Goal: Task Accomplishment & Management: Use online tool/utility

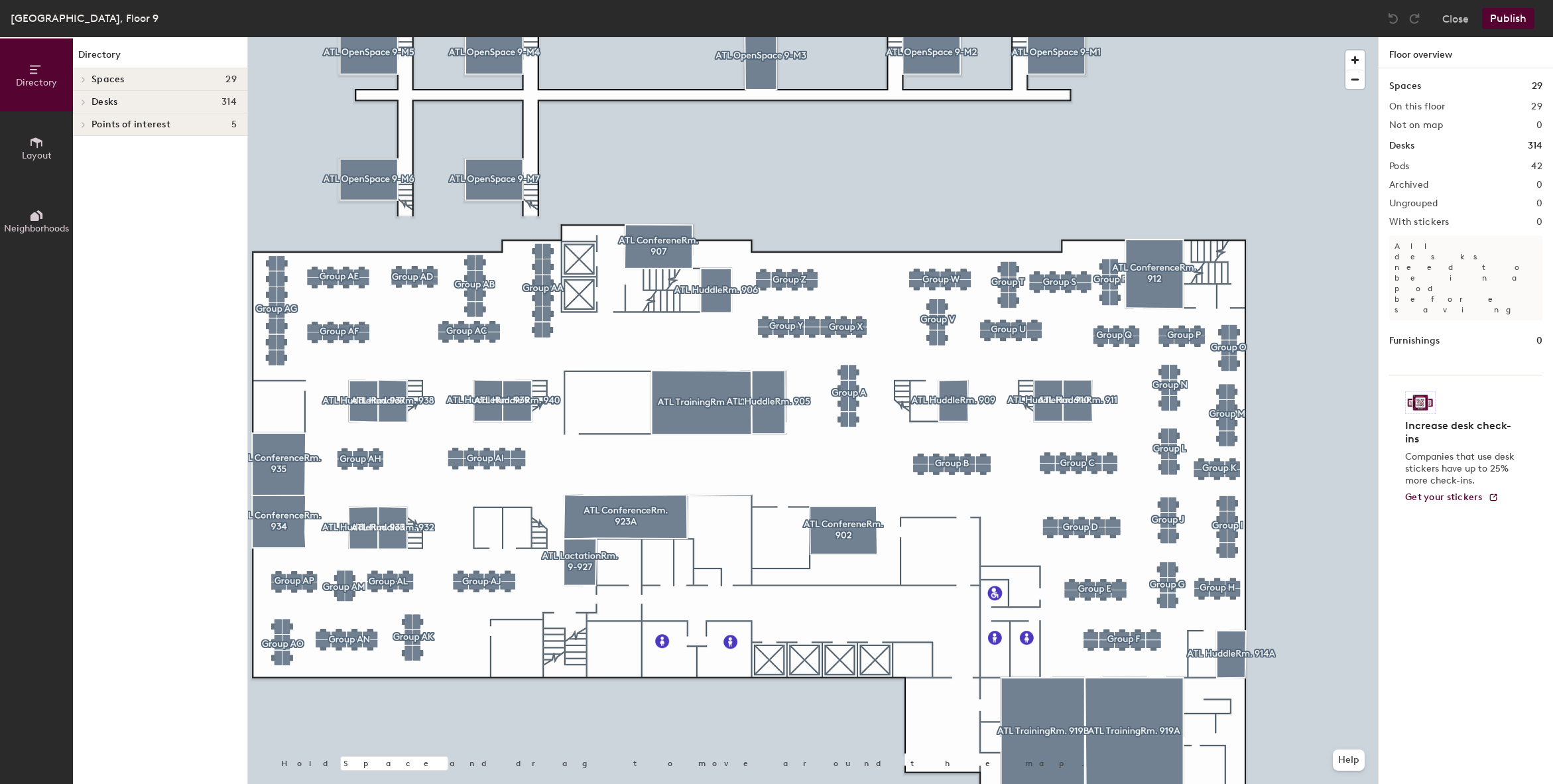
click at [38, 146] on icon at bounding box center [36, 143] width 12 height 11
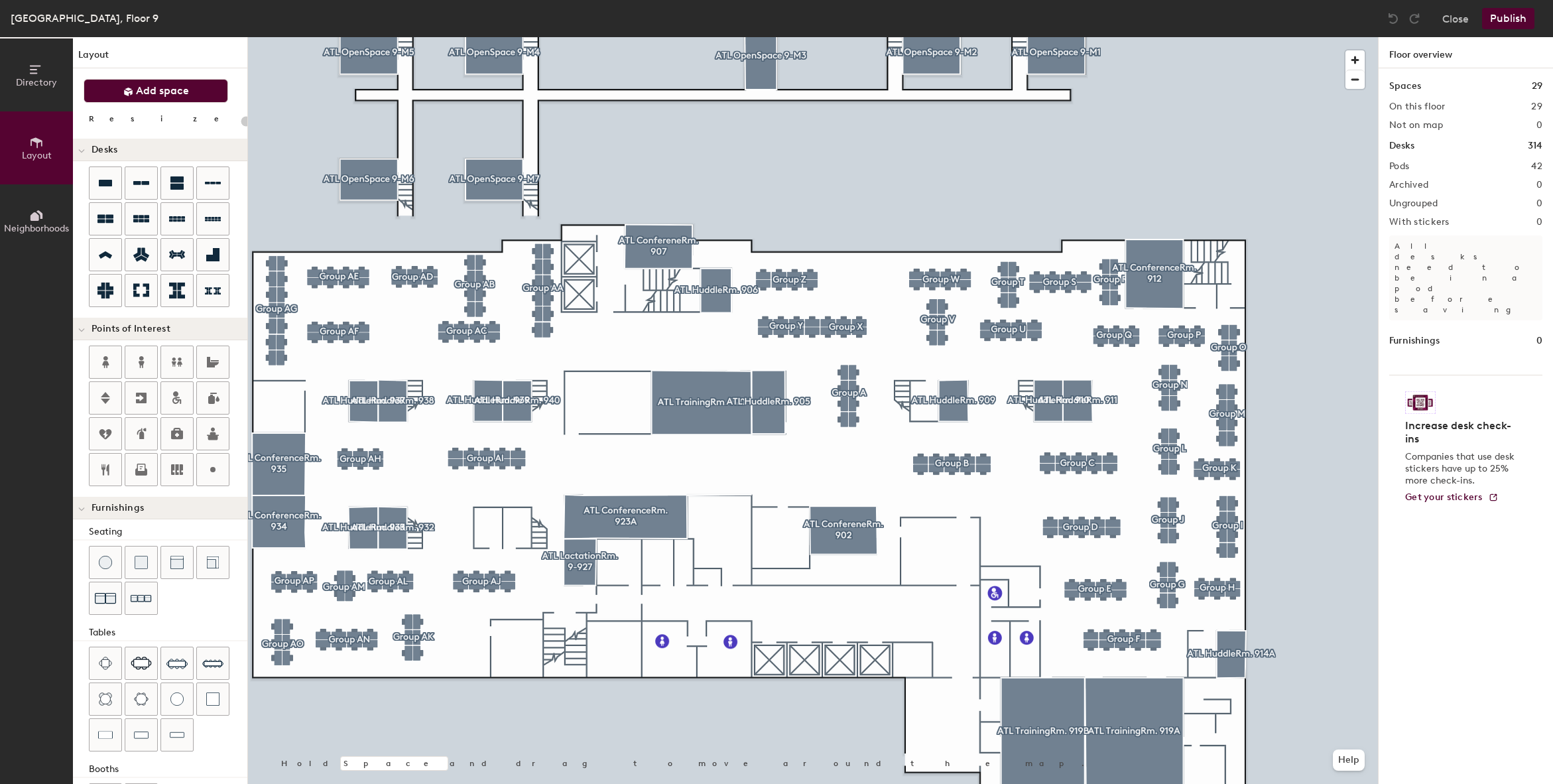
click at [132, 92] on icon at bounding box center [128, 91] width 10 height 10
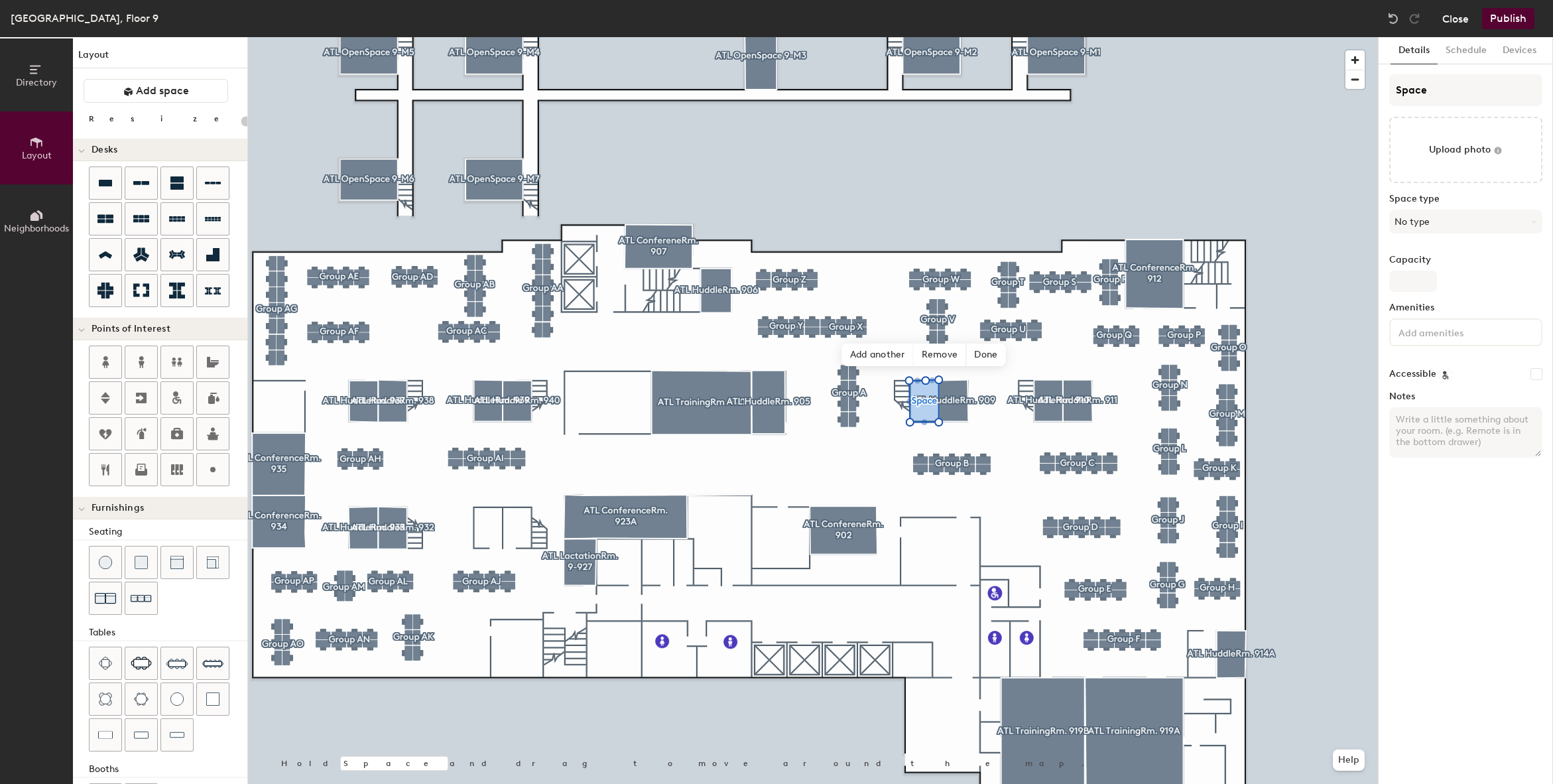
click at [1451, 19] on button "Close" at bounding box center [1456, 19] width 27 height 21
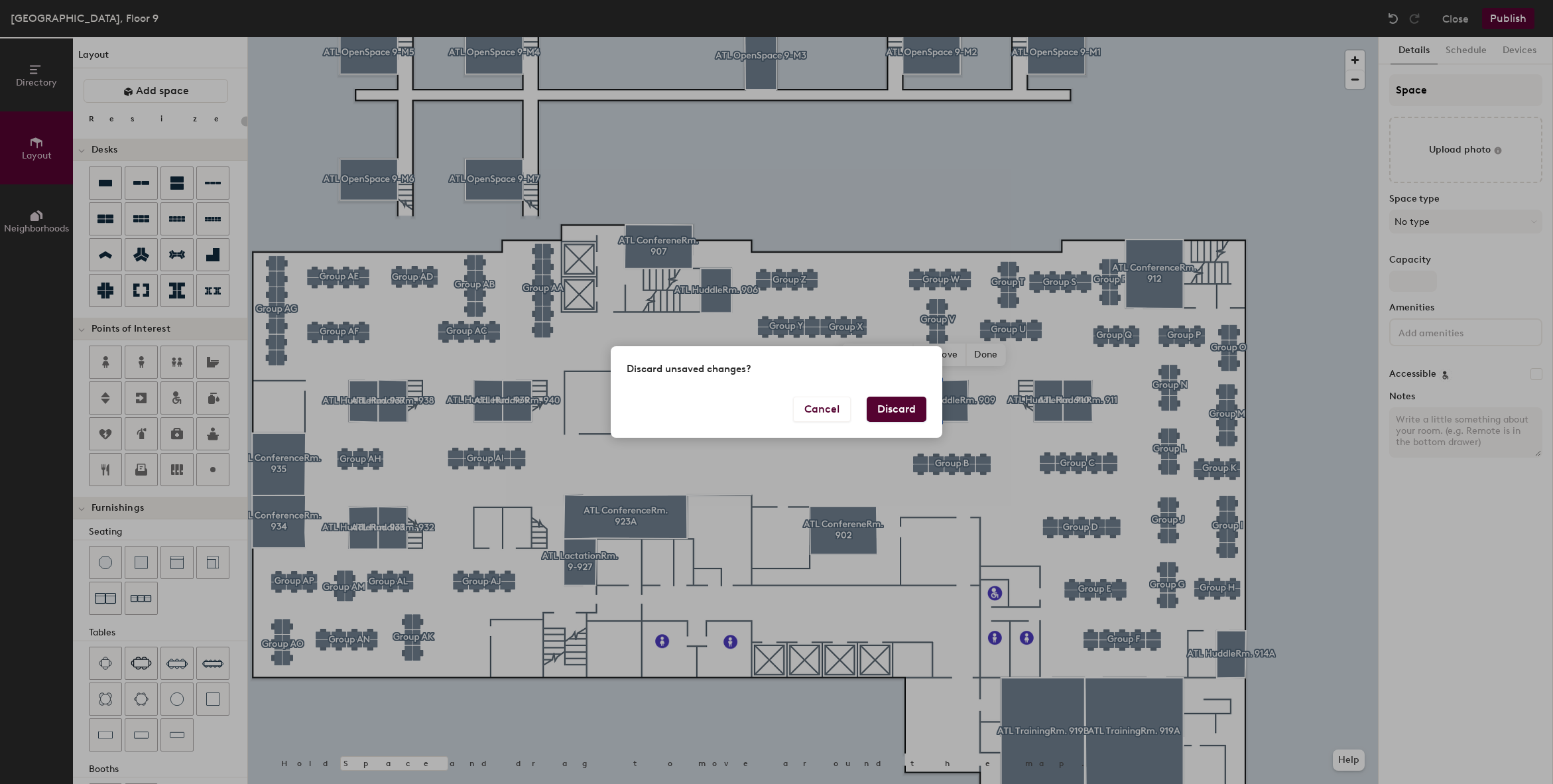
click at [890, 407] on button "Discard" at bounding box center [897, 409] width 60 height 25
type input "20"
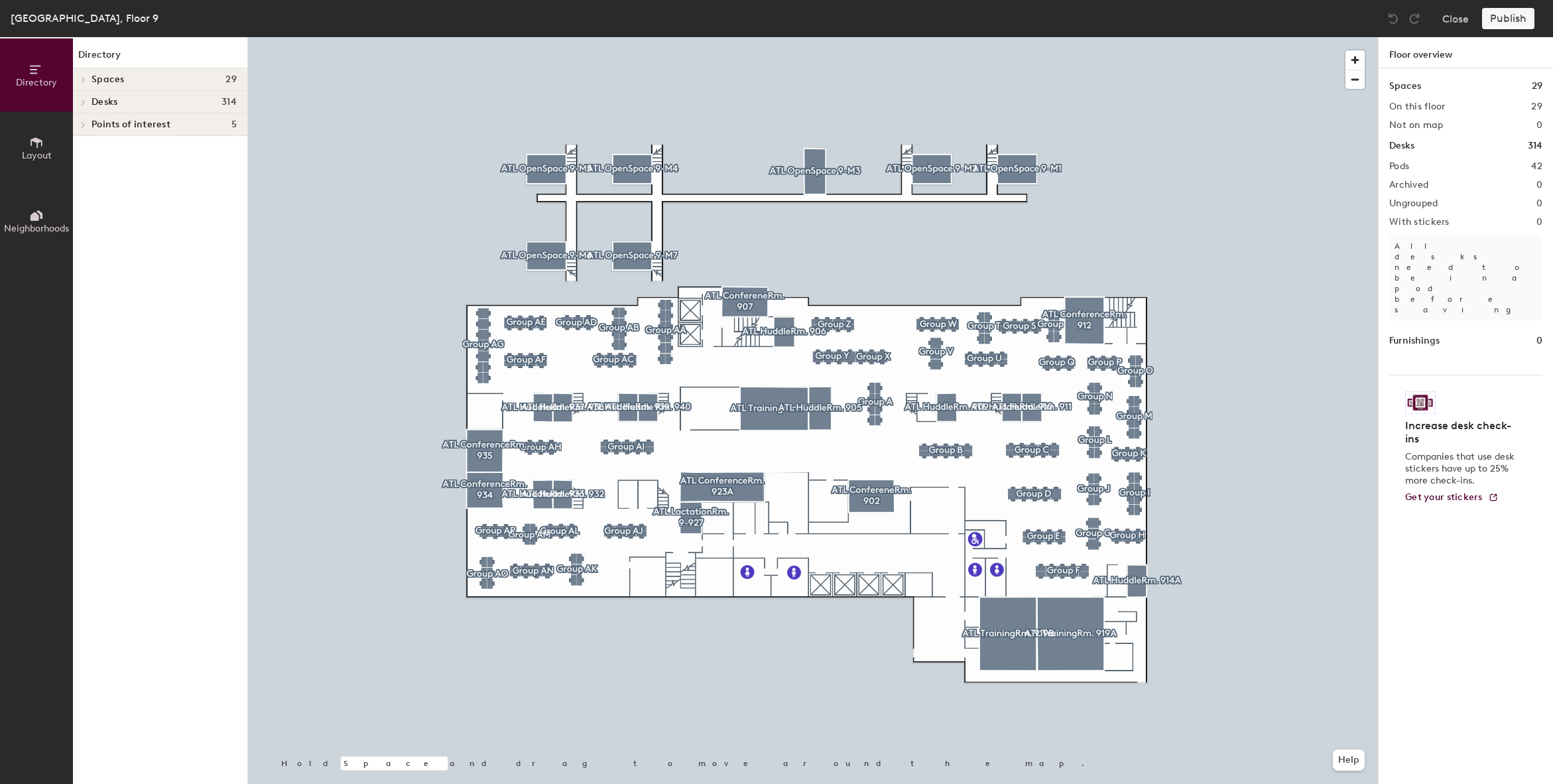
click at [84, 78] on icon at bounding box center [84, 79] width 5 height 6
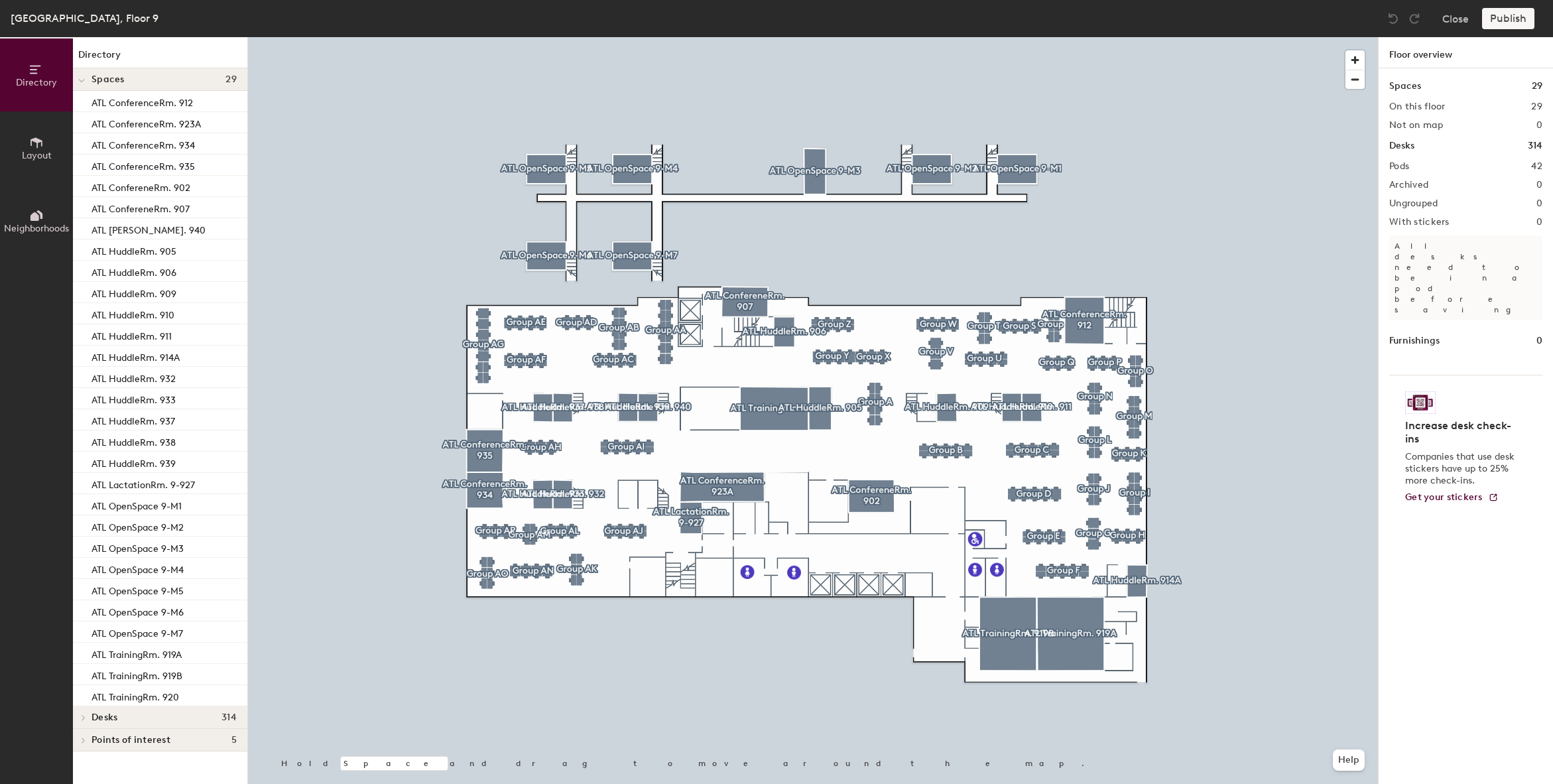
click at [34, 141] on icon at bounding box center [37, 142] width 14 height 14
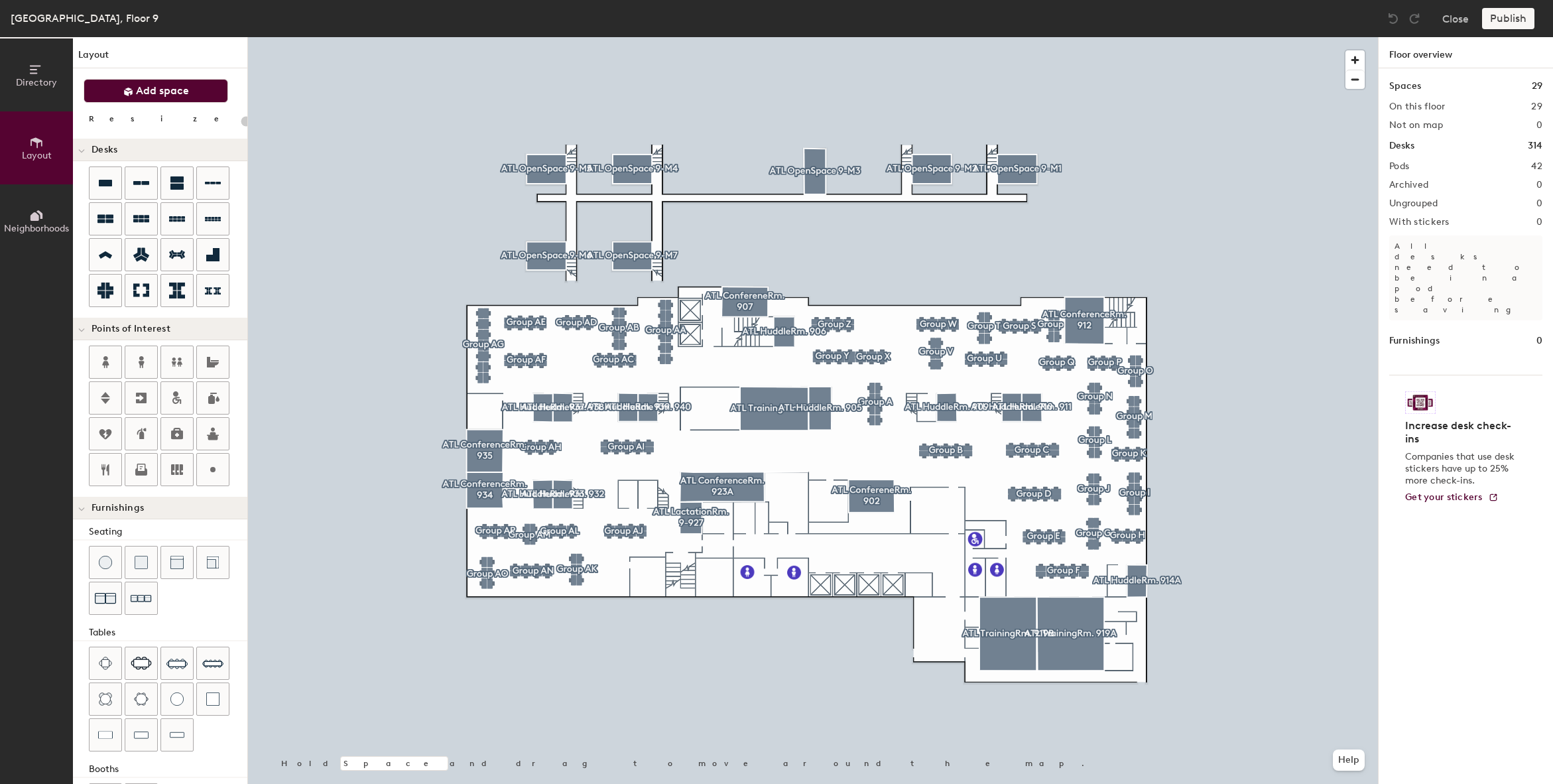
click at [173, 93] on span "Add space" at bounding box center [162, 90] width 53 height 13
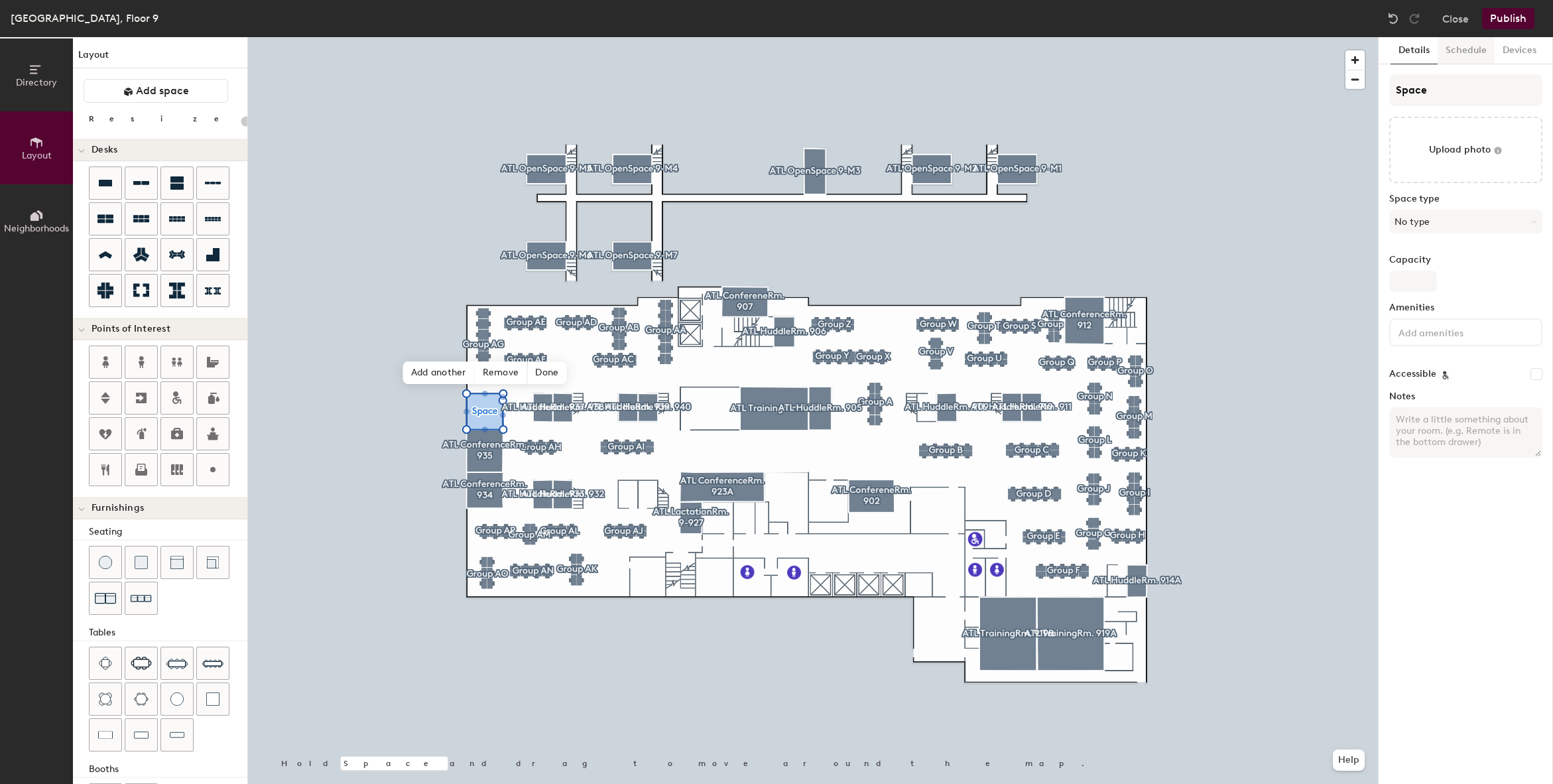
click at [1466, 48] on button "Schedule" at bounding box center [1466, 51] width 57 height 27
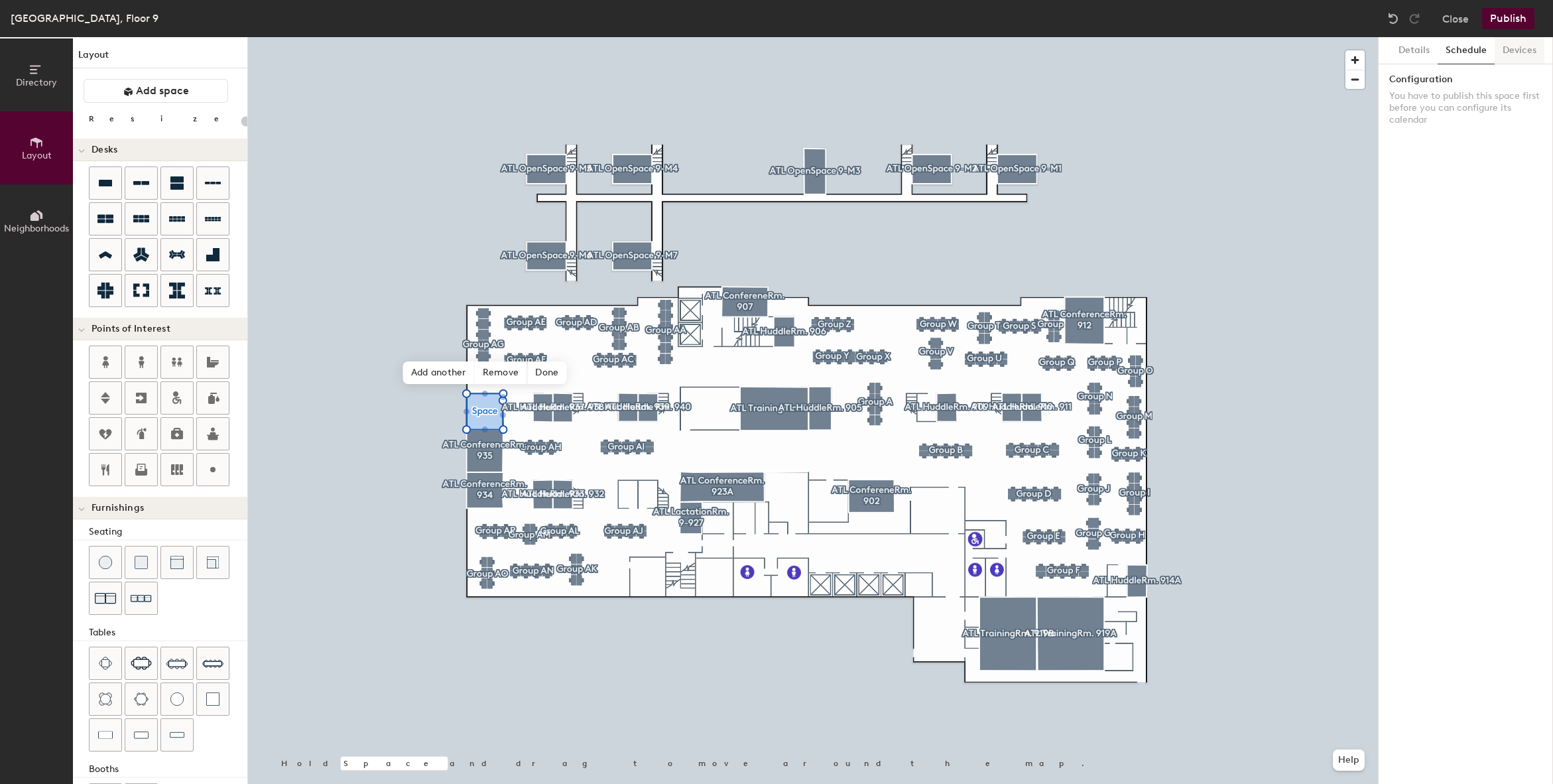
click at [1507, 50] on button "Devices" at bounding box center [1520, 51] width 50 height 27
click at [1407, 48] on button "Details" at bounding box center [1414, 51] width 47 height 27
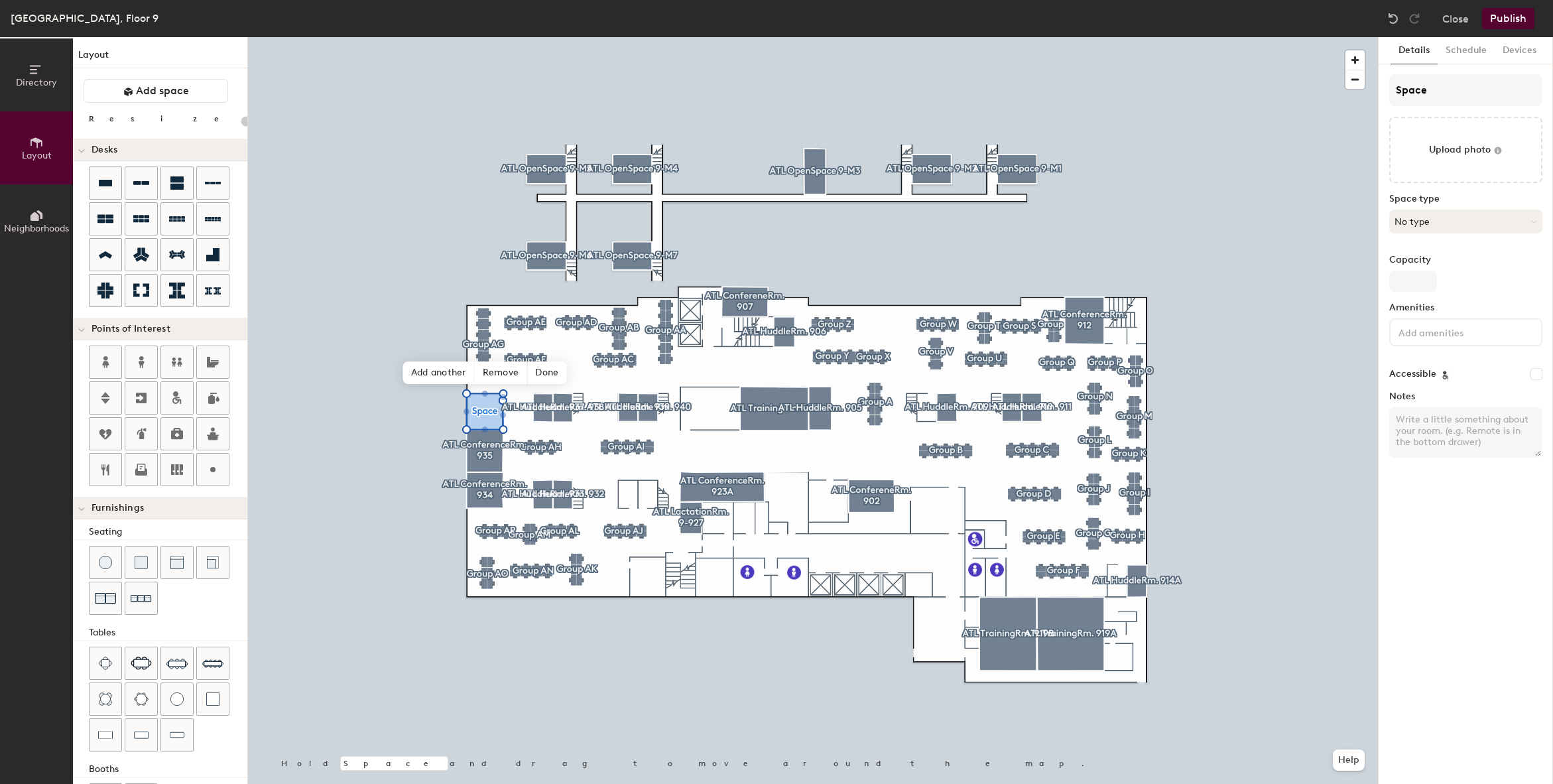
click at [1431, 225] on button "No type" at bounding box center [1465, 221] width 153 height 24
click at [1453, 373] on div "Conference Room" at bounding box center [1472, 374] width 164 height 20
type input "20"
click at [1416, 278] on input "Capacity" at bounding box center [1413, 282] width 47 height 21
type input "6"
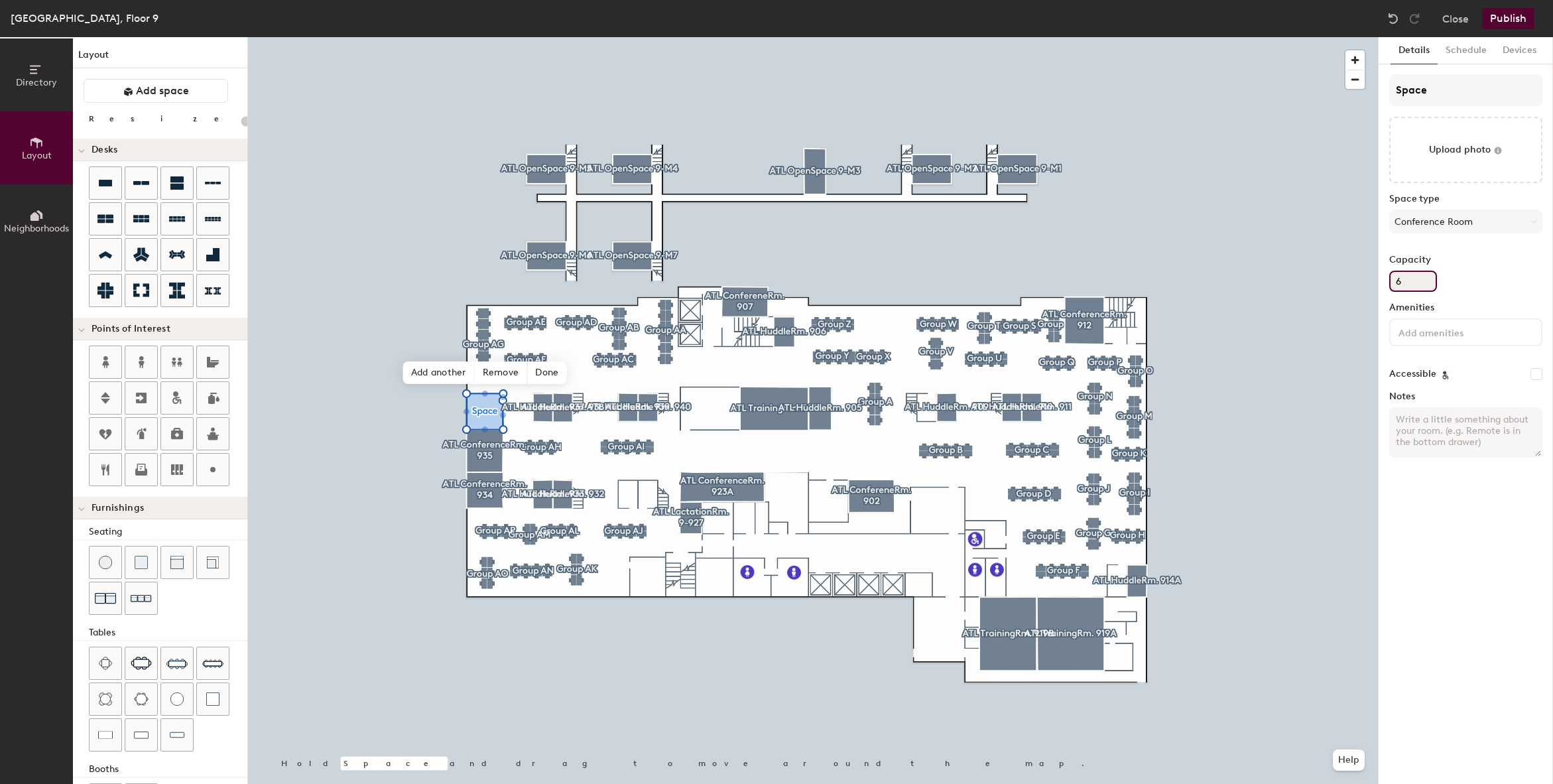
type input "20"
type input "6"
click at [515, 356] on icon at bounding box center [518, 359] width 11 height 11
click at [467, 361] on span "Edit shape" at bounding box center [475, 358] width 63 height 22
click at [540, 375] on span "Done" at bounding box center [548, 372] width 39 height 22
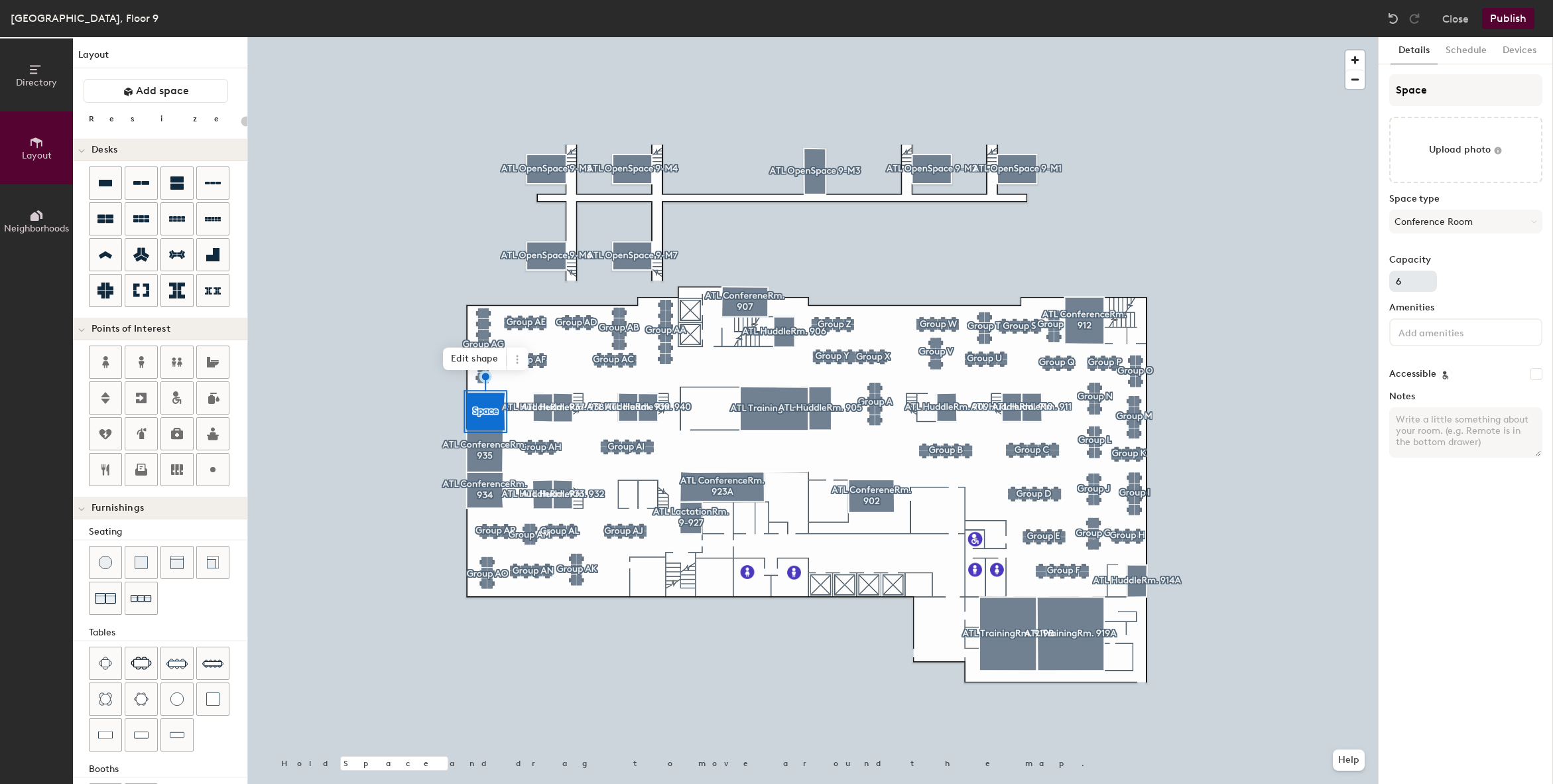
drag, startPoint x: 1414, startPoint y: 340, endPoint x: 1414, endPoint y: 285, distance: 55.0
click at [1414, 338] on div at bounding box center [1465, 332] width 153 height 28
click at [1430, 171] on input "file" at bounding box center [1465, 150] width 153 height 66
click at [1471, 54] on button "Schedule" at bounding box center [1466, 51] width 57 height 27
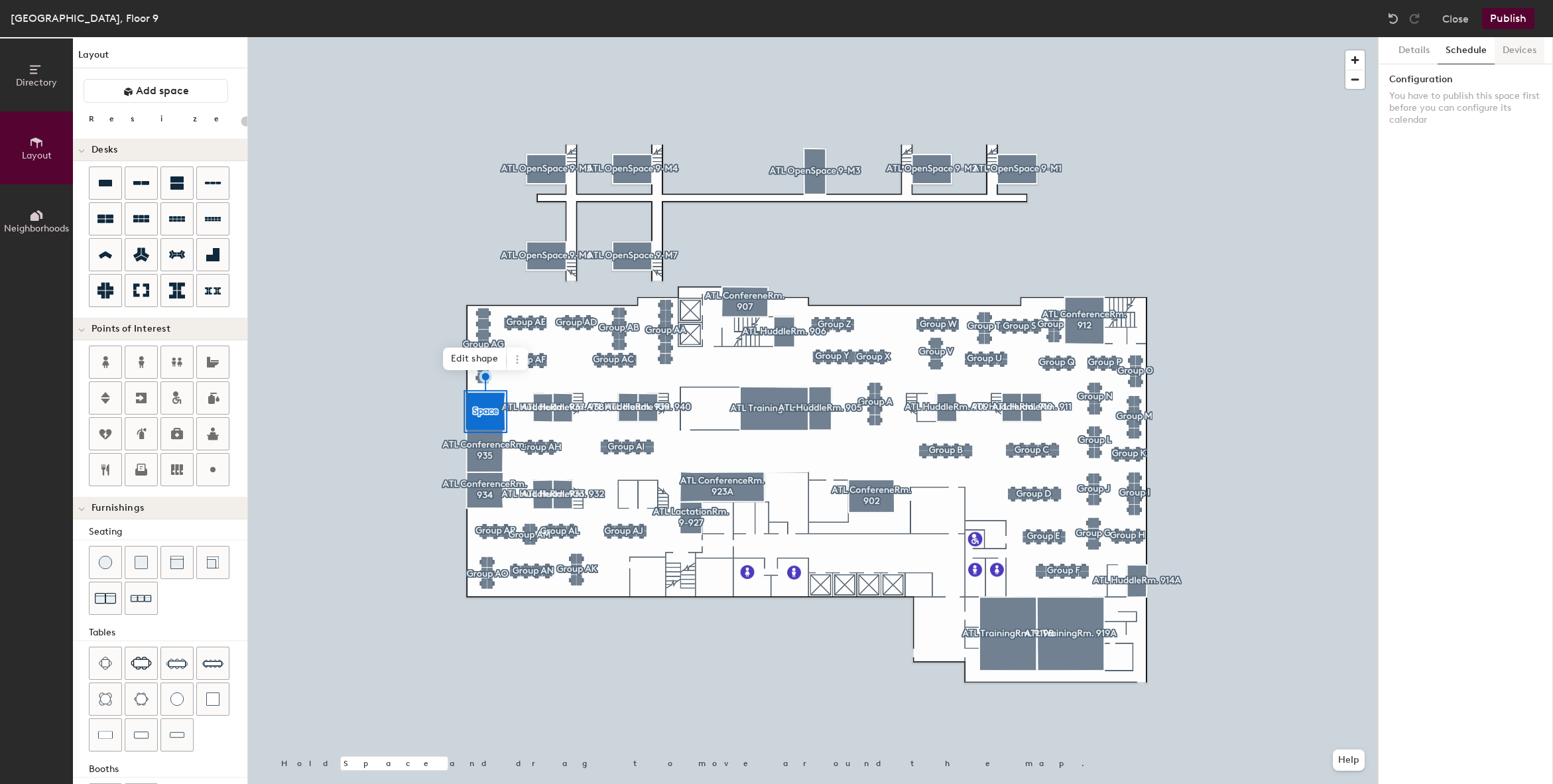
click at [1516, 53] on button "Devices" at bounding box center [1520, 51] width 50 height 27
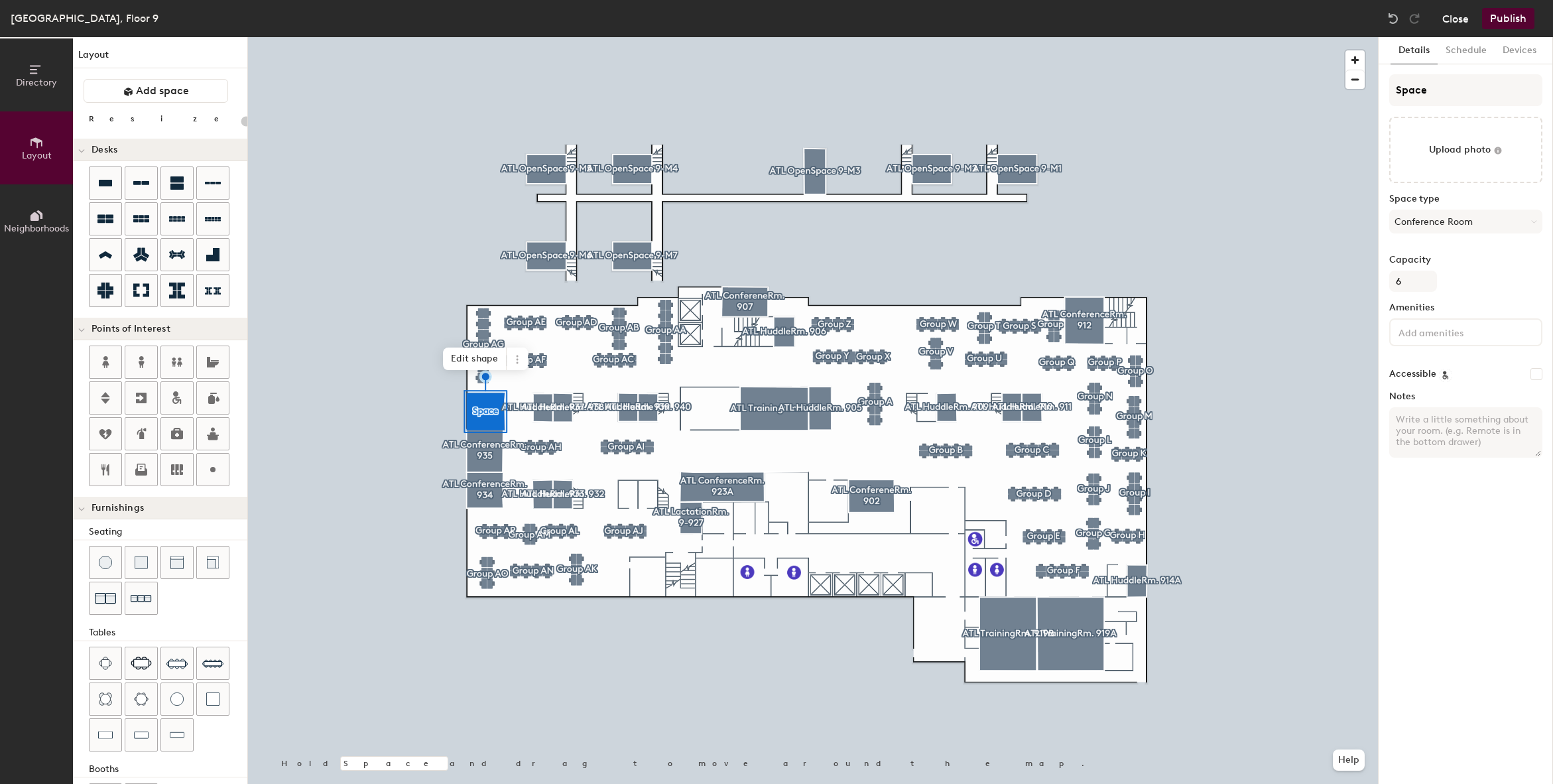
click at [1452, 17] on button "Close" at bounding box center [1456, 19] width 27 height 21
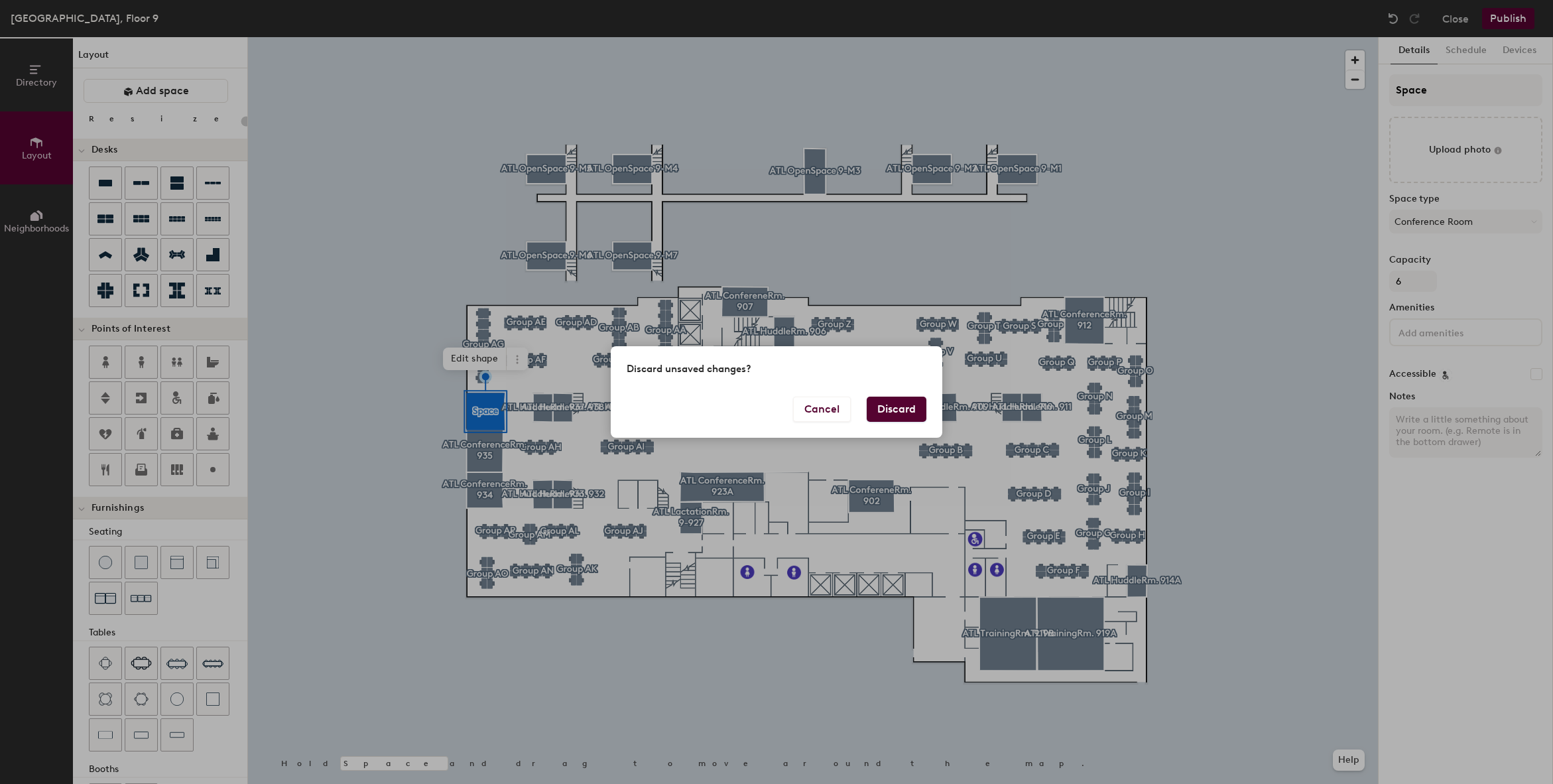
click at [904, 403] on button "Discard" at bounding box center [897, 409] width 60 height 25
type input "20"
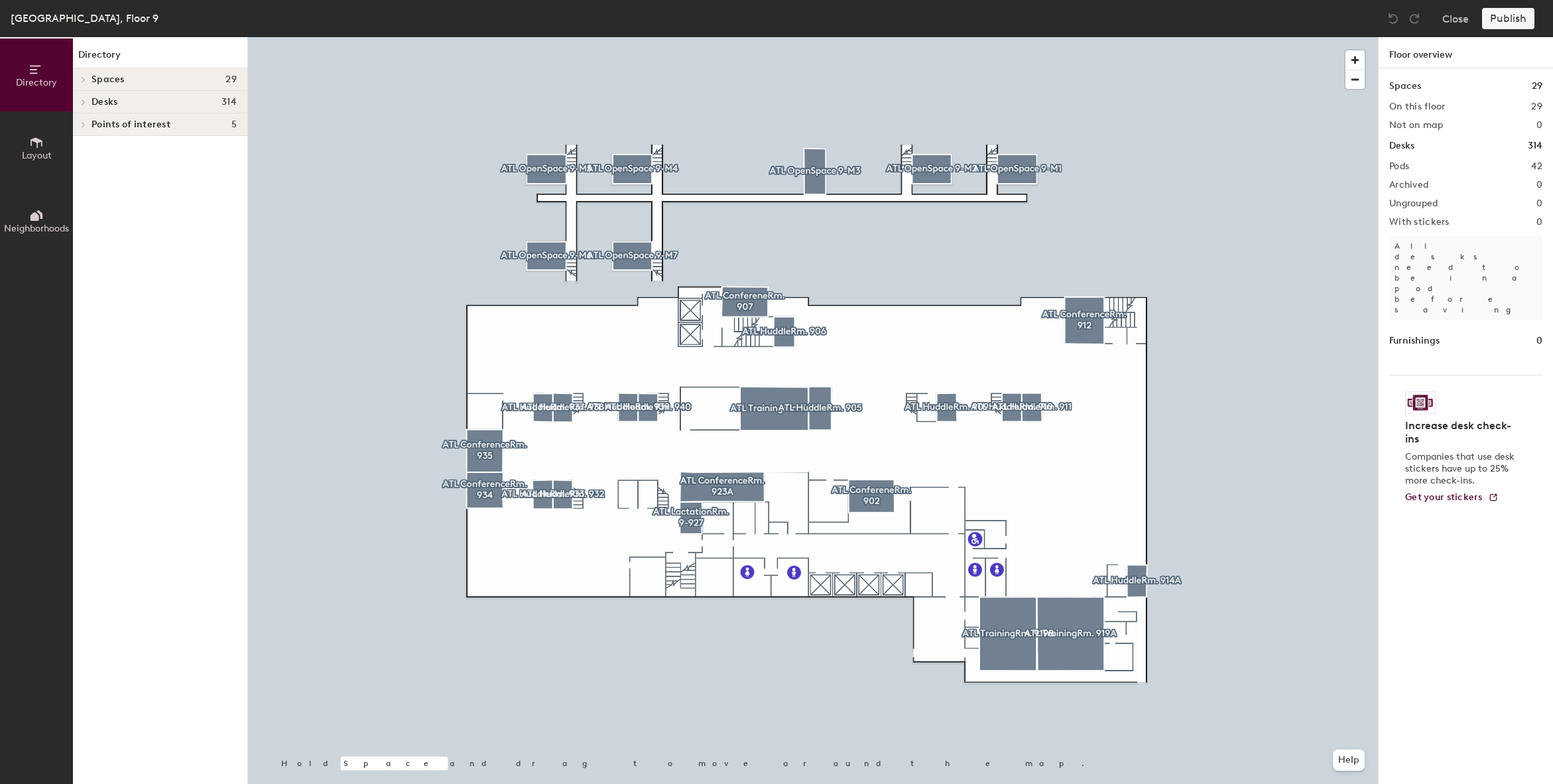
click at [30, 148] on icon at bounding box center [37, 142] width 14 height 14
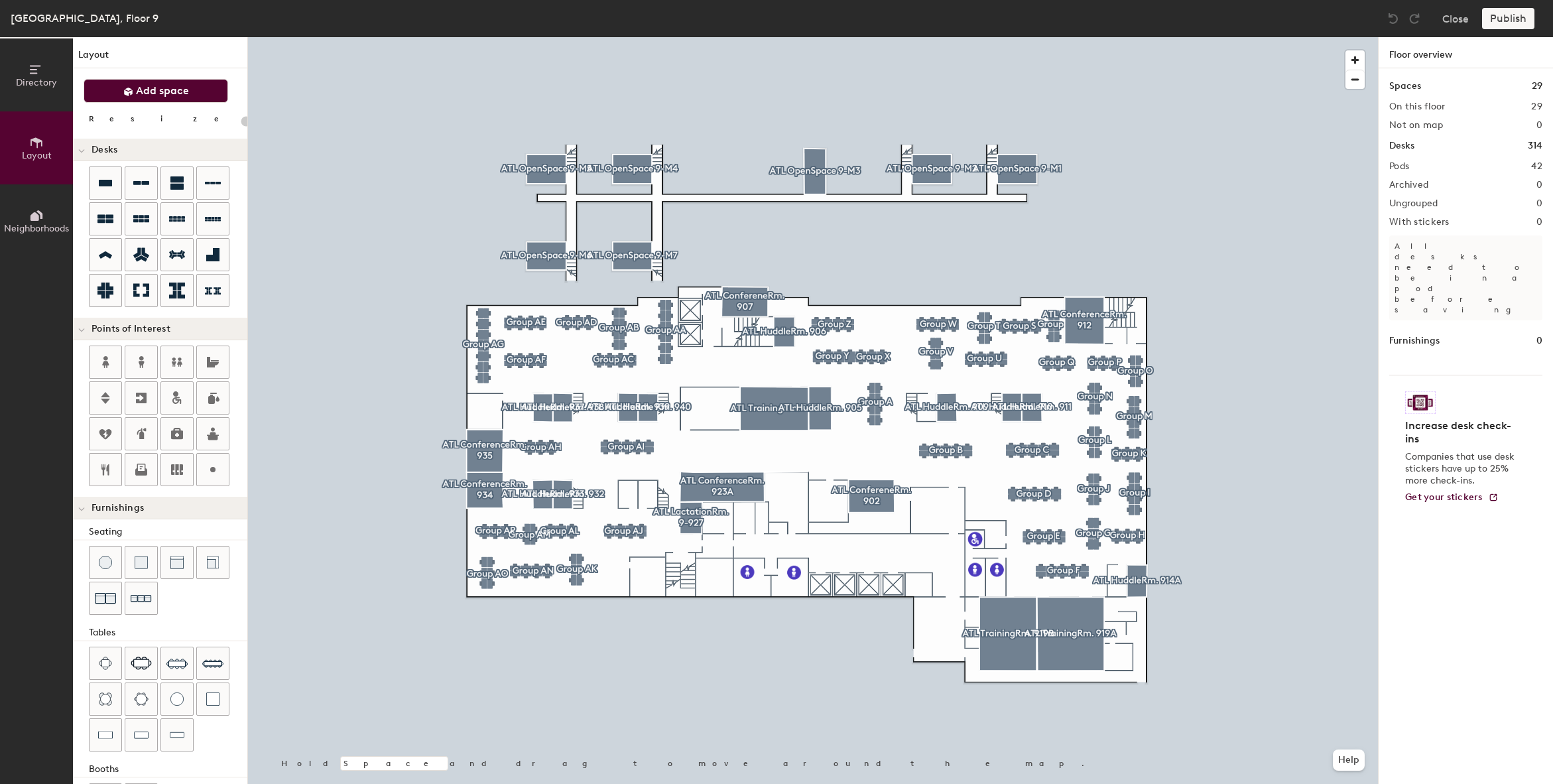
click at [167, 87] on span "Add space" at bounding box center [162, 90] width 53 height 13
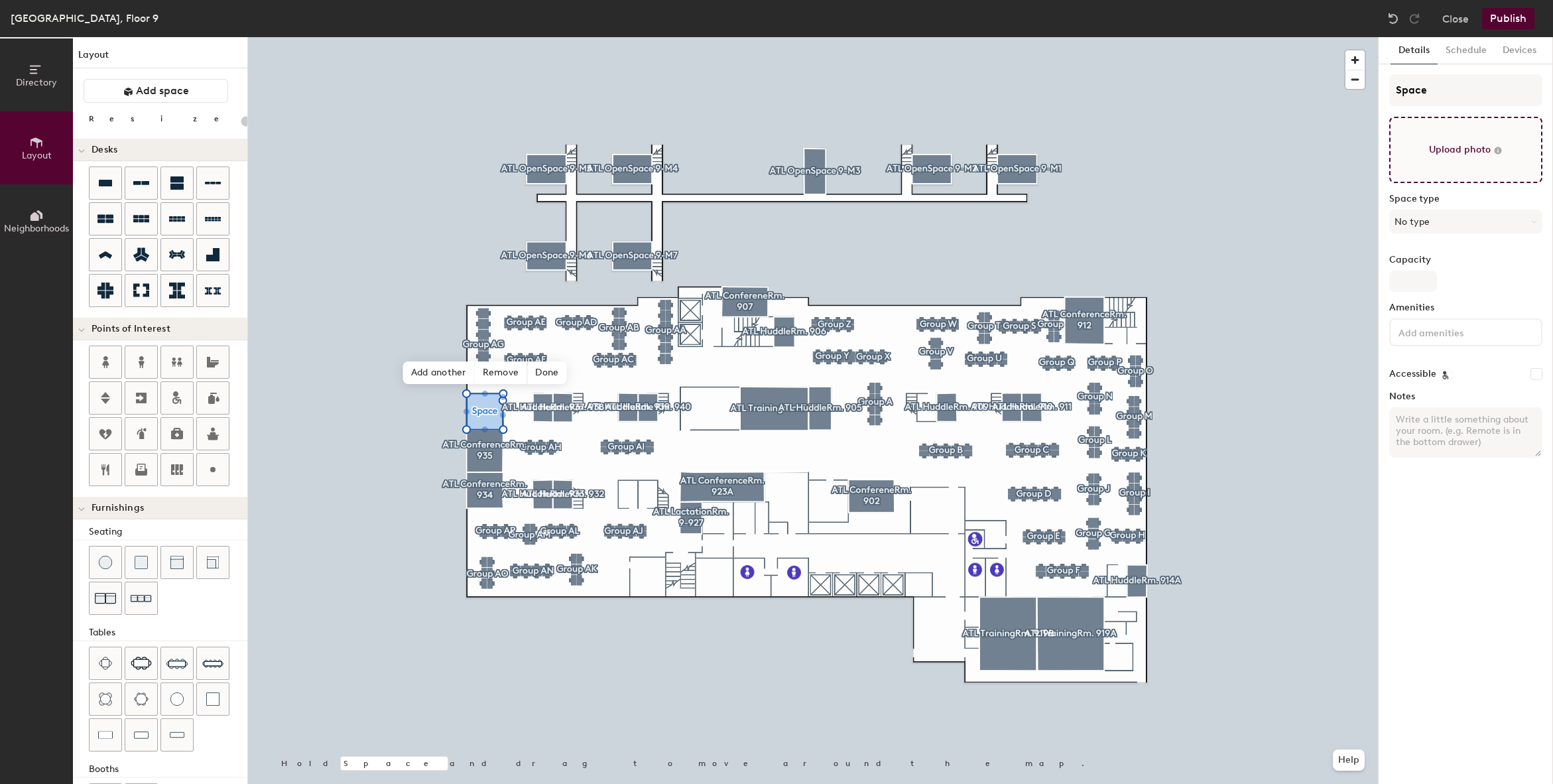
type input "20"
click at [1451, 91] on input "Space" at bounding box center [1465, 90] width 153 height 32
click at [1365, 93] on div "Directory Layout Neighborhoods Layout Add space Resize Desks Points of Interest…" at bounding box center [776, 410] width 1553 height 746
type input "A"
type input "20"
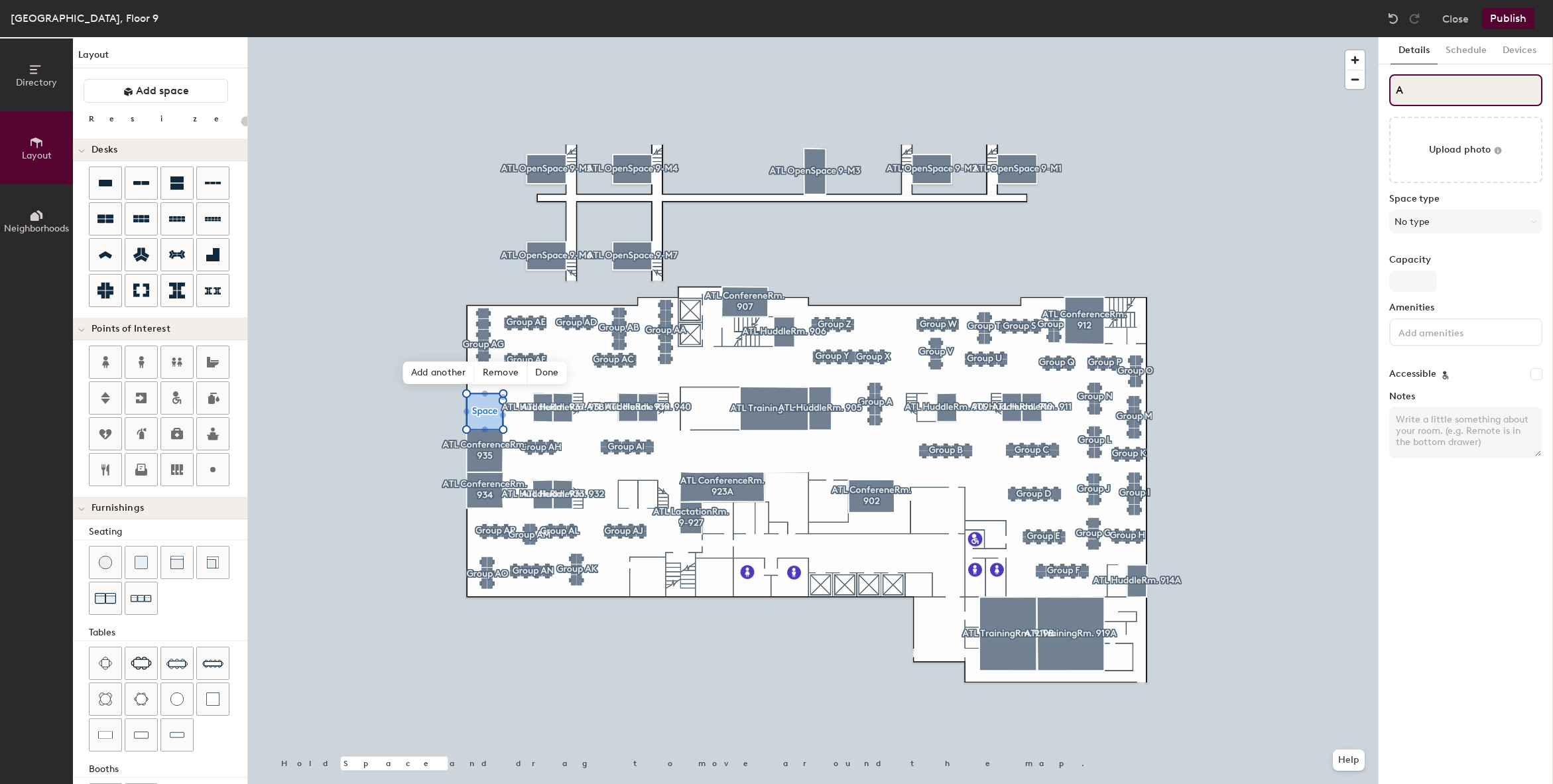
type input "AT"
type input "20"
type input "ATL"
type input "20"
type input "ATL"
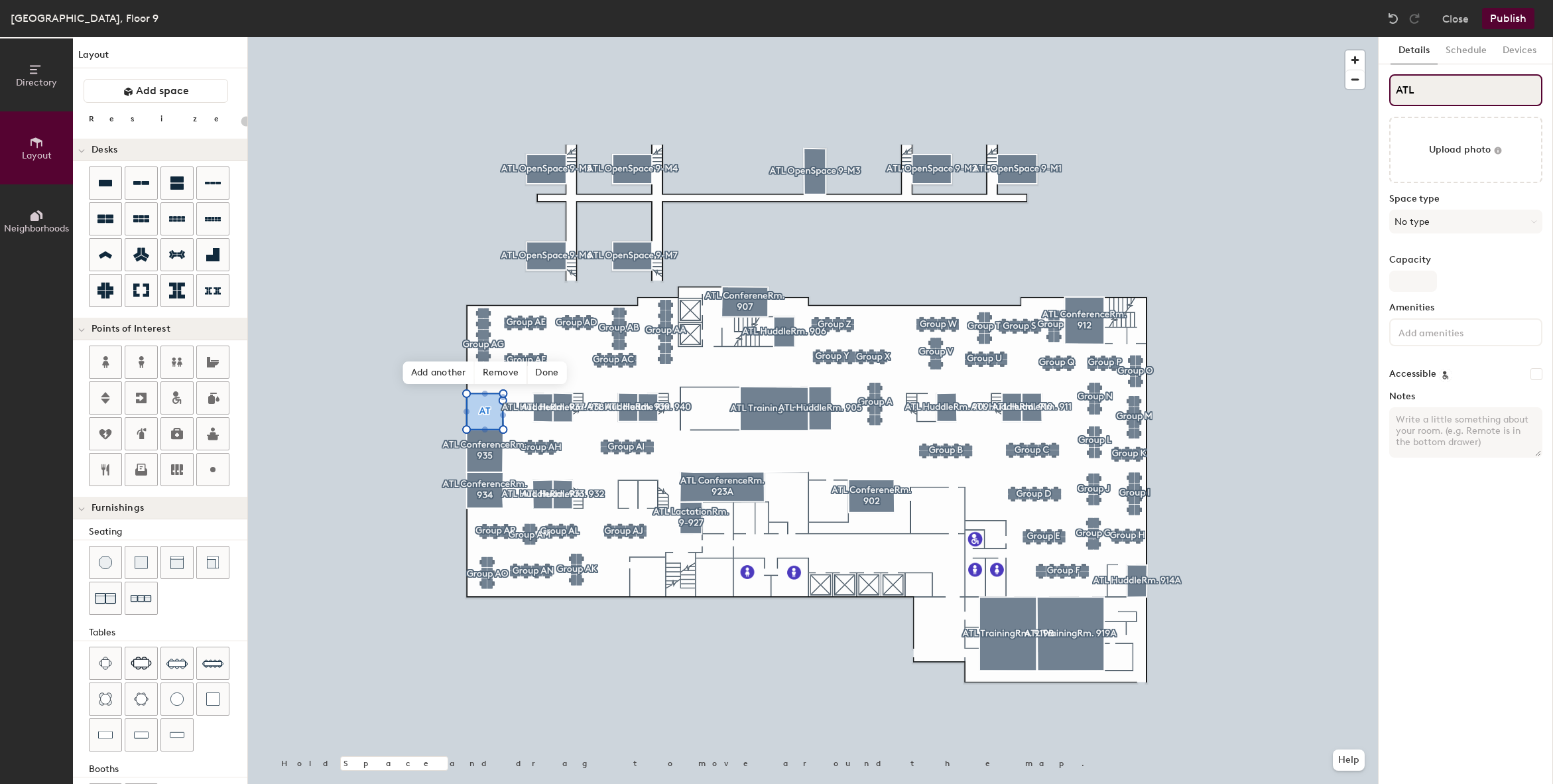
type input "20"
type input "ATL"
type input "20"
type input "ATLCo"
type input "20"
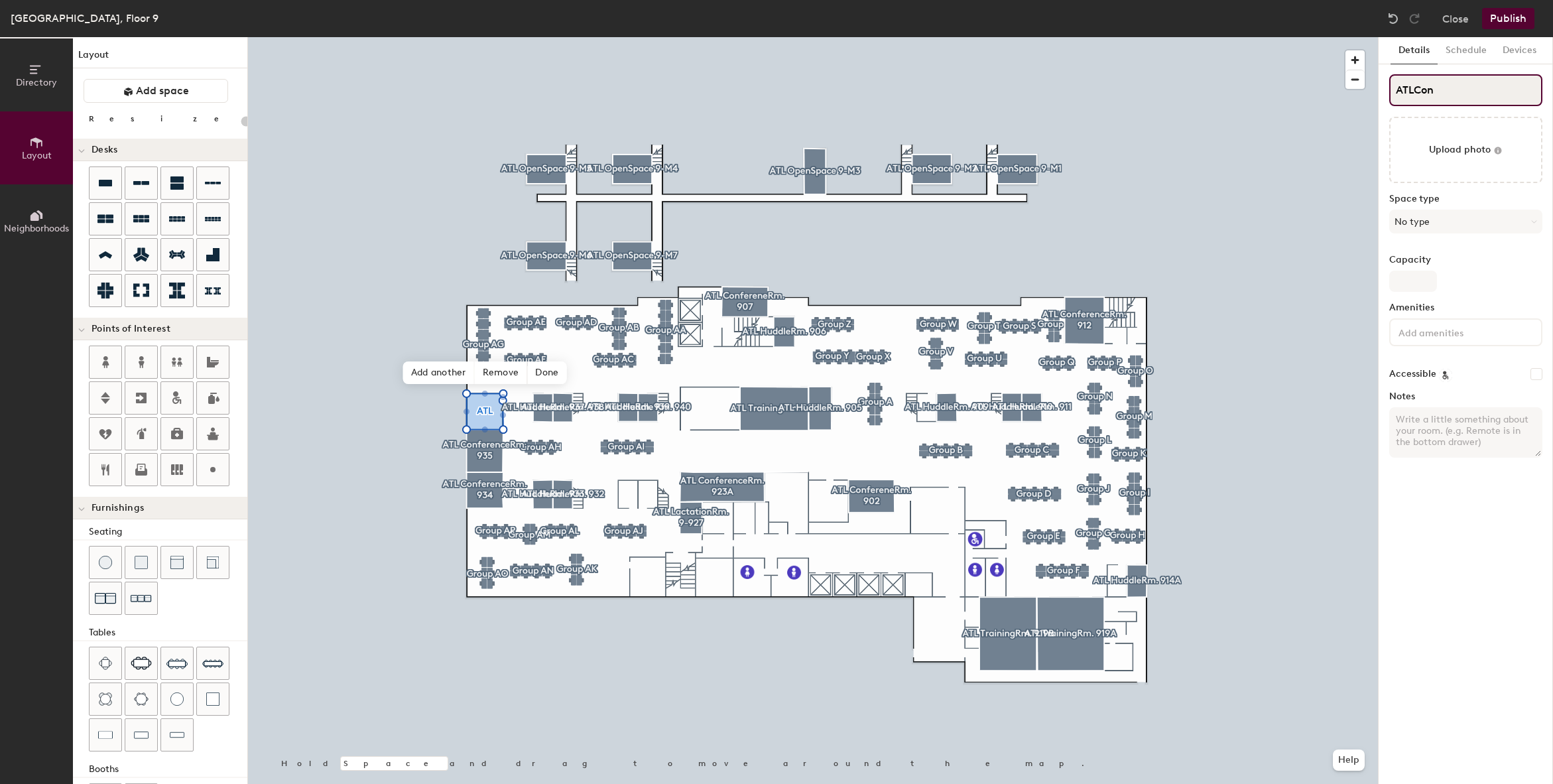
type input "ATLConf"
type input "20"
type input "ATLConferen"
type input "20"
type input "ATLConferenc"
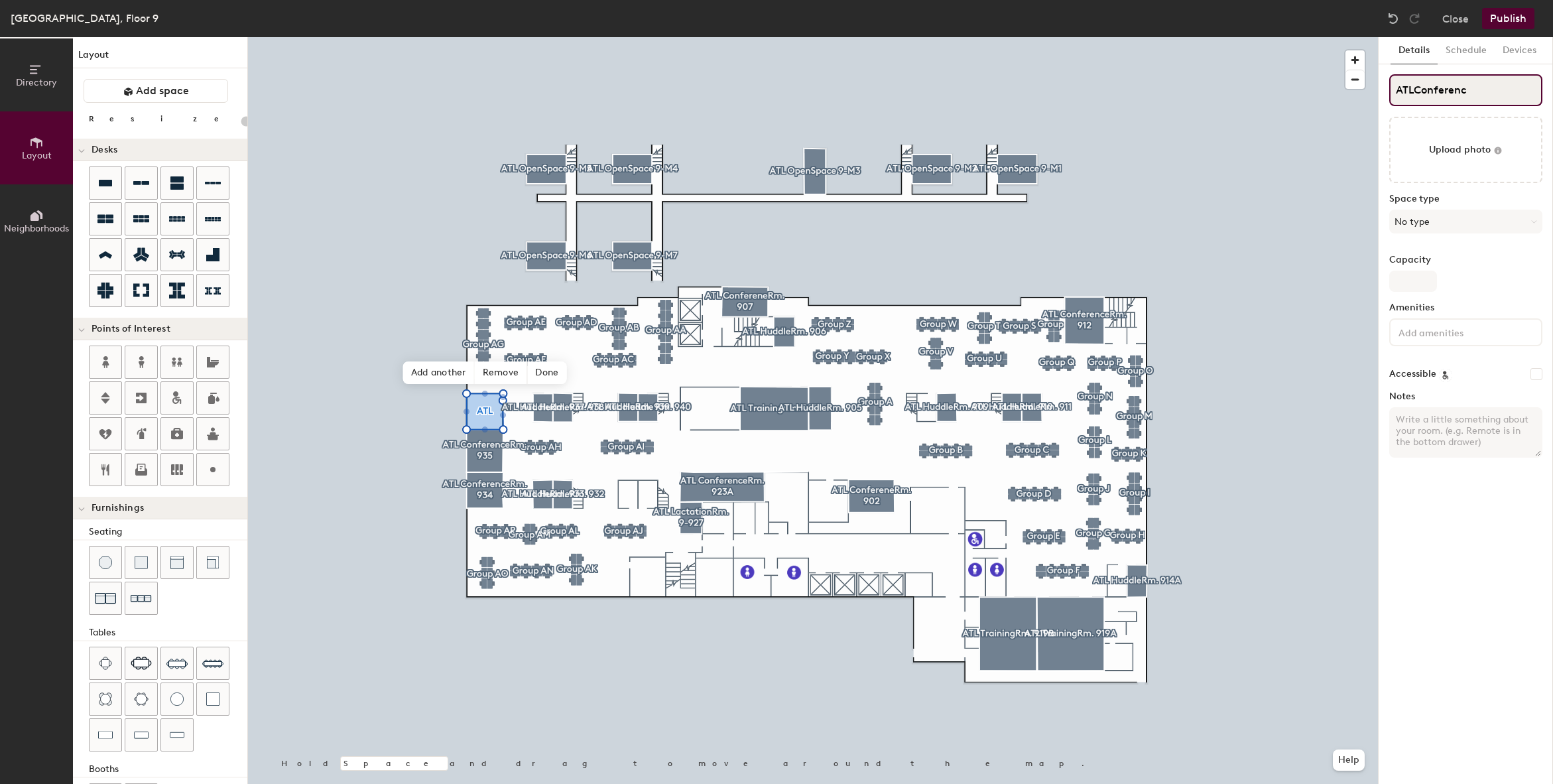
type input "20"
type input "ATLConference"
type input "20"
type input "ATLConferenceR"
type input "20"
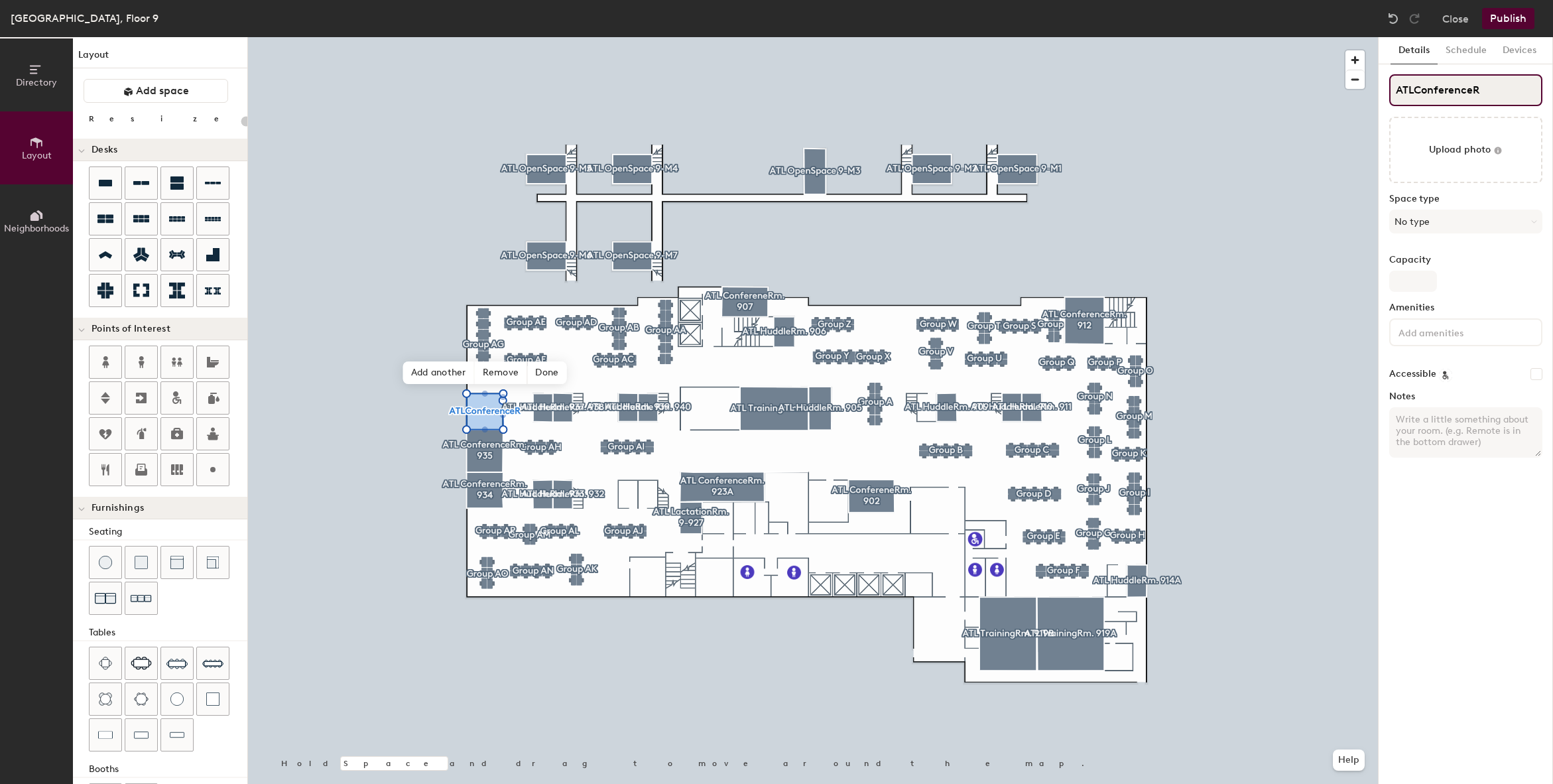
type input "ATLConferenceRm"
type input "20"
type input "ATLConferenceR"
type input "20"
type input "ATLConferenceRm"
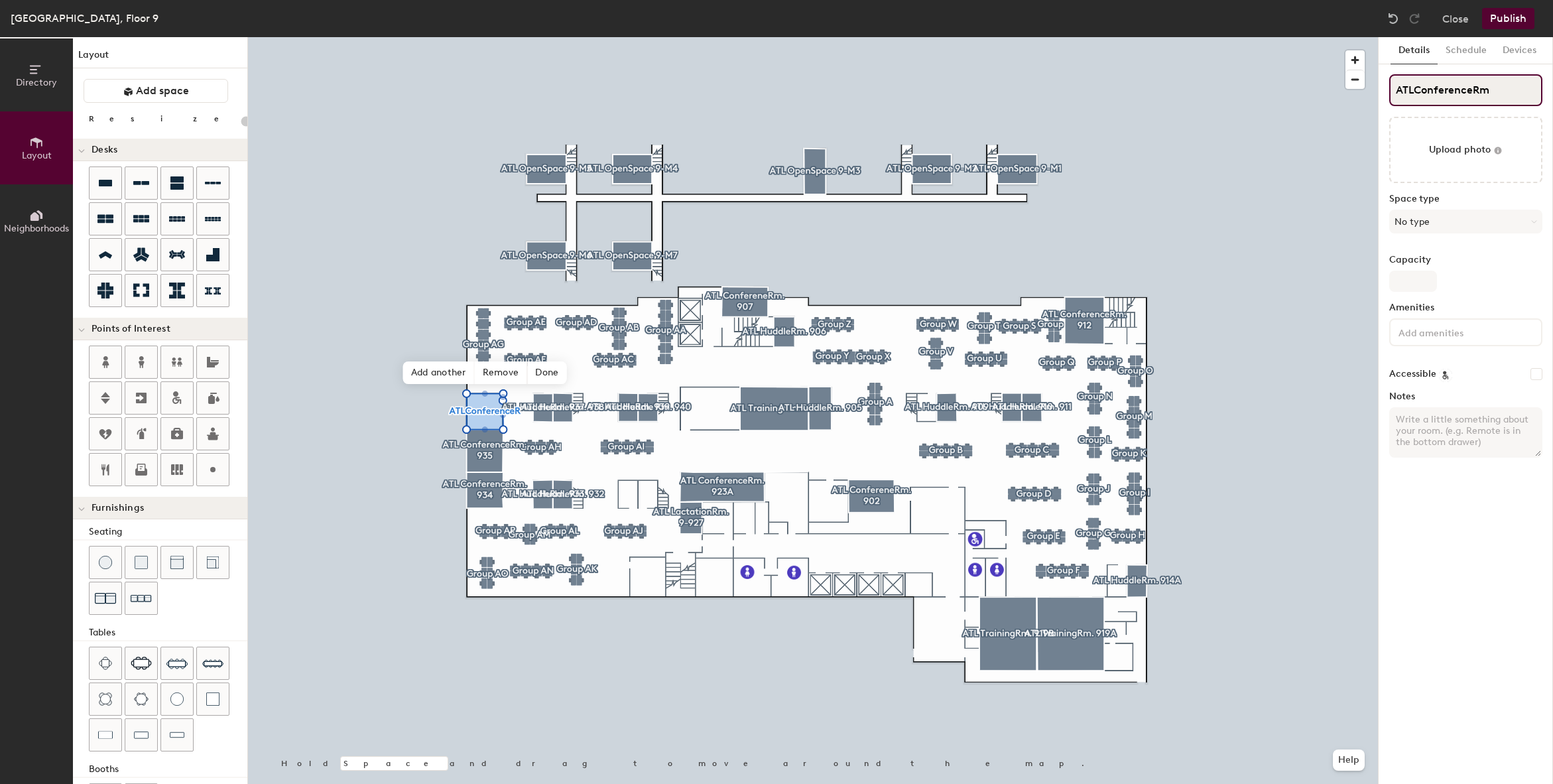
type input "20"
type input "ATLConferenceRm"
type input "20"
type input "ATLConferenceRm 9"
type input "20"
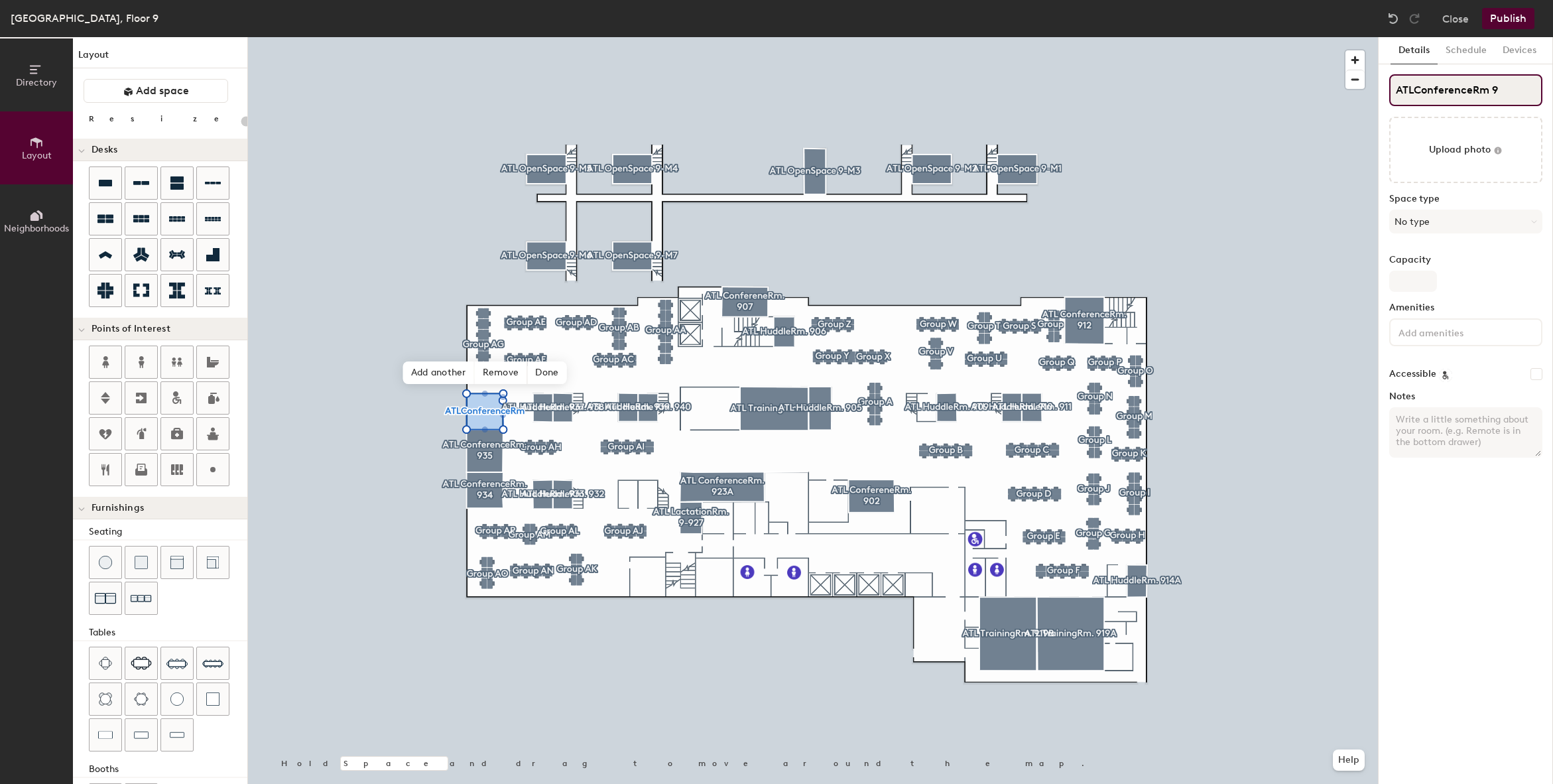
type input "ATLConferenceRm 93"
type input "20"
type input "ATLConferenceRm 936"
type input "20"
type input "ATLConferenceRm 936"
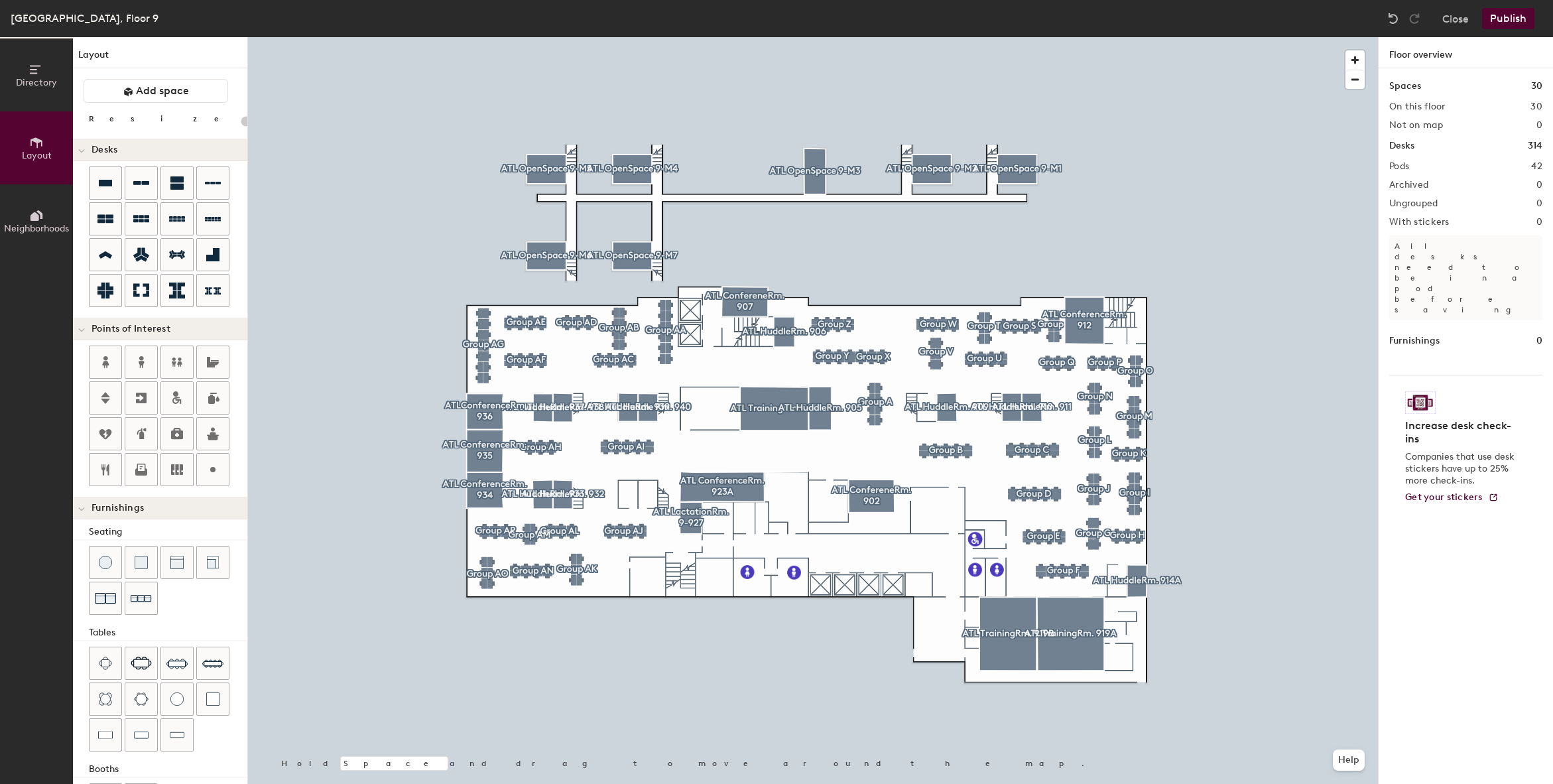
click at [1513, 19] on button "Publish" at bounding box center [1508, 19] width 53 height 21
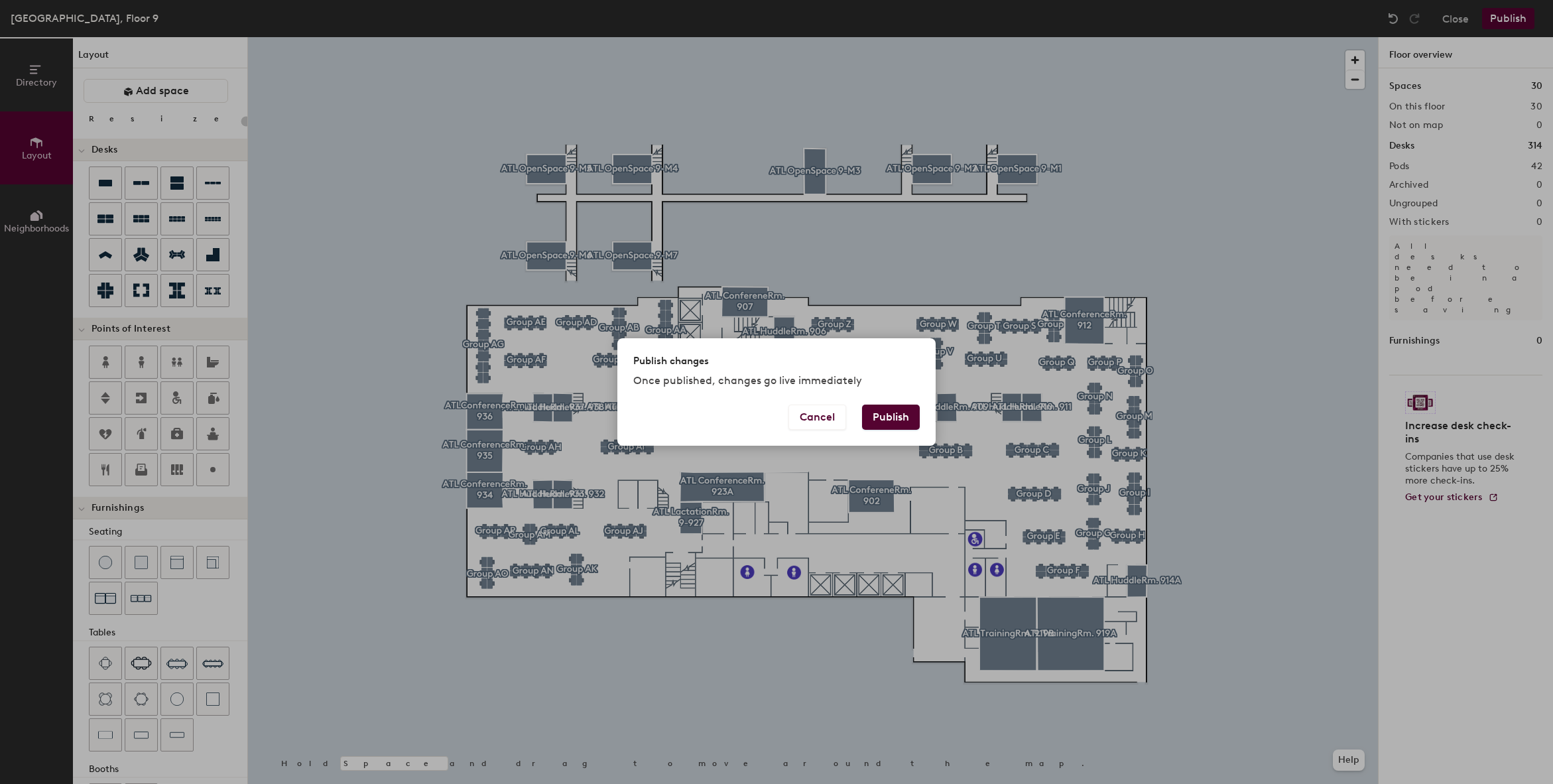
click at [893, 417] on button "Publish" at bounding box center [890, 417] width 58 height 25
type input "20"
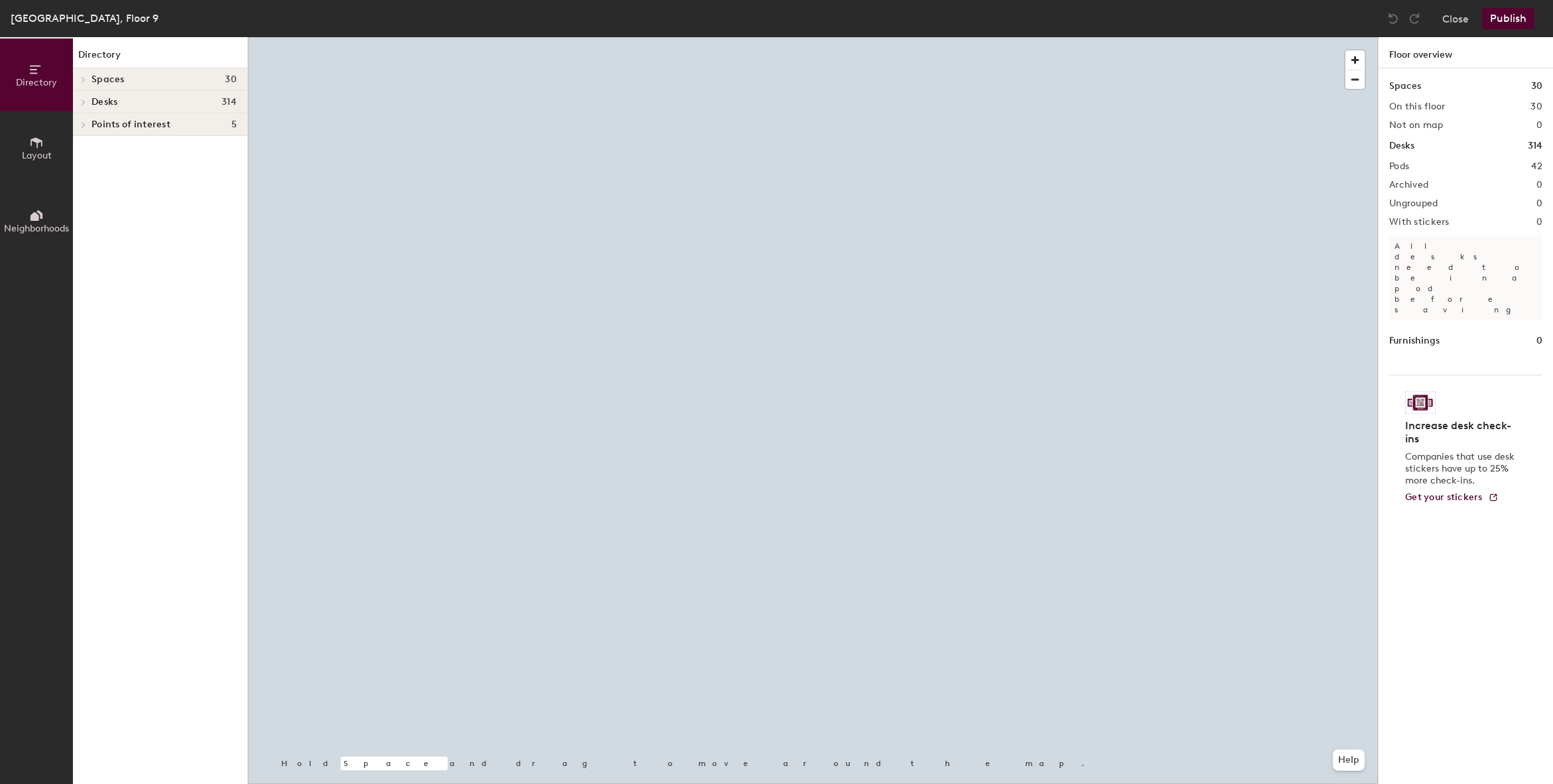
click at [39, 150] on span "Layout" at bounding box center [36, 156] width 30 height 12
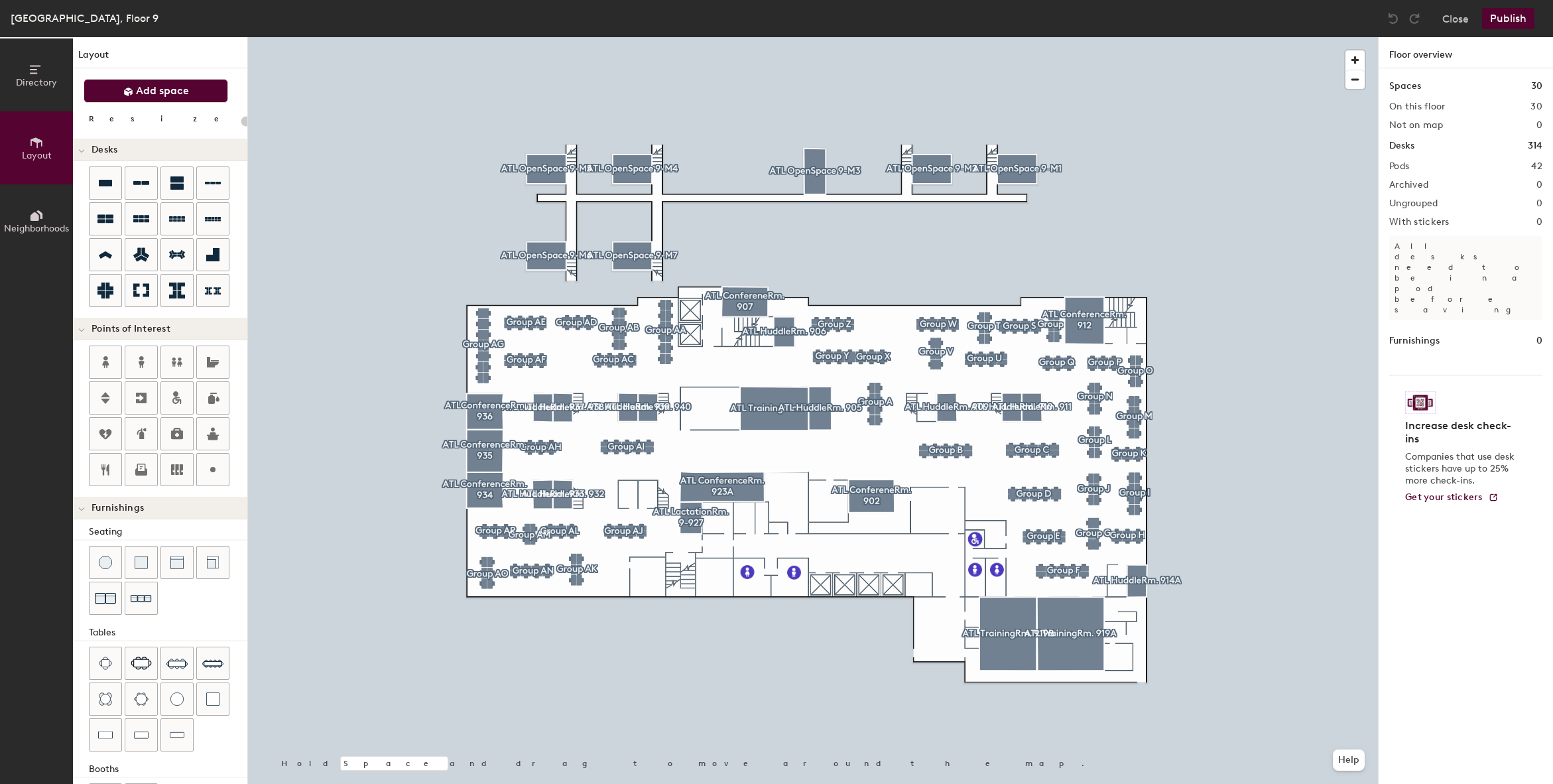
click at [158, 94] on span "Add space" at bounding box center [162, 90] width 53 height 13
click at [168, 89] on span "Add space" at bounding box center [162, 90] width 53 height 13
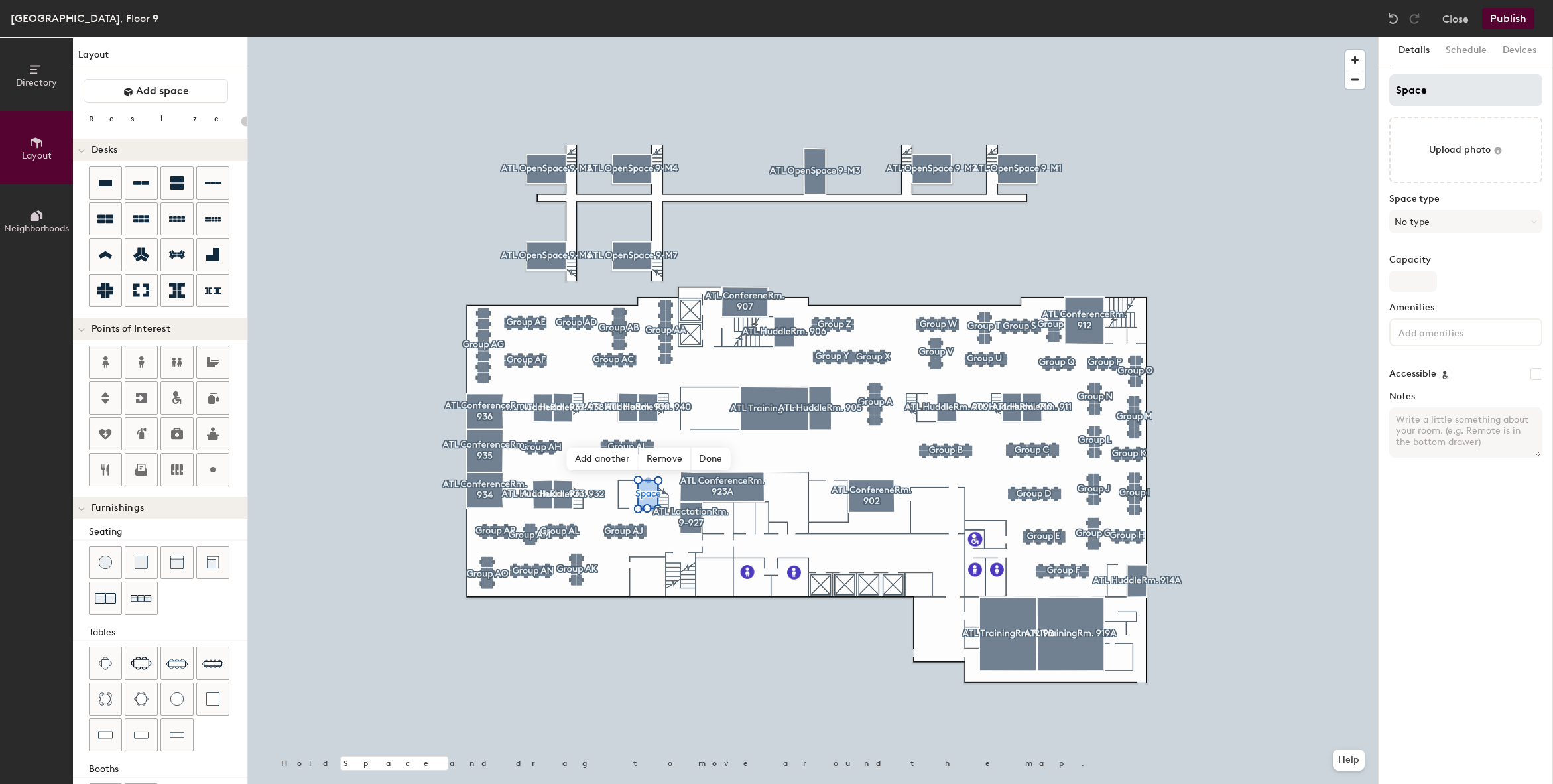
type input "20"
click at [1450, 82] on input "Space" at bounding box center [1465, 90] width 153 height 32
type input "ASpace"
type input "20"
type input "ATSpace"
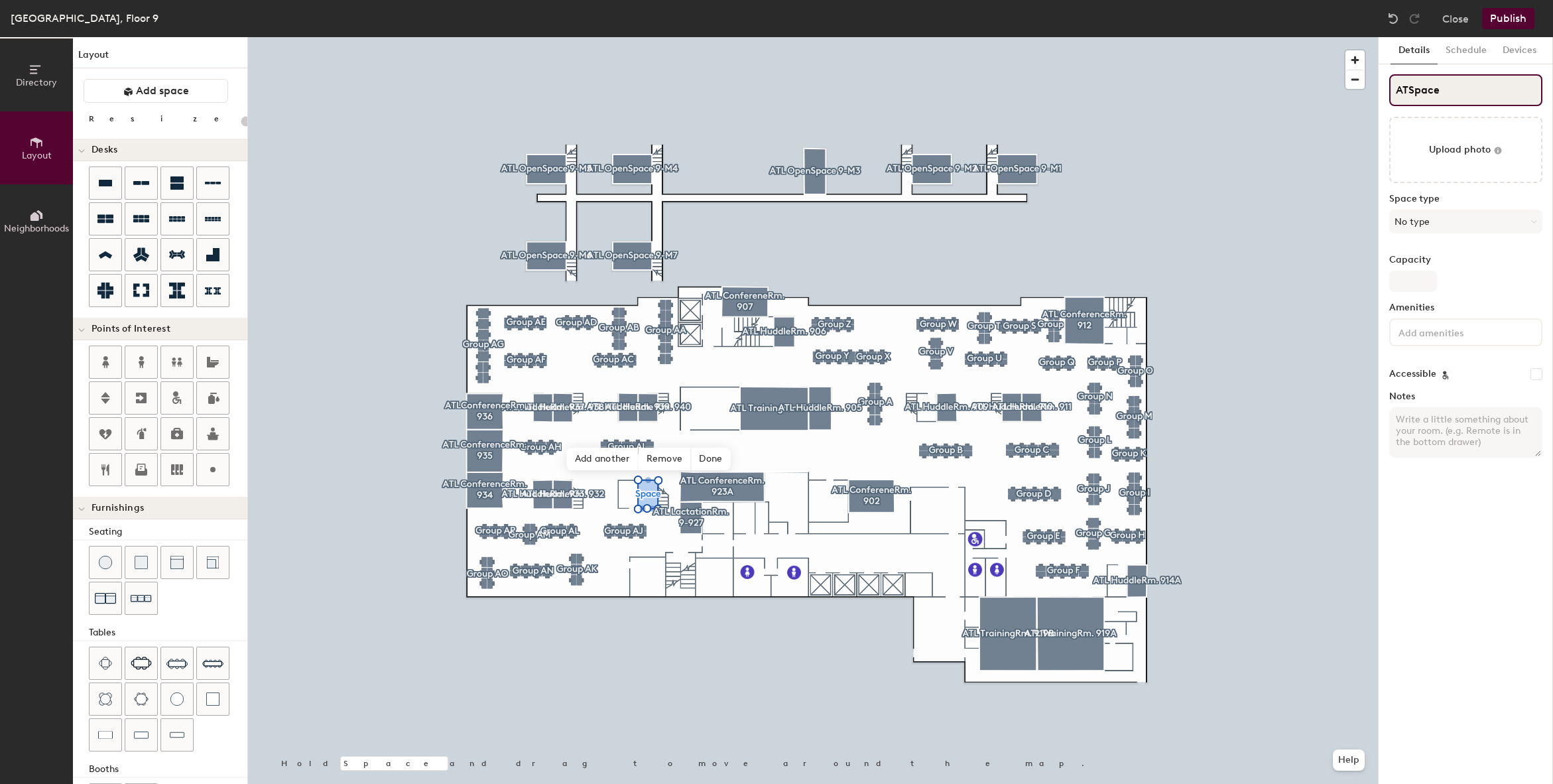
type input "20"
type input "ATLSpace"
type input "20"
type input "ATL Space"
type input "20"
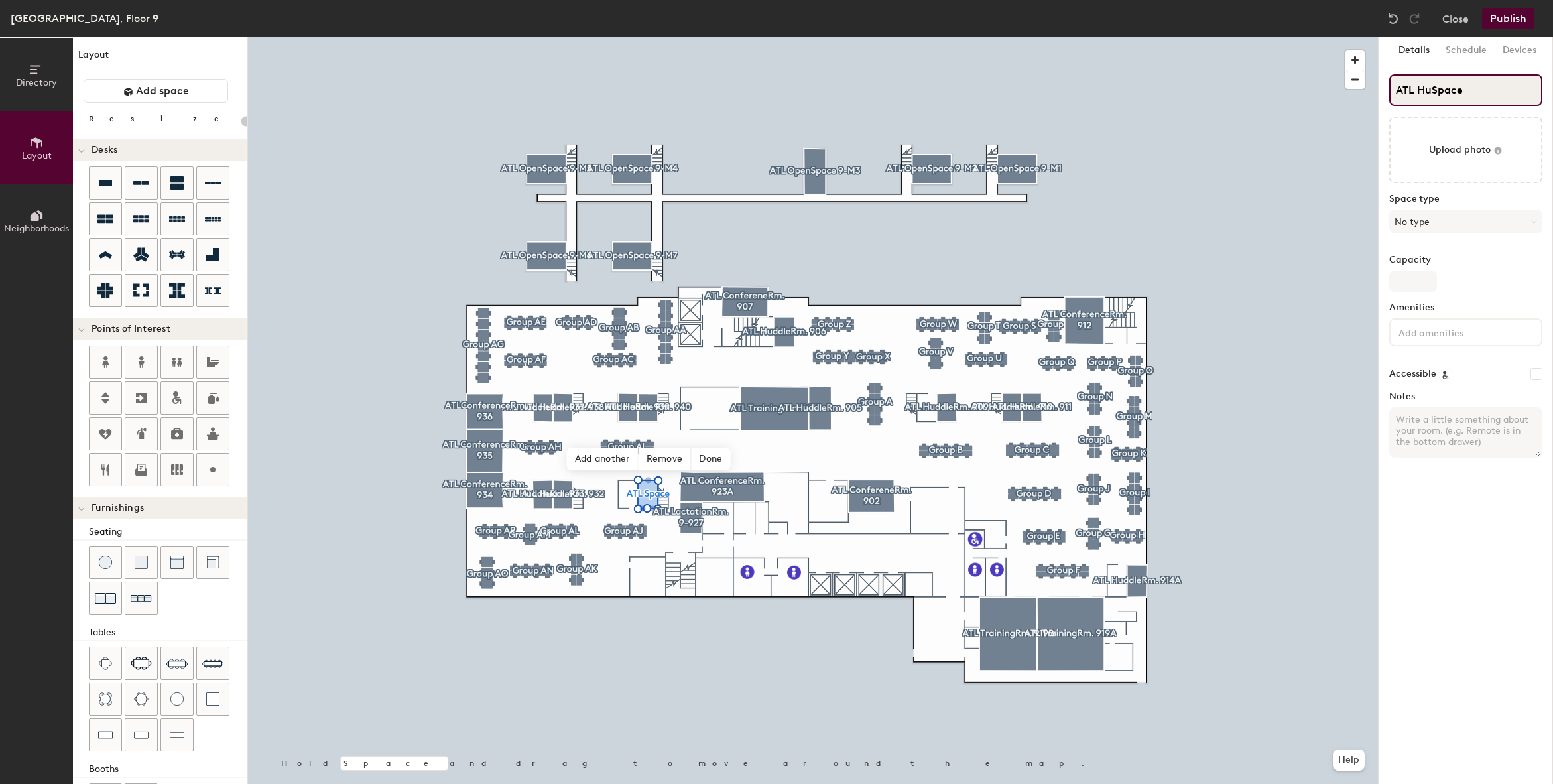
type input "ATL HudSpace"
type input "20"
type input "ATL HuddleSpace"
type input "20"
type input "ATL HuddleRSpace"
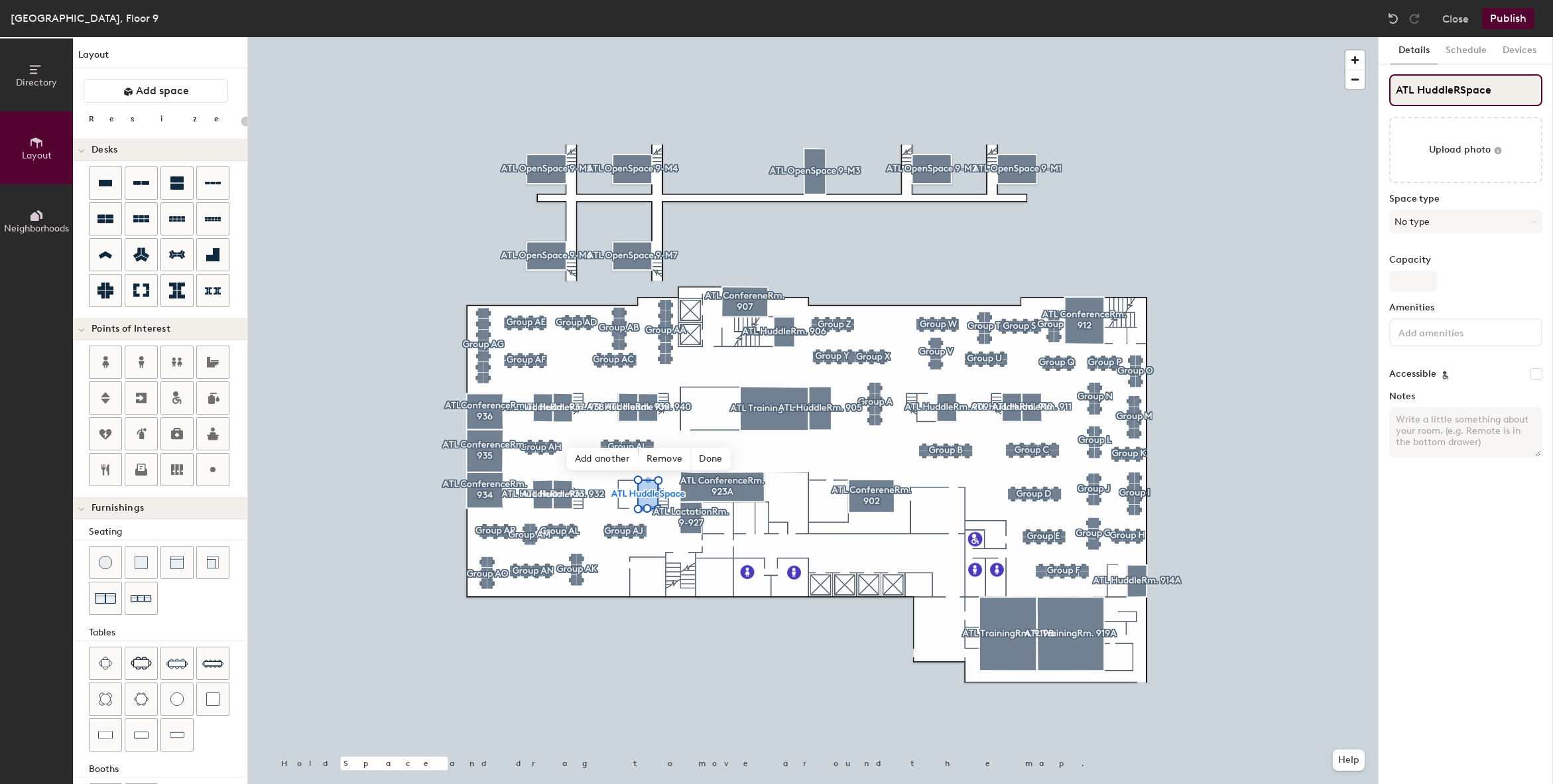
type input "20"
type input "ATL HuddleRmSpace"
type input "20"
type input "ATL HuddleRm Space"
type input "20"
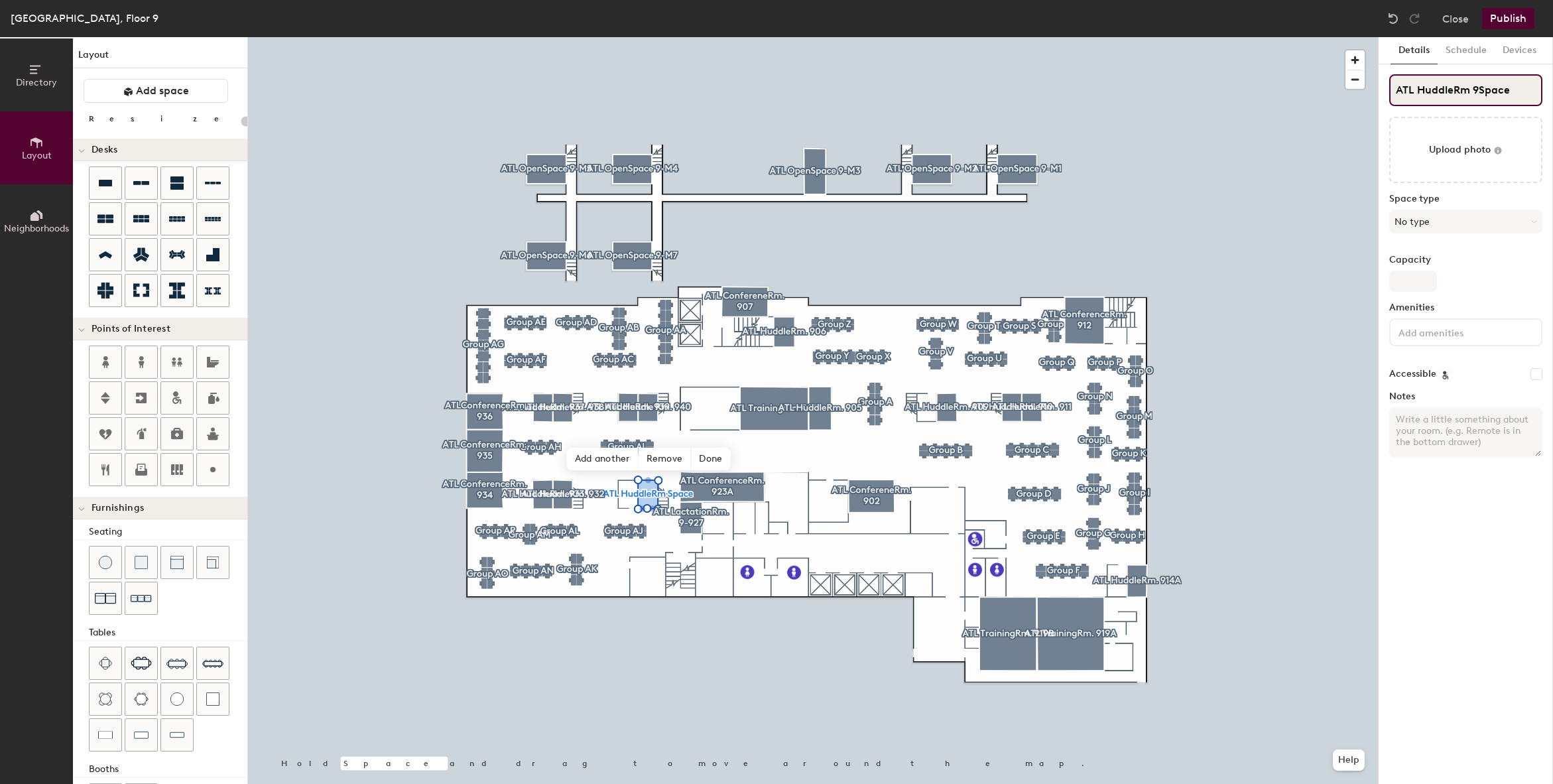
type input "ATL HuddleRm 93Space"
type input "20"
type input "ATL HuddleRm 93-Space"
type input "20"
type input "ATL HuddleRm 93Space"
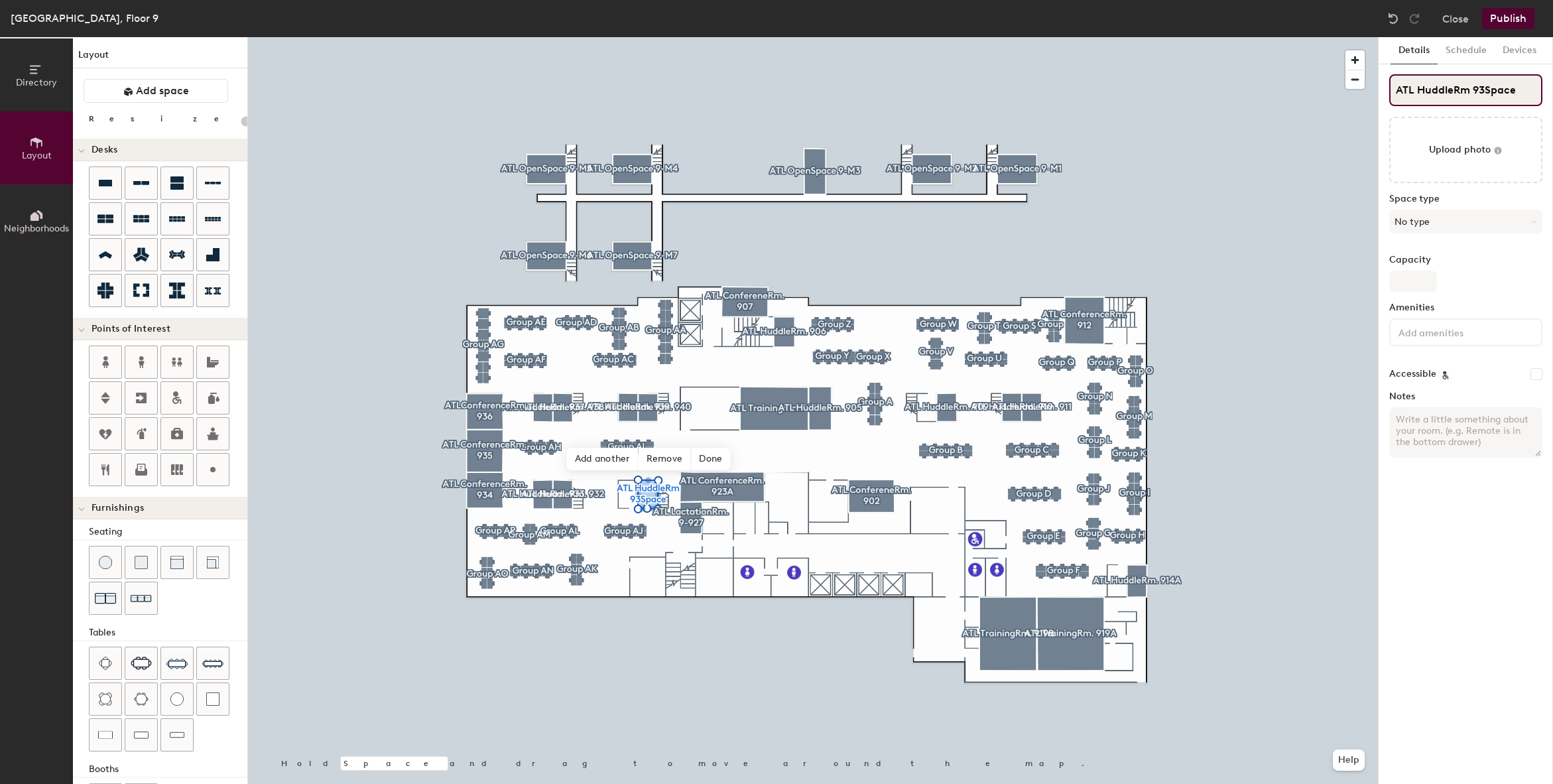
type input "20"
type input "ATL HuddleRm 930Space"
type input "20"
type input "ATL HuddleRm 930Spac"
type input "20"
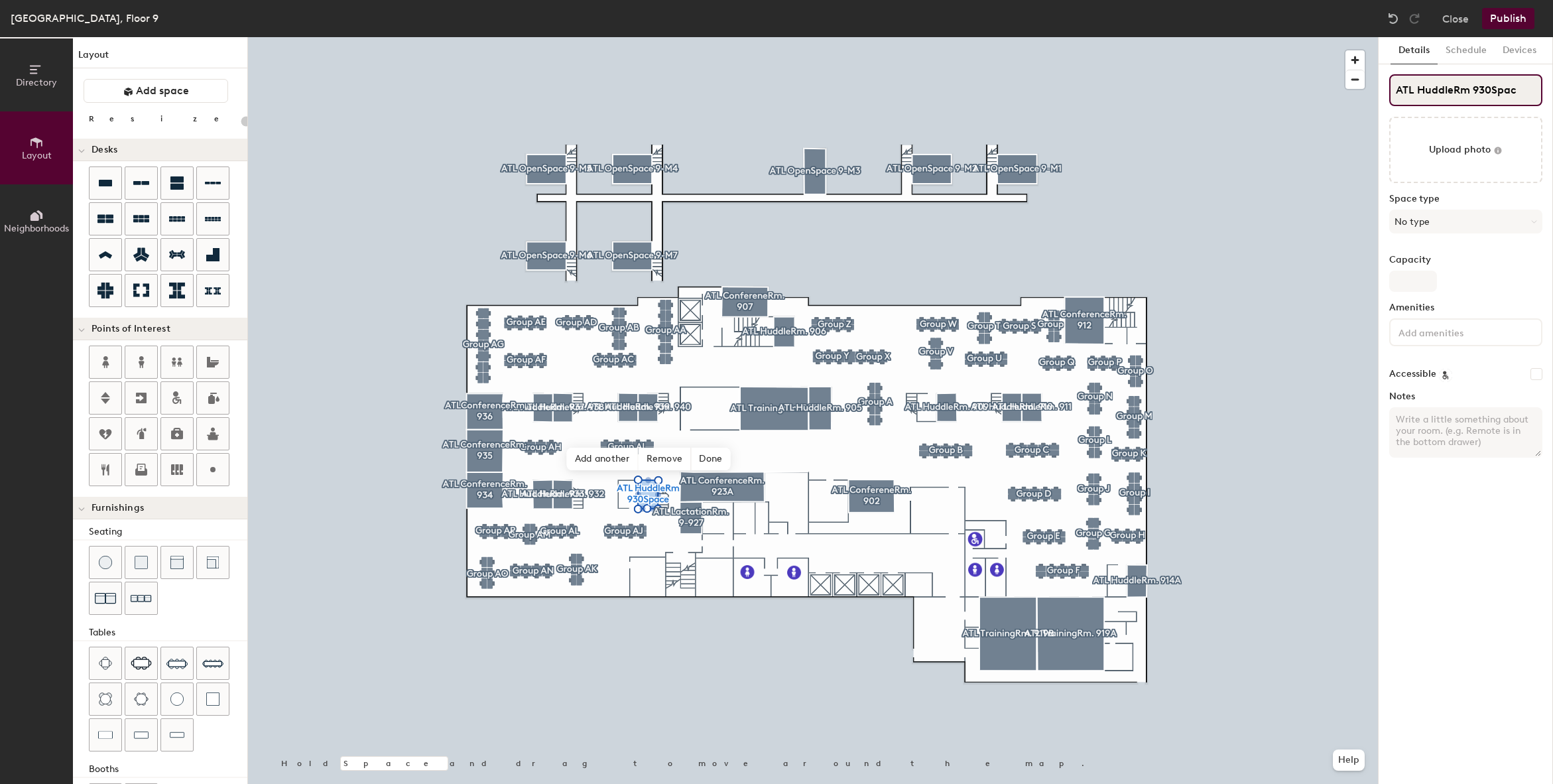
type input "ATL HuddleRm 930Spa"
type input "20"
type input "ATL HuddleRm 930Sp"
type input "20"
type input "ATL HuddleRm 930S"
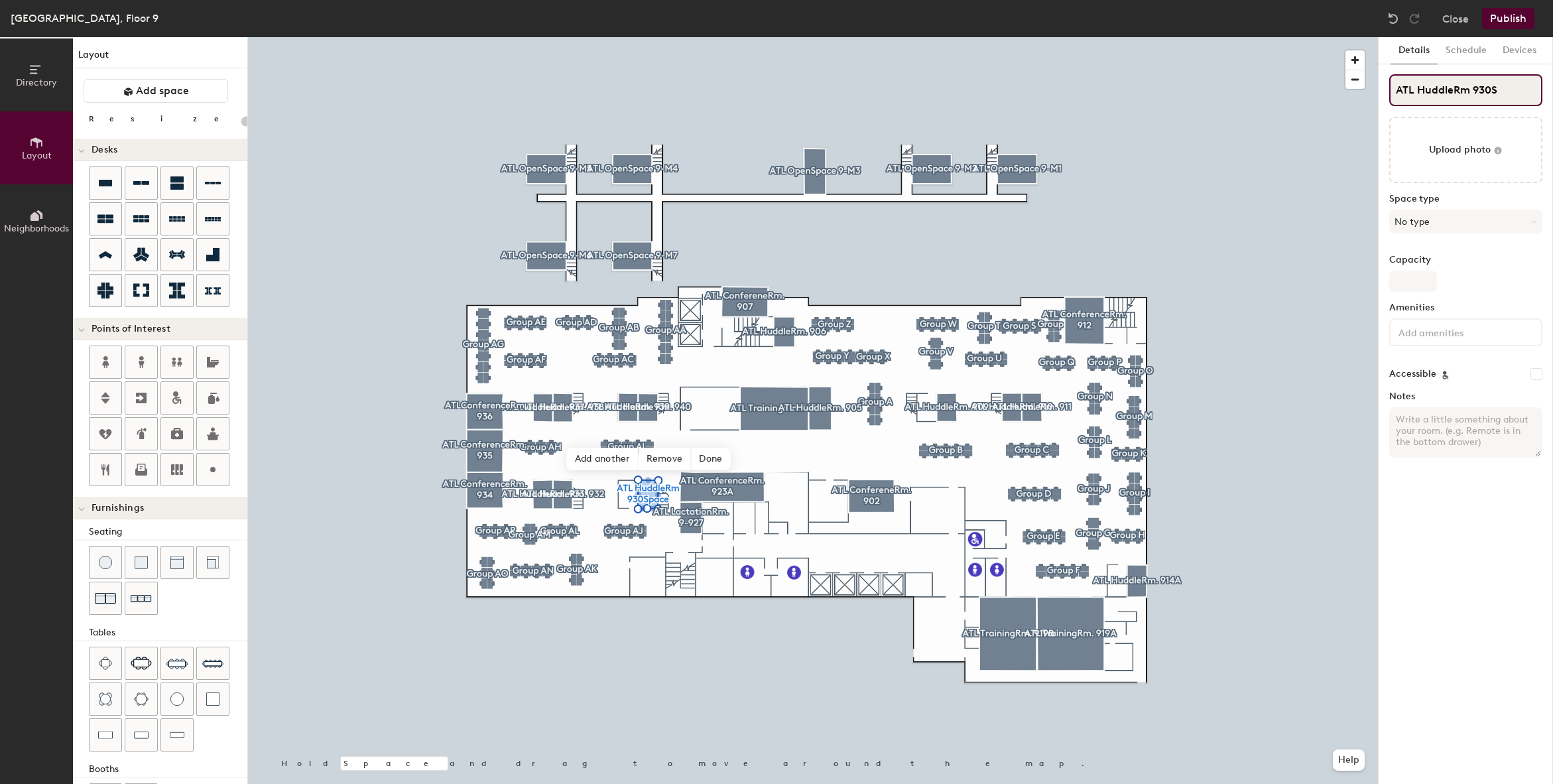
type input "20"
type input "ATL HuddleRm 930"
type input "20"
type input "ATL HuddleRm 930"
click at [1502, 21] on button "Publish" at bounding box center [1508, 19] width 53 height 21
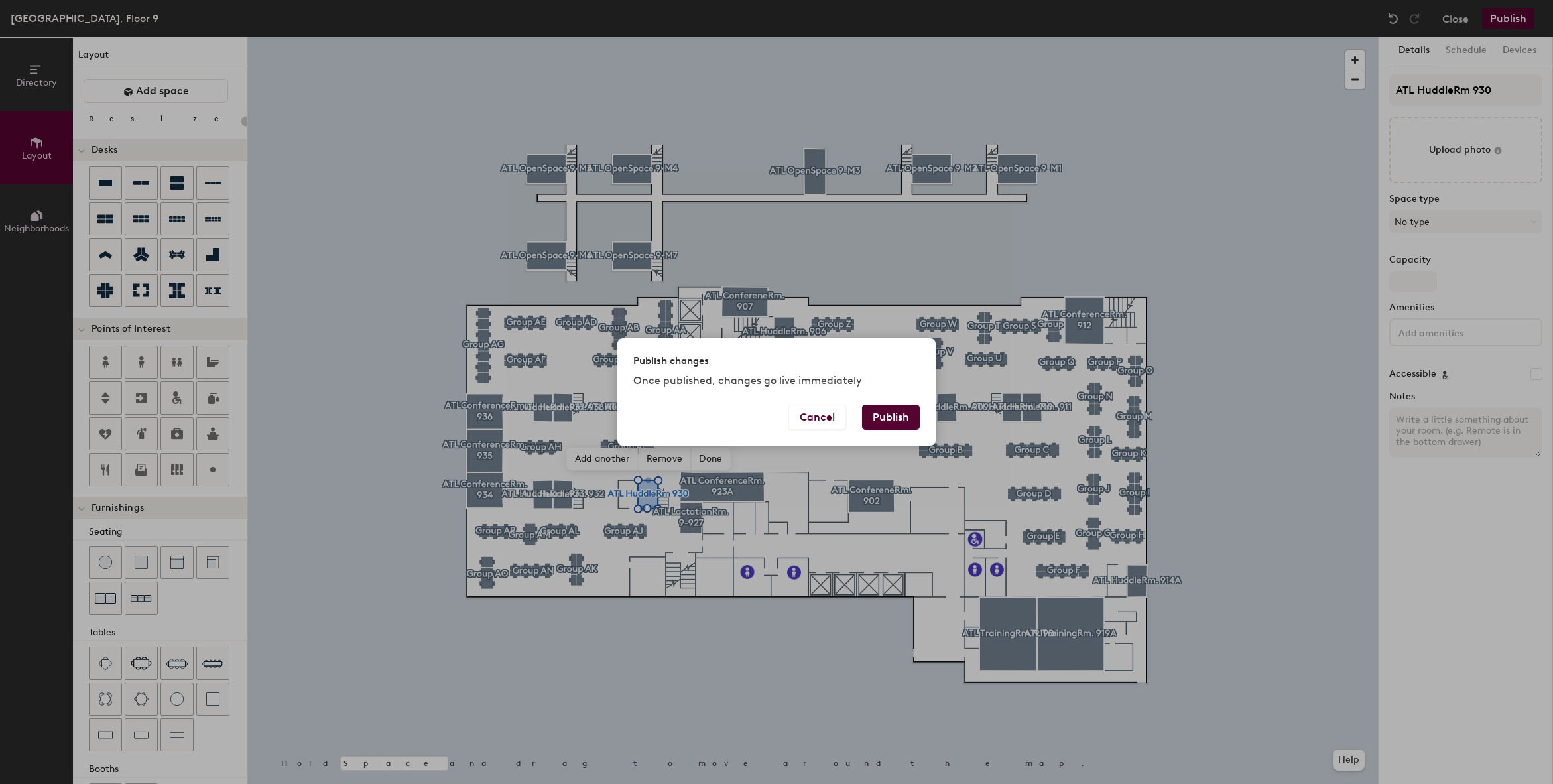
click at [882, 418] on button "Publish" at bounding box center [890, 417] width 58 height 25
type input "20"
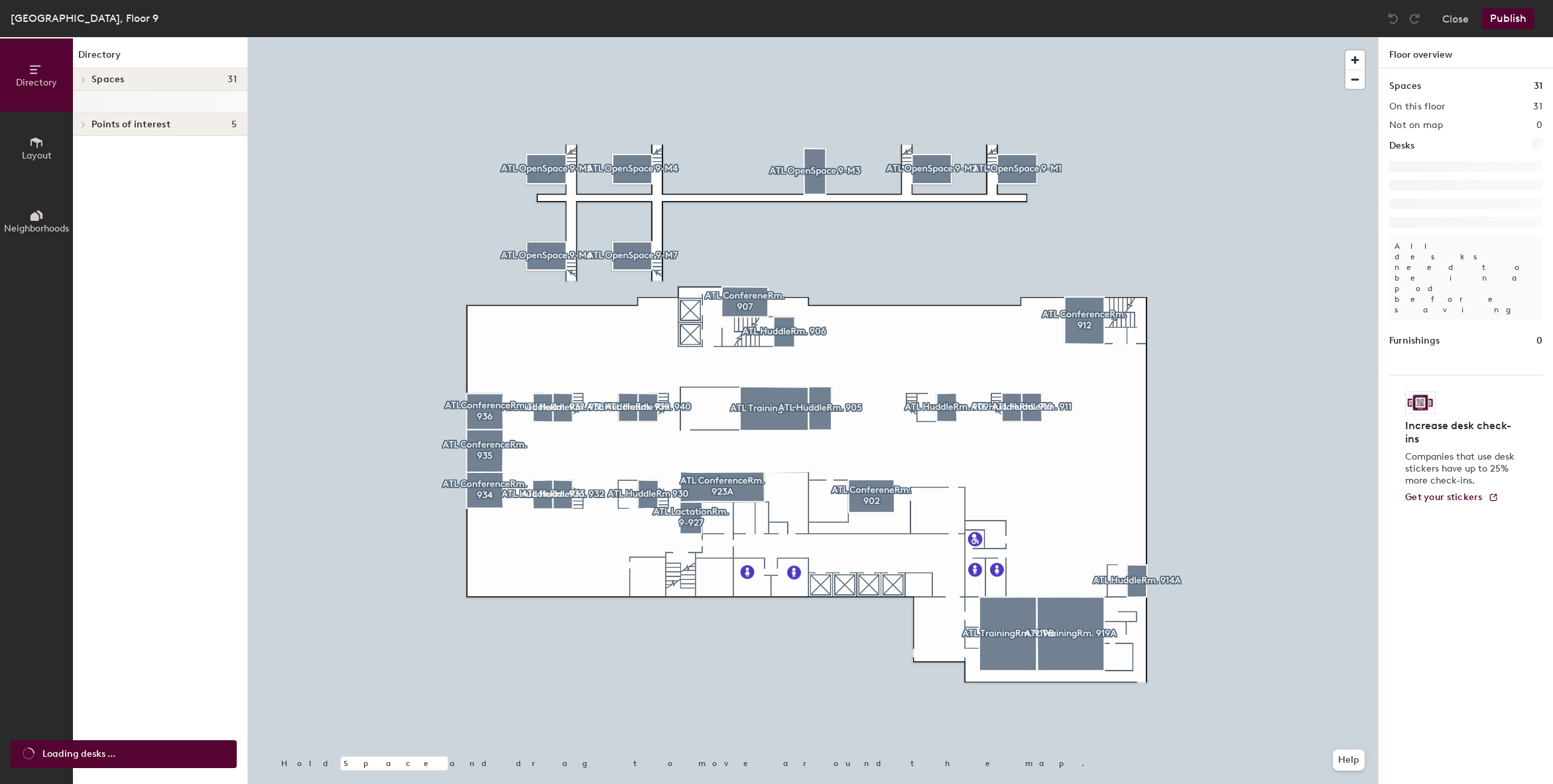
click at [442, 38] on div at bounding box center [813, 38] width 1130 height 0
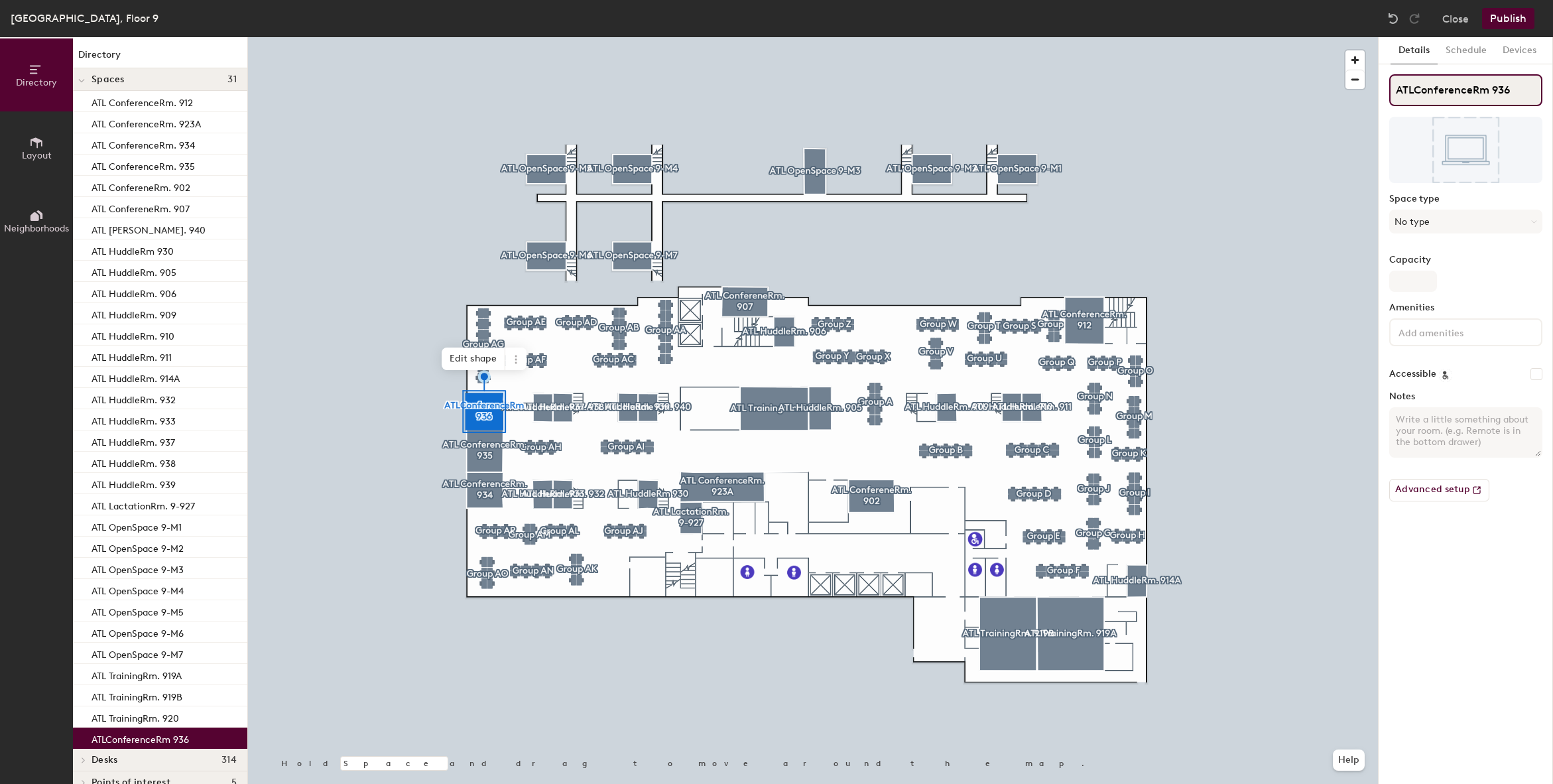
click at [1489, 89] on input "ATLConferenceRm 936" at bounding box center [1465, 90] width 153 height 32
type input "ATLConferenceRm. 936"
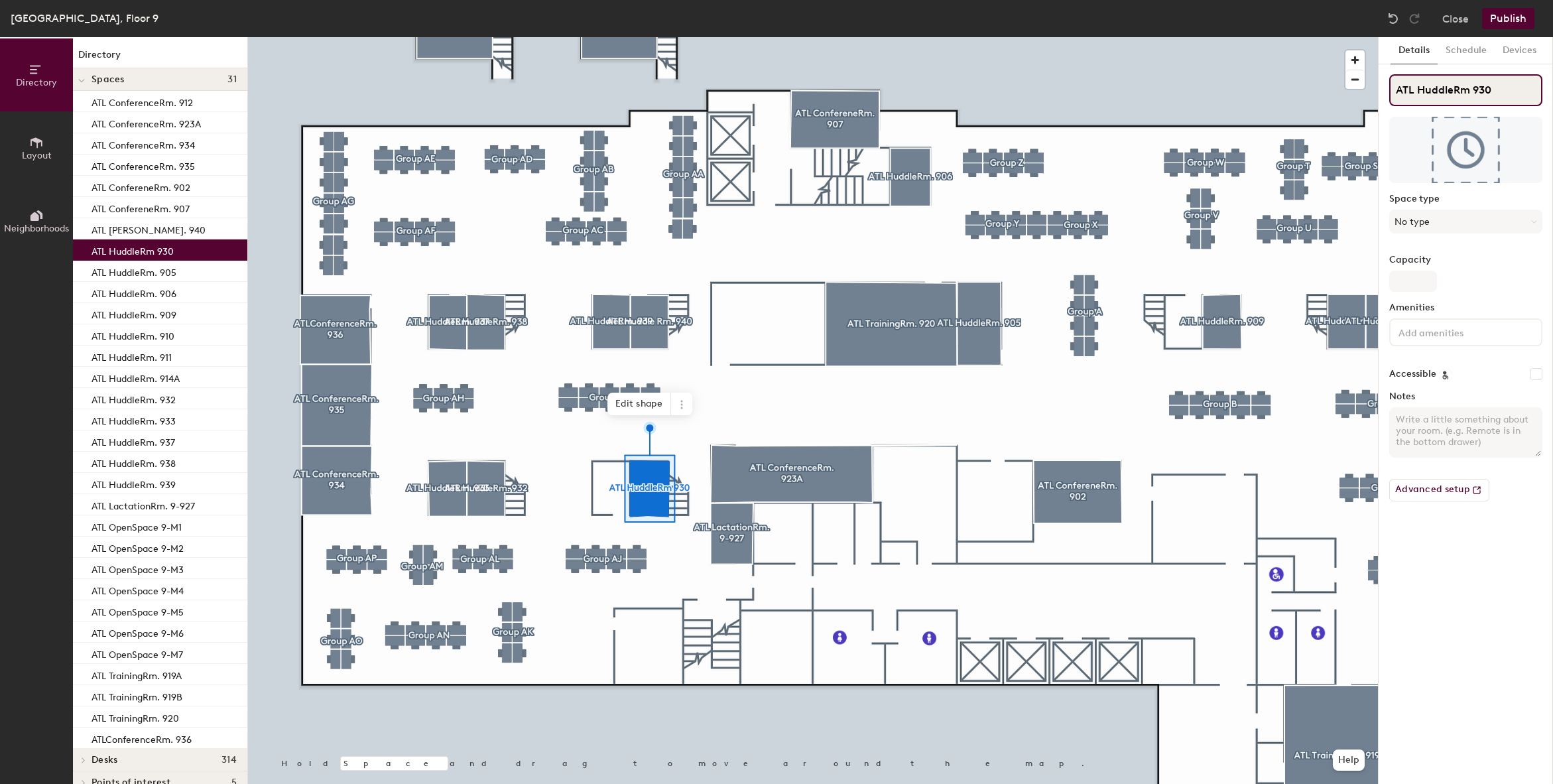
click at [1509, 89] on input "ATL HuddleRm 930" at bounding box center [1465, 90] width 153 height 32
click at [1468, 91] on input "ATL HuddleRm 930" at bounding box center [1465, 90] width 153 height 32
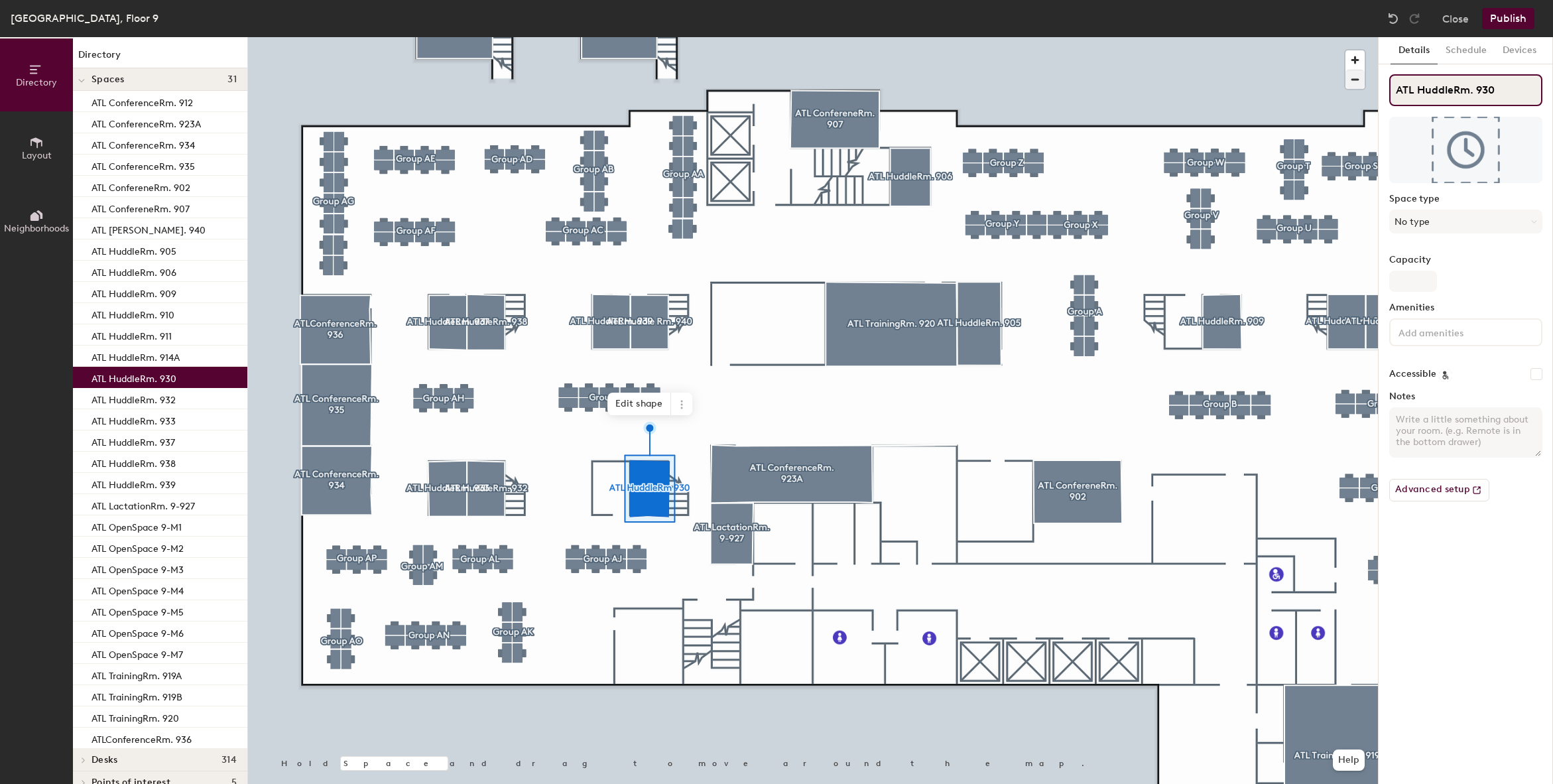
type input "ATL HuddleRm. 930"
click at [1270, 38] on div at bounding box center [813, 38] width 1130 height 0
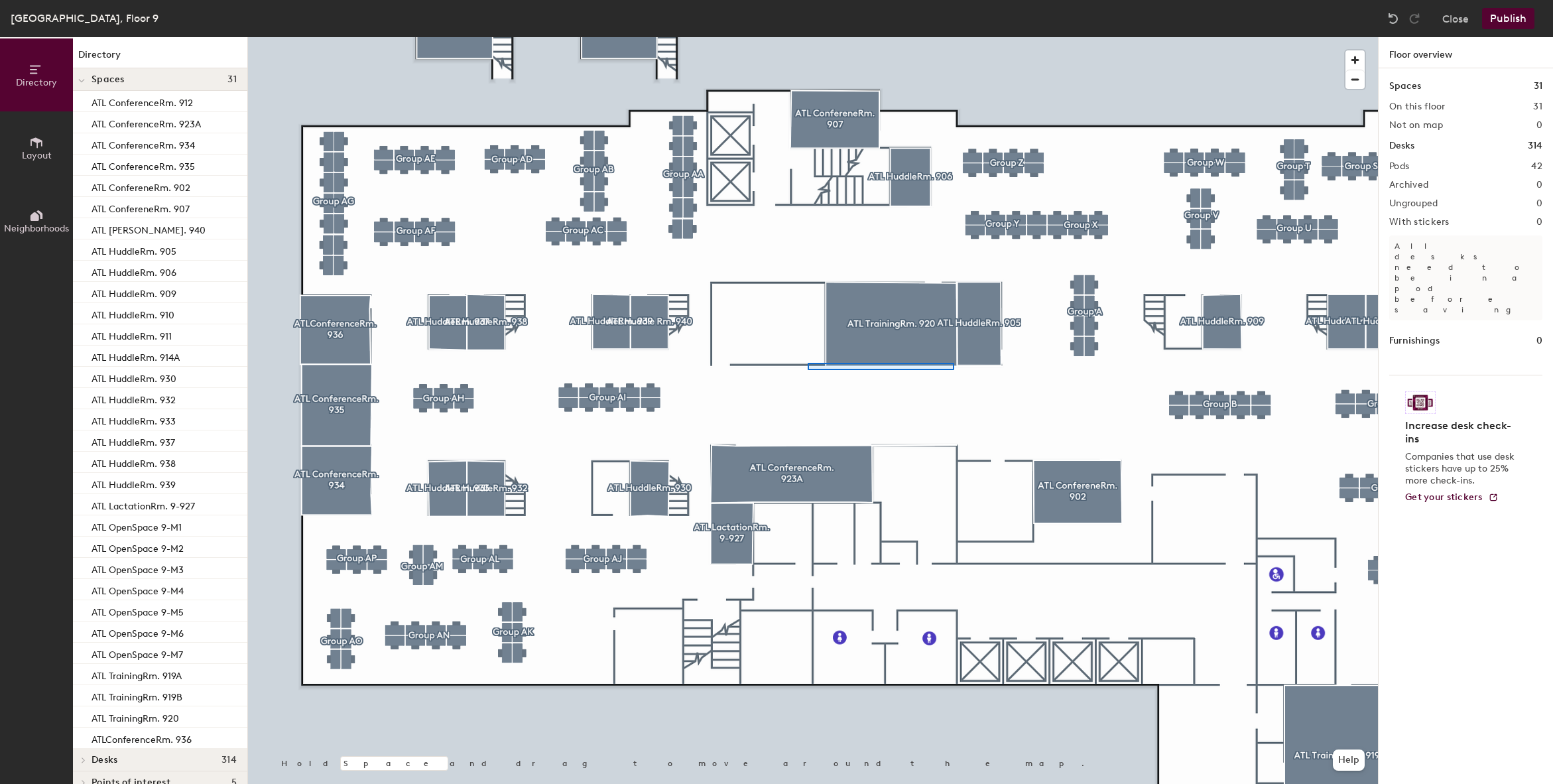
click at [810, 38] on div at bounding box center [813, 38] width 1130 height 0
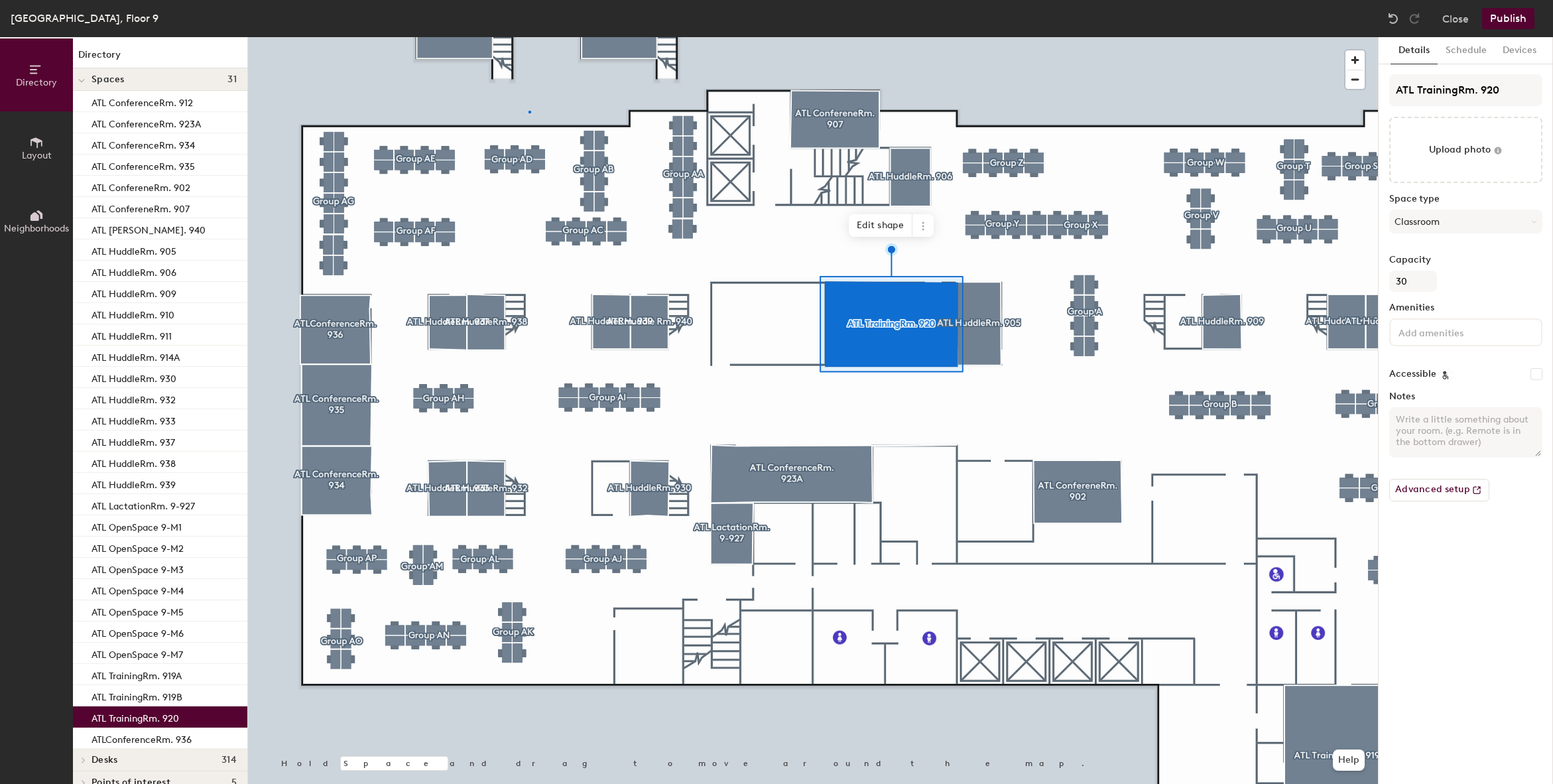
click at [529, 38] on div at bounding box center [813, 38] width 1130 height 0
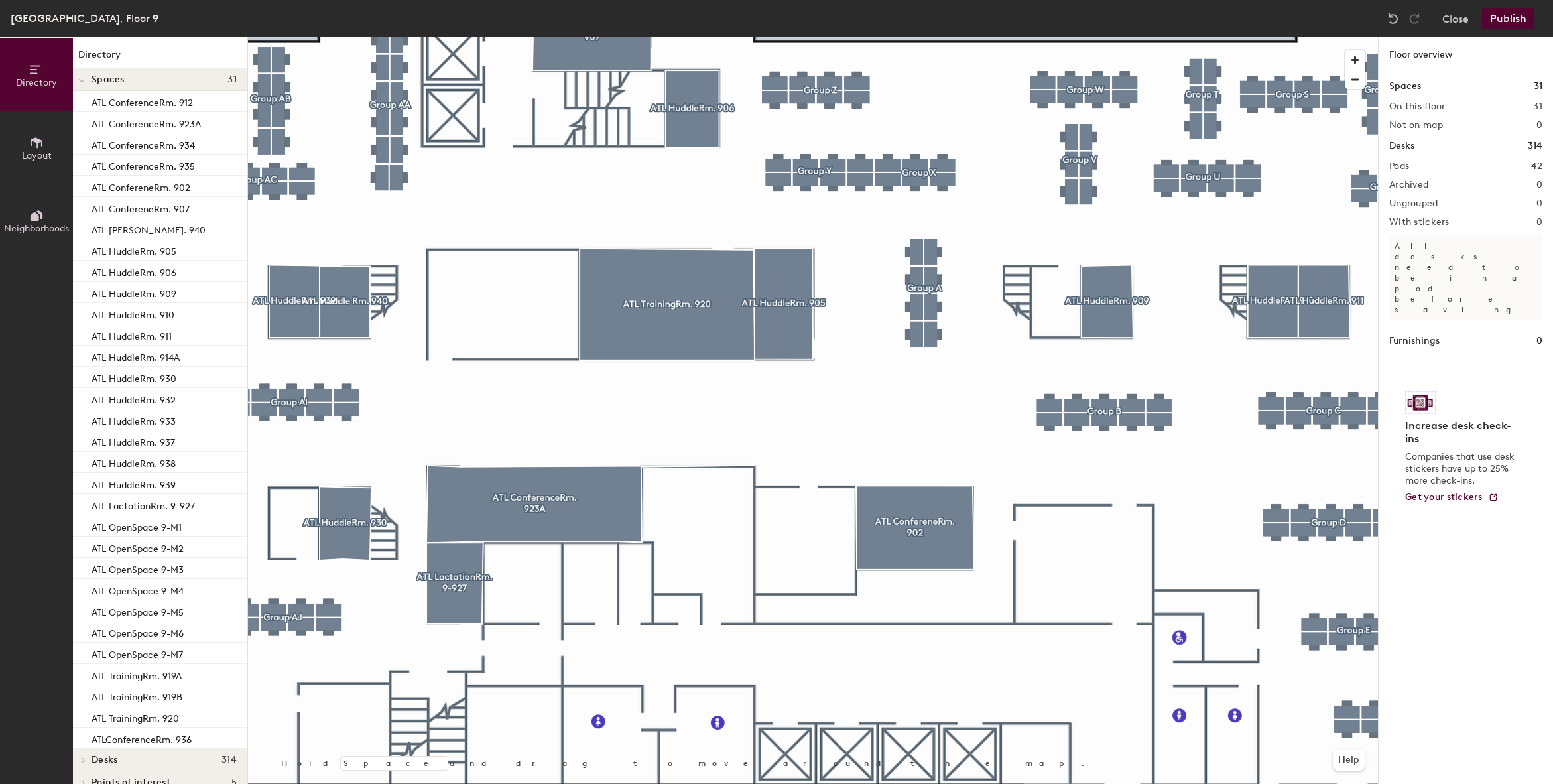
click at [1048, 38] on div at bounding box center [813, 38] width 1130 height 0
click at [1049, 38] on div at bounding box center [813, 38] width 1130 height 0
click at [42, 144] on icon at bounding box center [37, 142] width 14 height 14
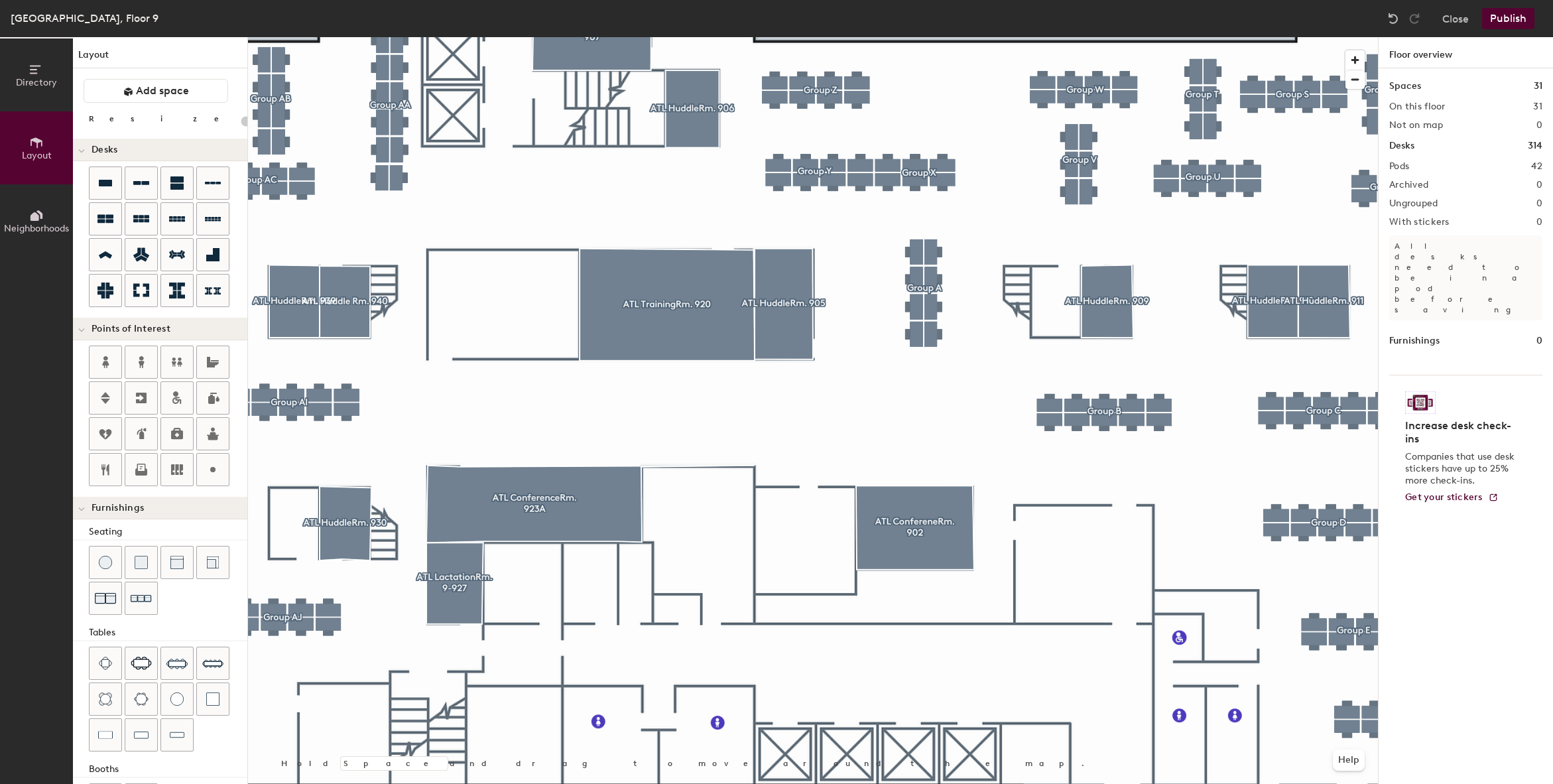
drag, startPoint x: 150, startPoint y: 91, endPoint x: 230, endPoint y: 101, distance: 80.6
click at [151, 91] on span "Add space" at bounding box center [162, 90] width 53 height 13
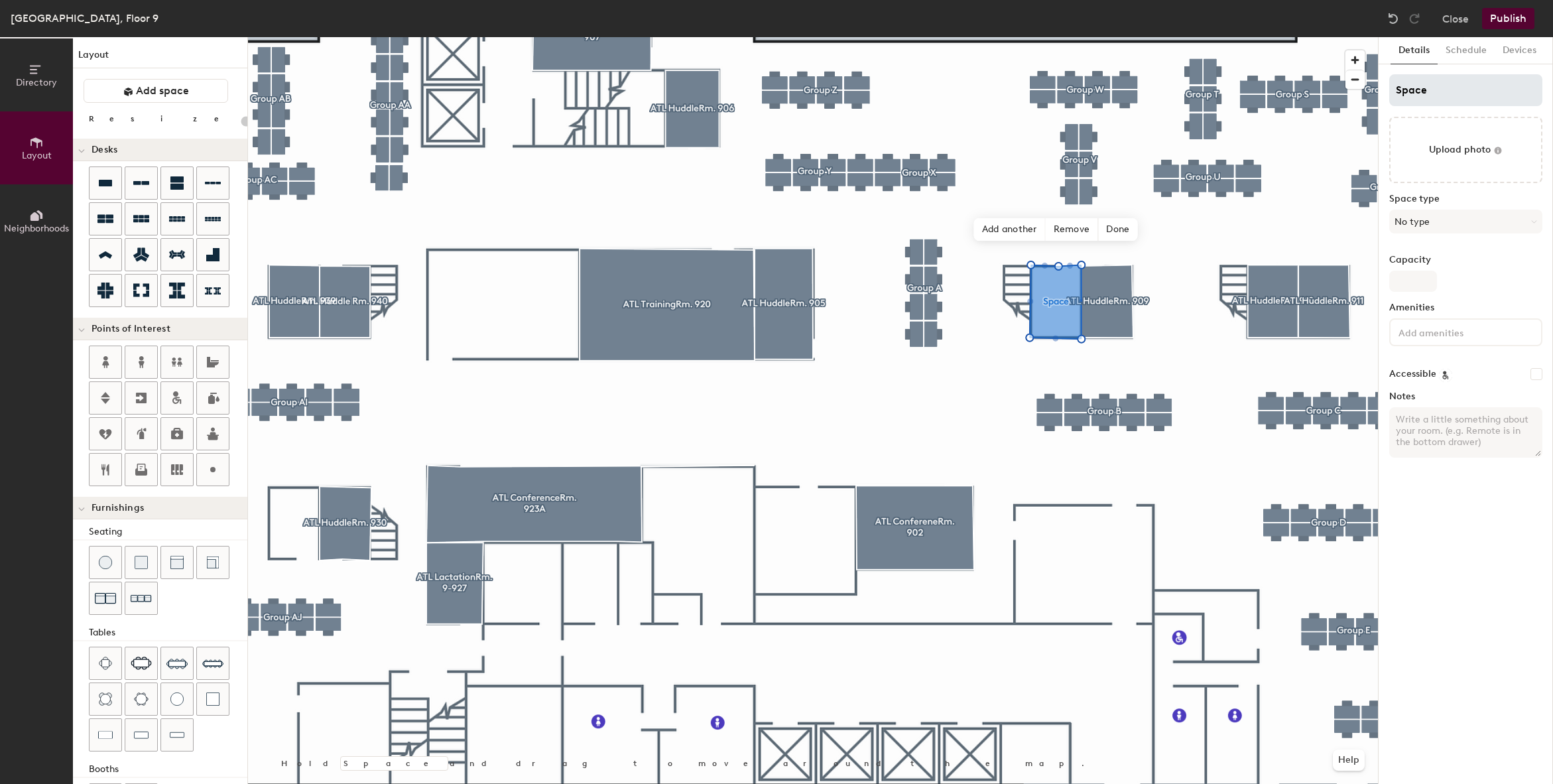
type input "20"
click at [1414, 91] on input "Space" at bounding box center [1465, 90] width 153 height 32
type input "SpaAce"
type input "20"
type input "SpaATce"
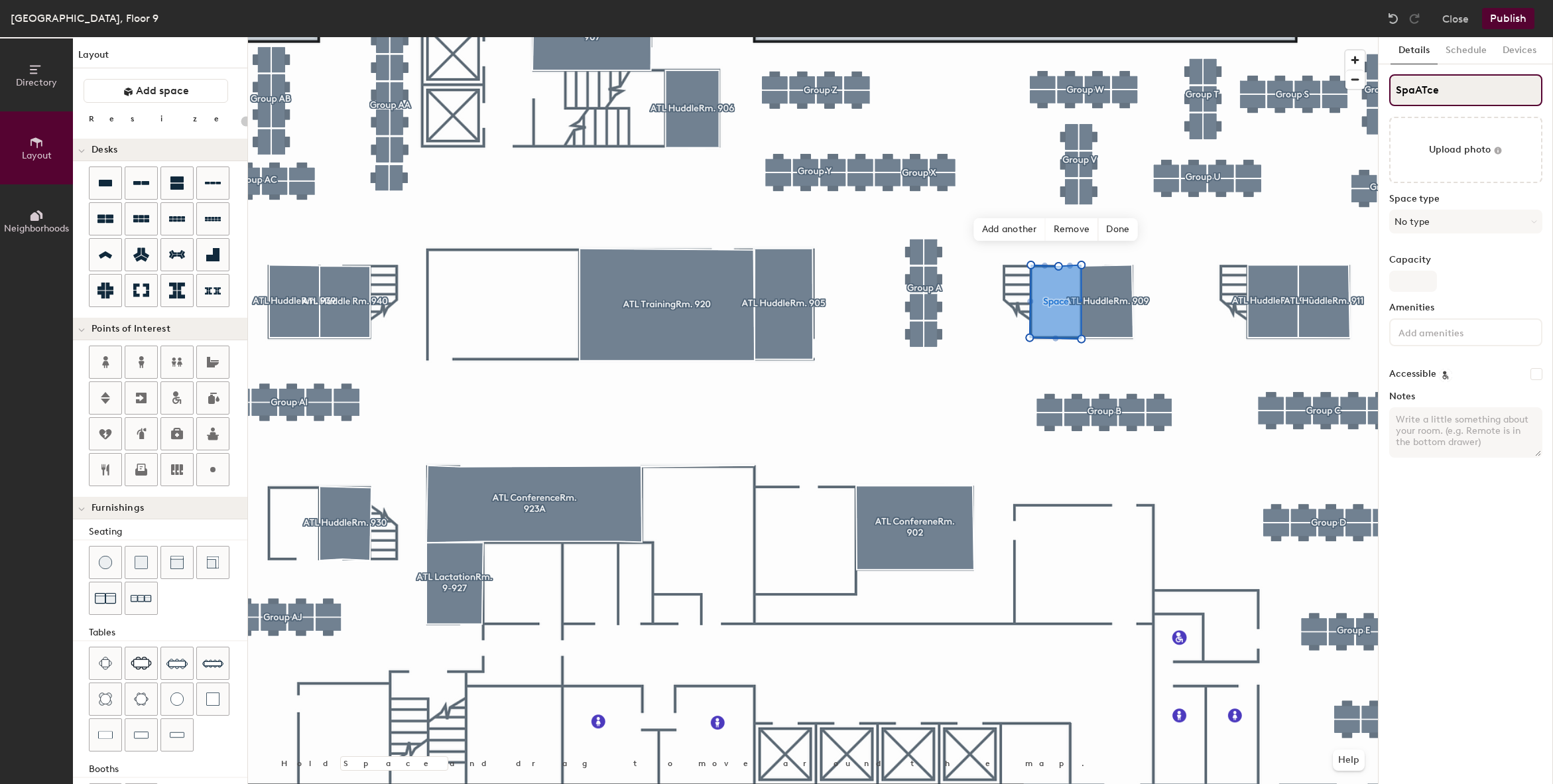
type input "20"
type input "SpaATLce"
type input "20"
type input "SpaATLc"
type input "20"
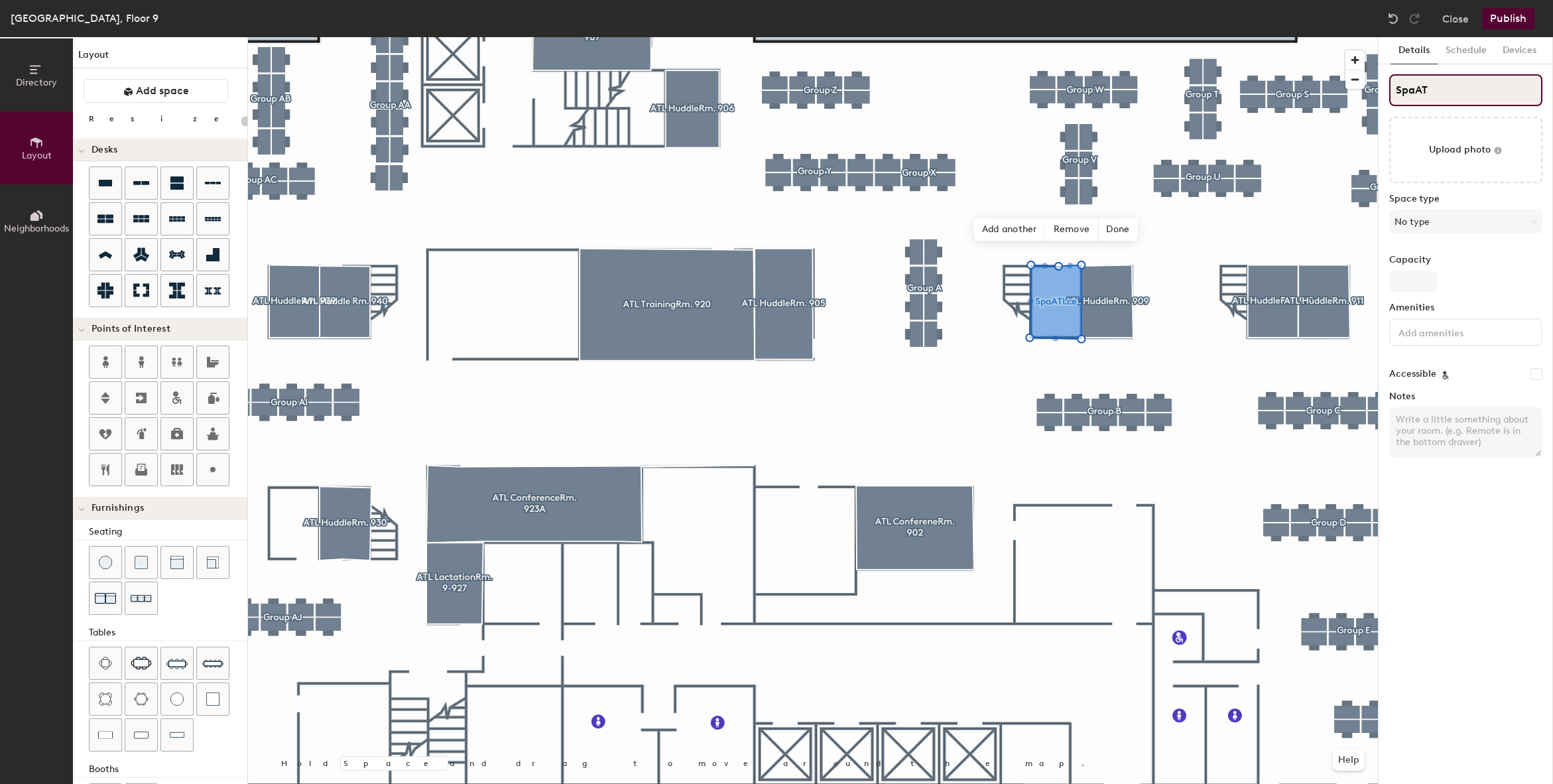
type input "SpaA"
type input "20"
type input "S"
type input "20"
type input "S"
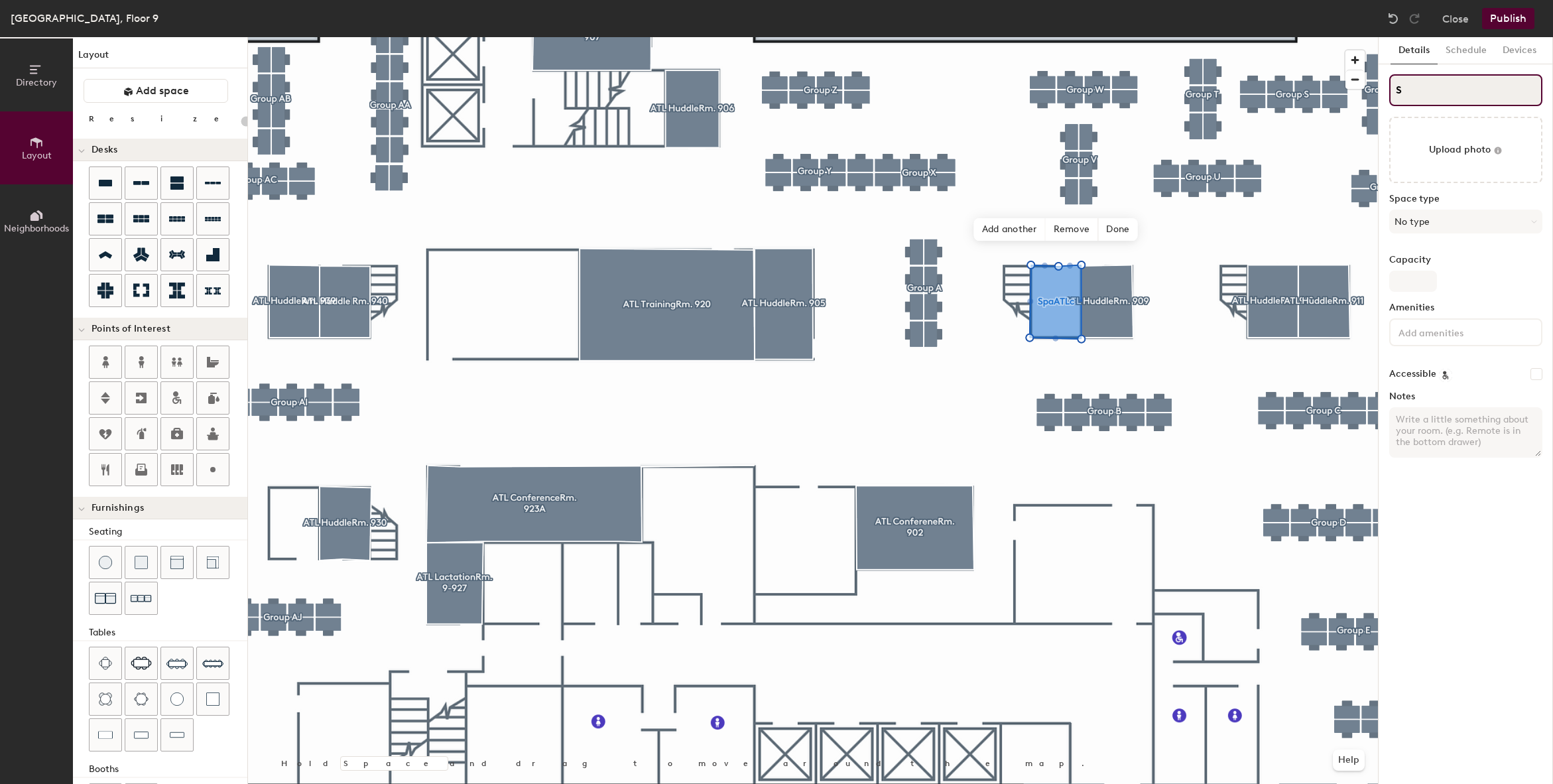
type input "20"
type input "SA"
type input "20"
type input "SAT"
type input "20"
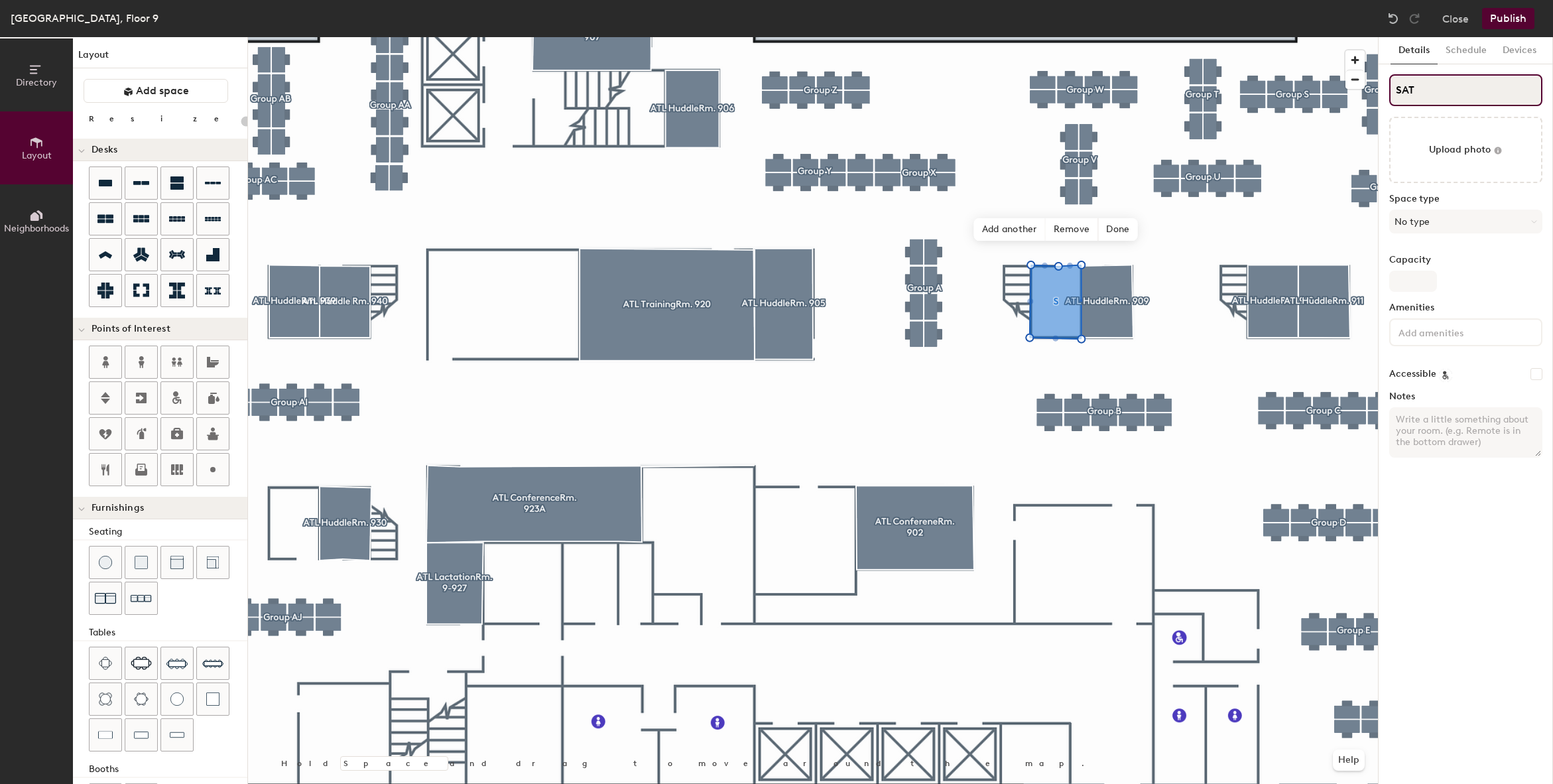
type input "SATL"
type input "20"
type input "SATL"
type input "20"
type input "SATL"
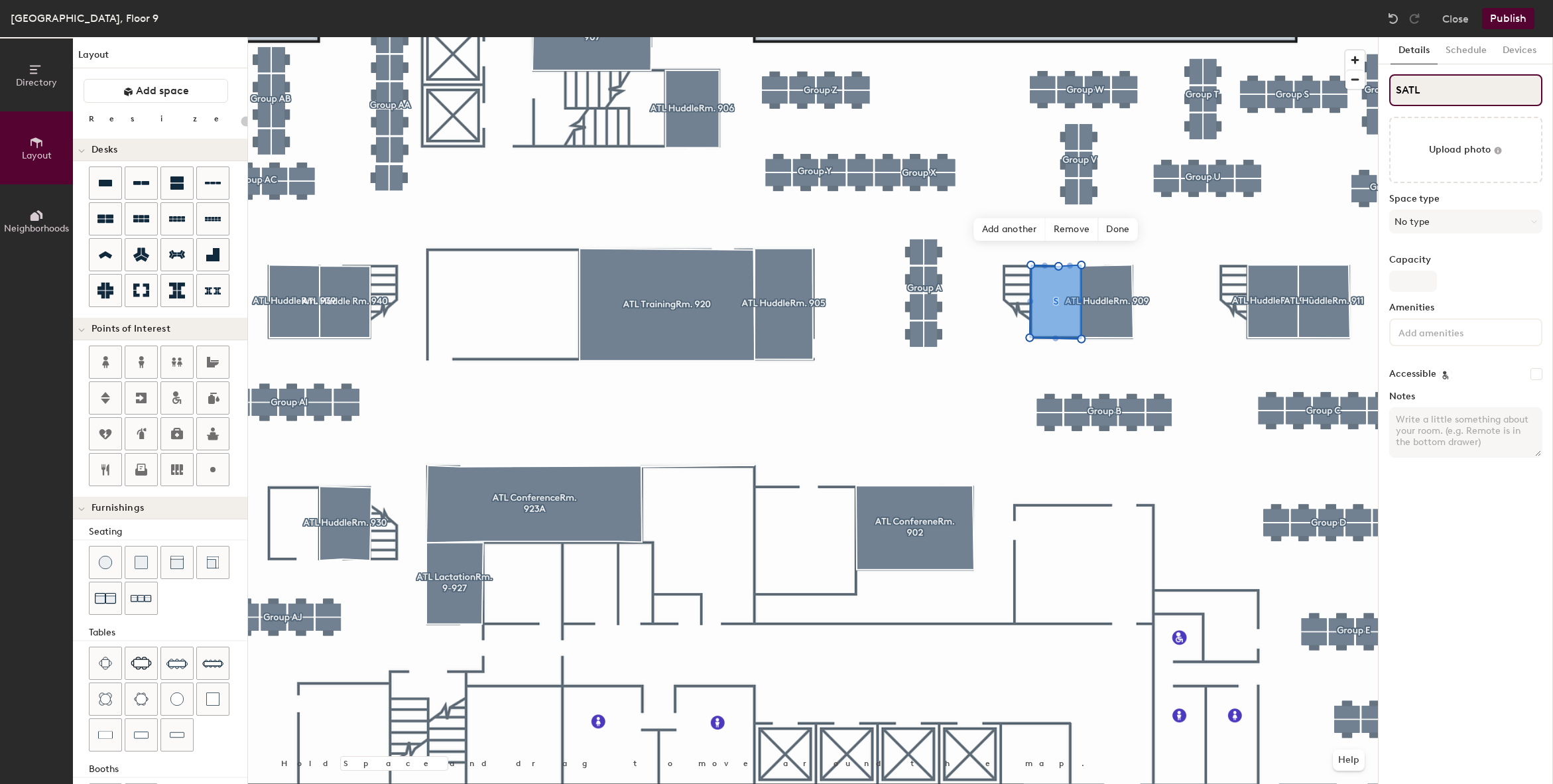
type input "20"
type input "SAT"
type input "20"
type input "SA"
type input "20"
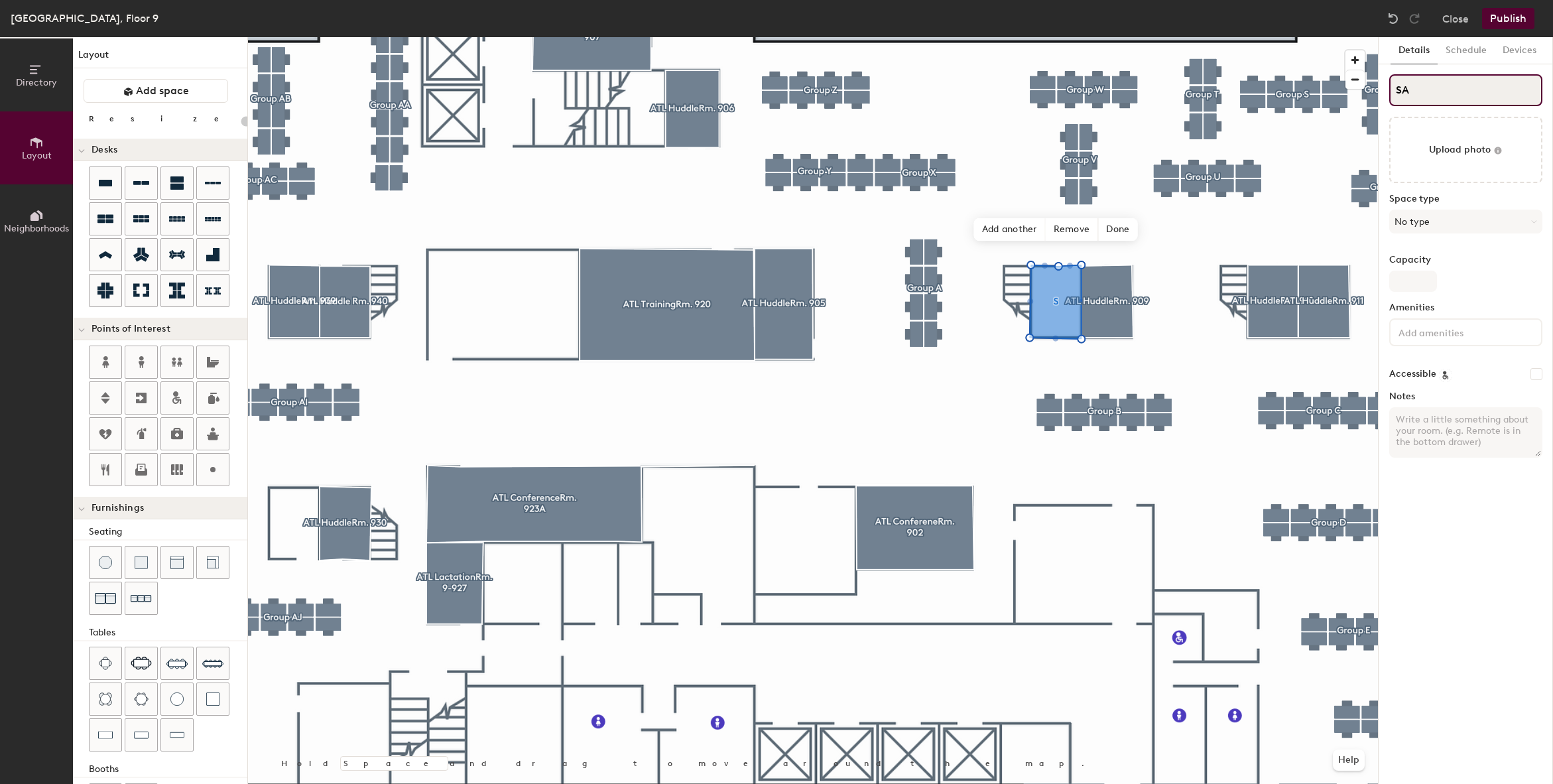
type input "S"
type input "20"
type input "S"
type input "20"
type input "SA"
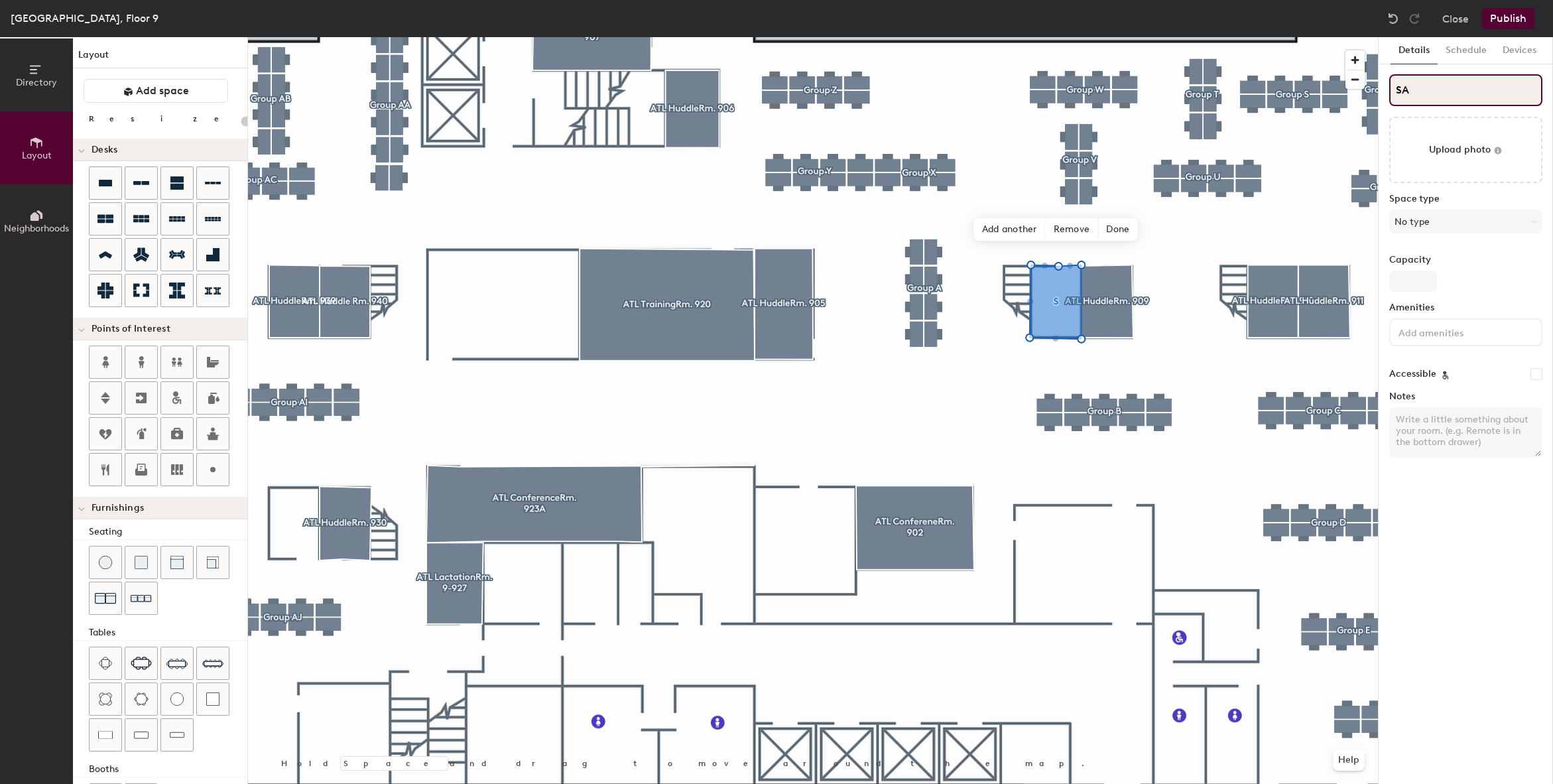
type input "20"
type input "SAT"
type input "20"
type input "SATL"
type input "20"
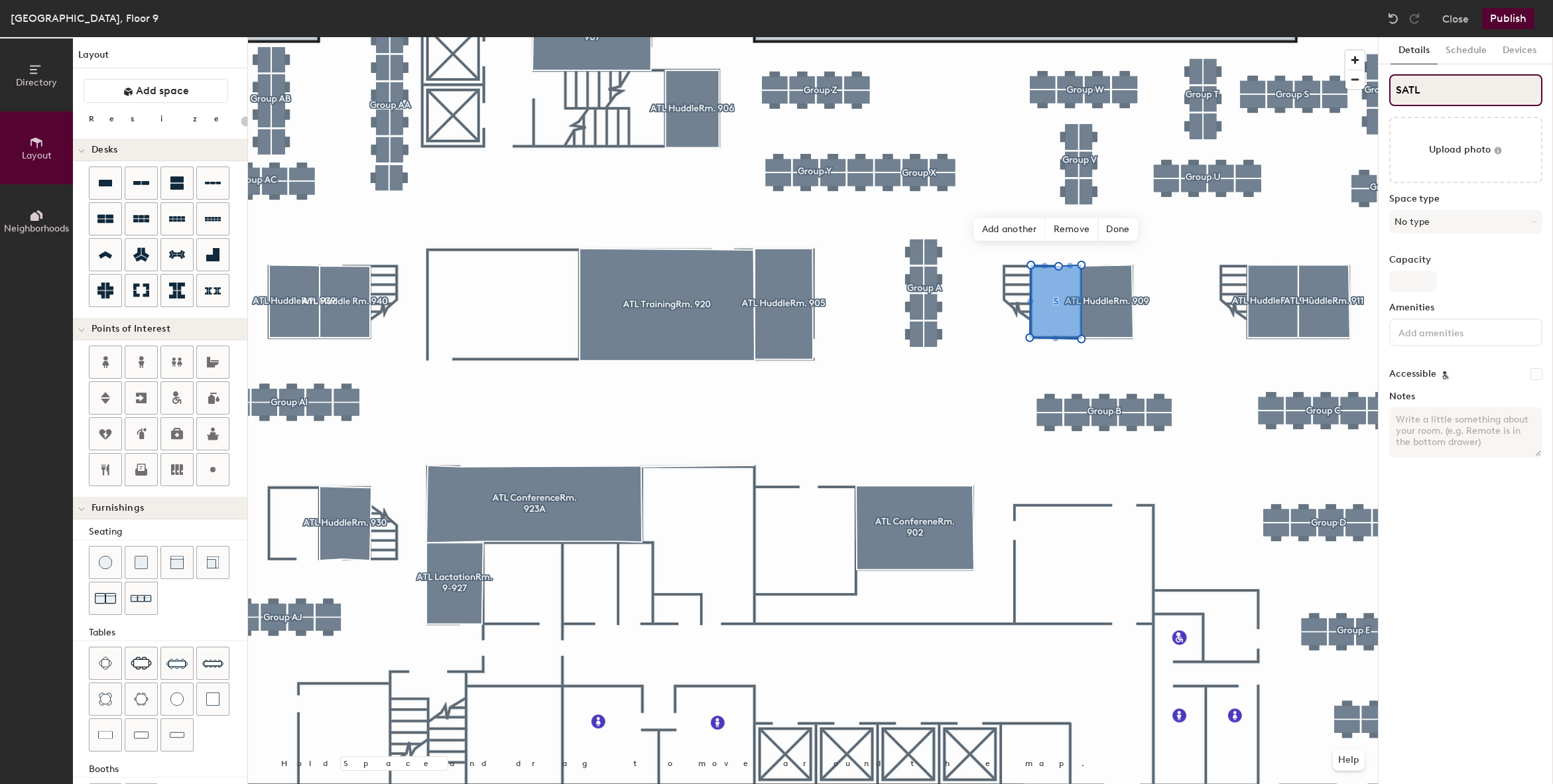
type input "SATL"
type input "20"
type input "SATL"
type input "20"
type input "SAT"
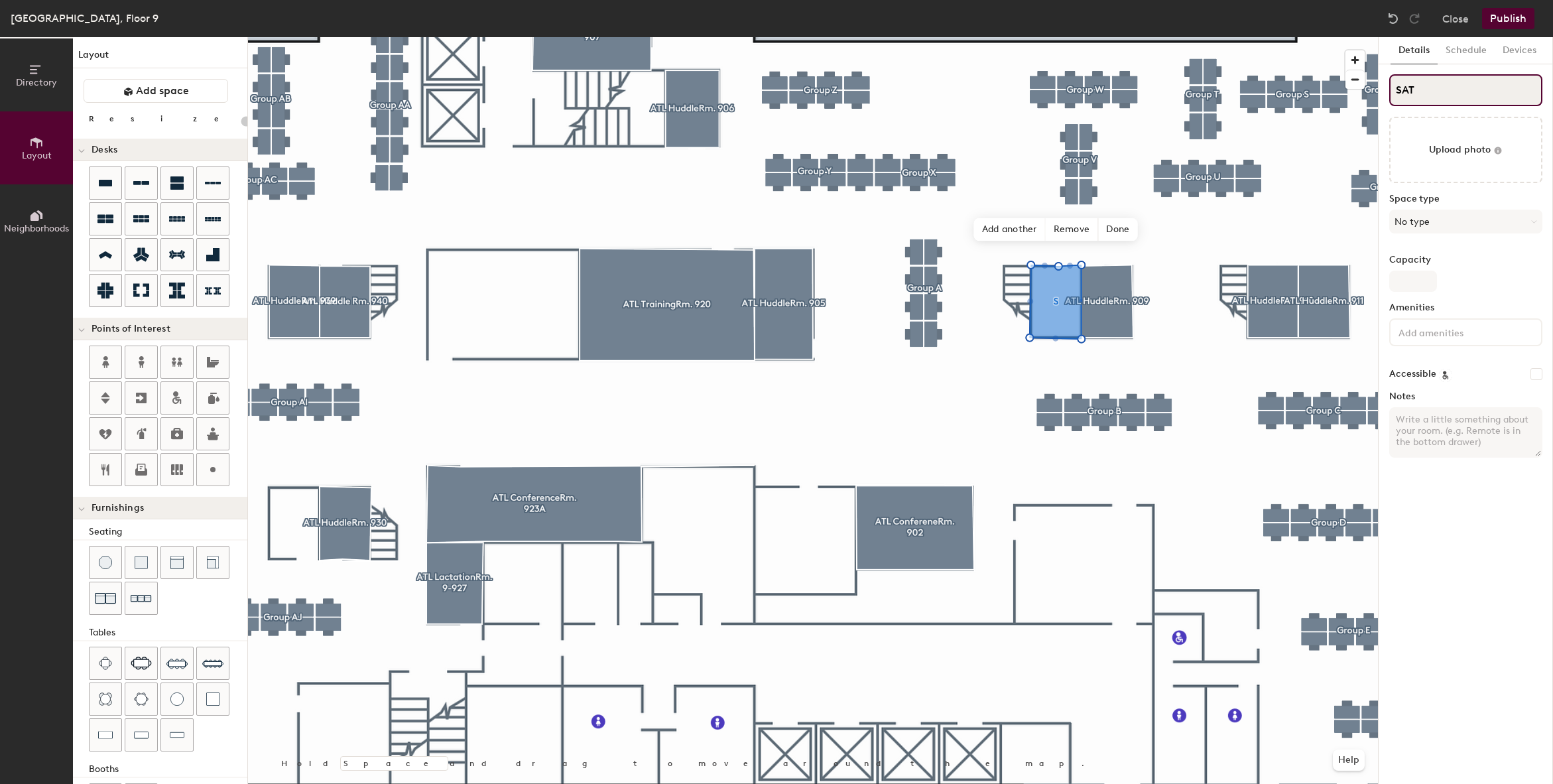
type input "20"
type input "S"
type input "20"
type input "S"
type input "20"
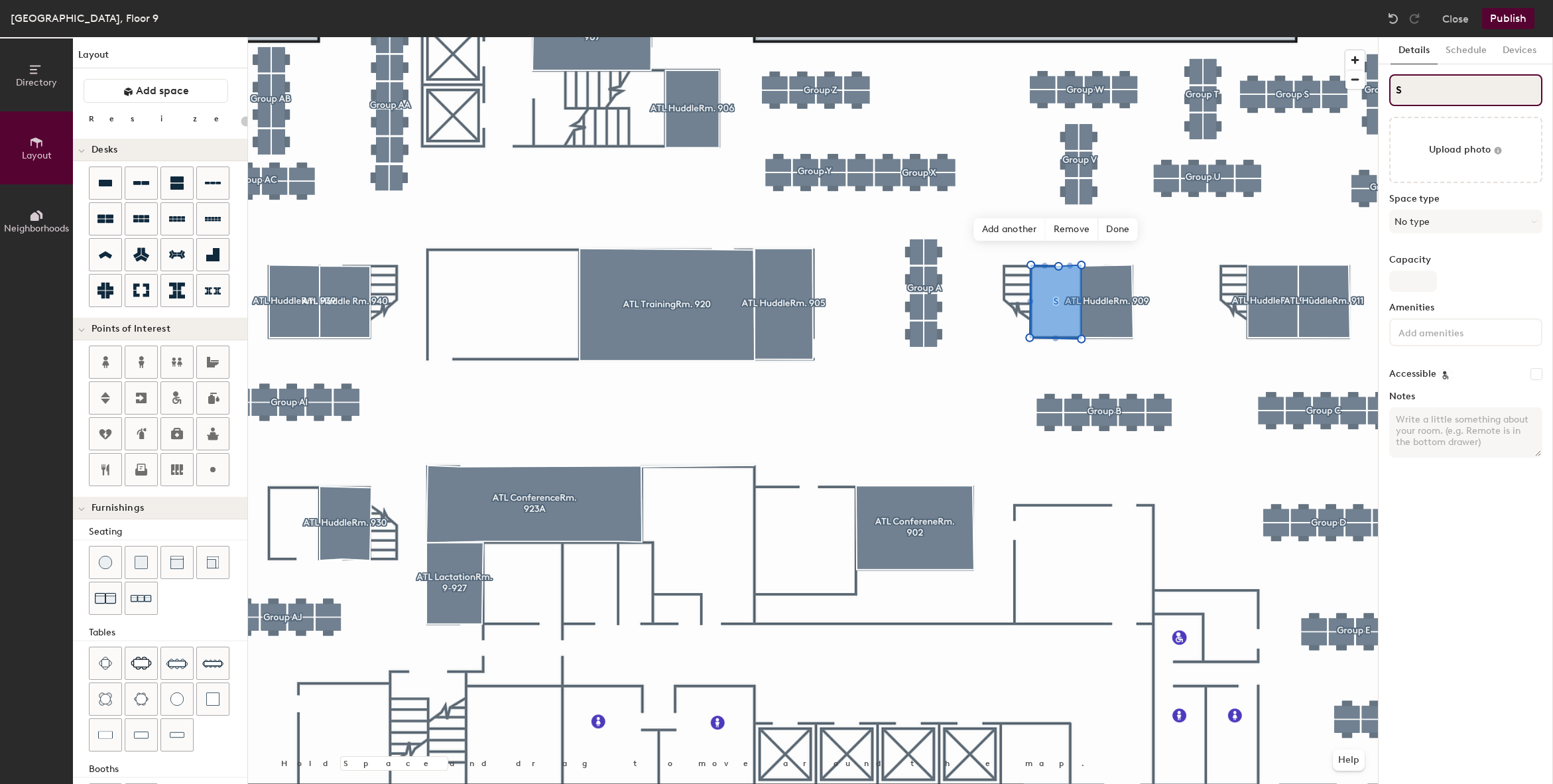
type input "S"
type input "20"
drag, startPoint x: 1454, startPoint y: 88, endPoint x: 1347, endPoint y: 89, distance: 107.0
click at [1347, 89] on div "Directory Layout Neighborhoods Layout Add space Resize Desks Points of Interest…" at bounding box center [776, 410] width 1553 height 746
type input "S\"
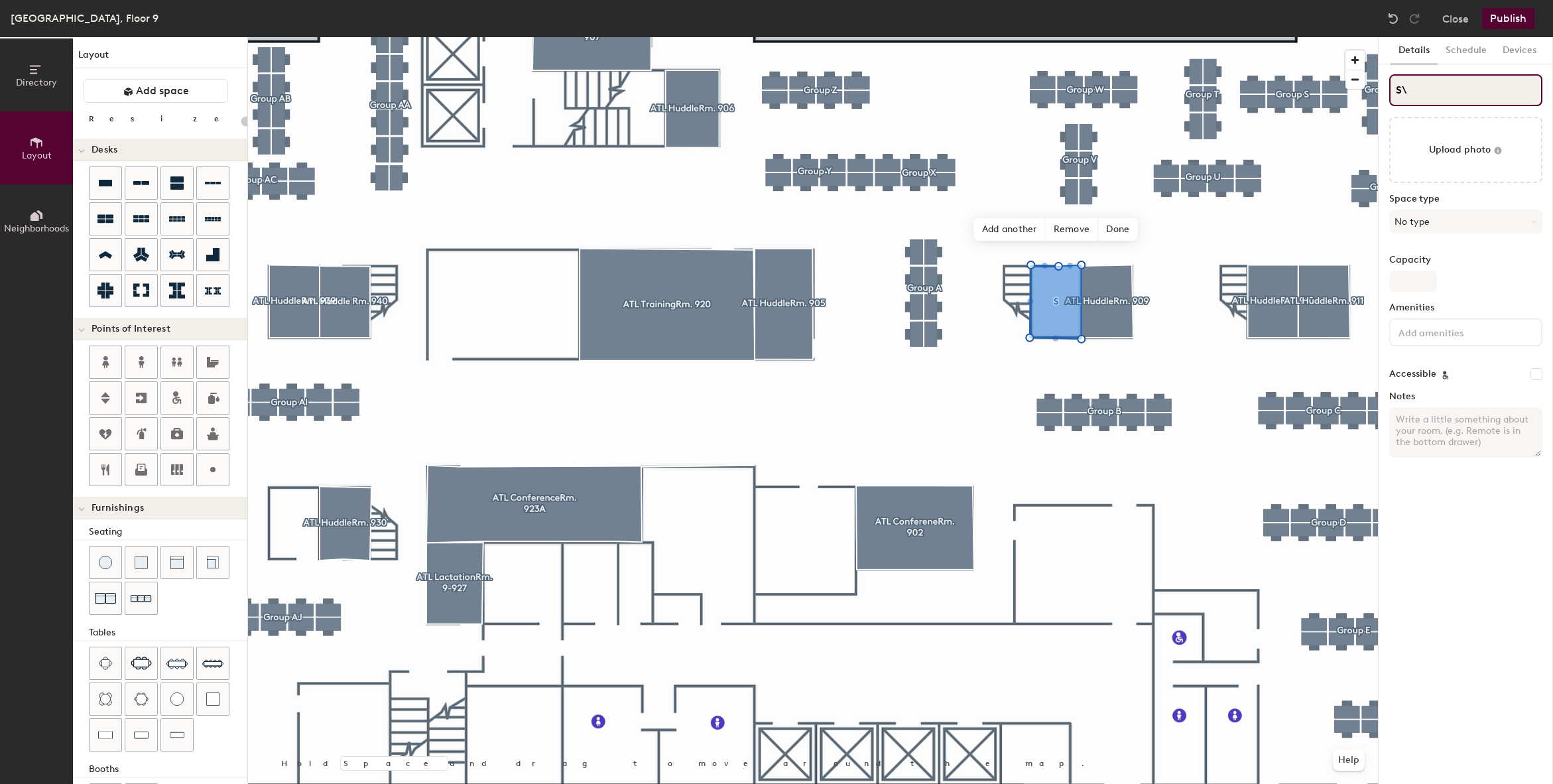
type input "20"
drag, startPoint x: 1412, startPoint y: 97, endPoint x: 1422, endPoint y: 97, distance: 10.0
click at [1379, 87] on div "Details Schedule Devices S\ Upload photo Space type No type Capacity Amenities …" at bounding box center [1466, 410] width 175 height 746
type input "S"
type input "20"
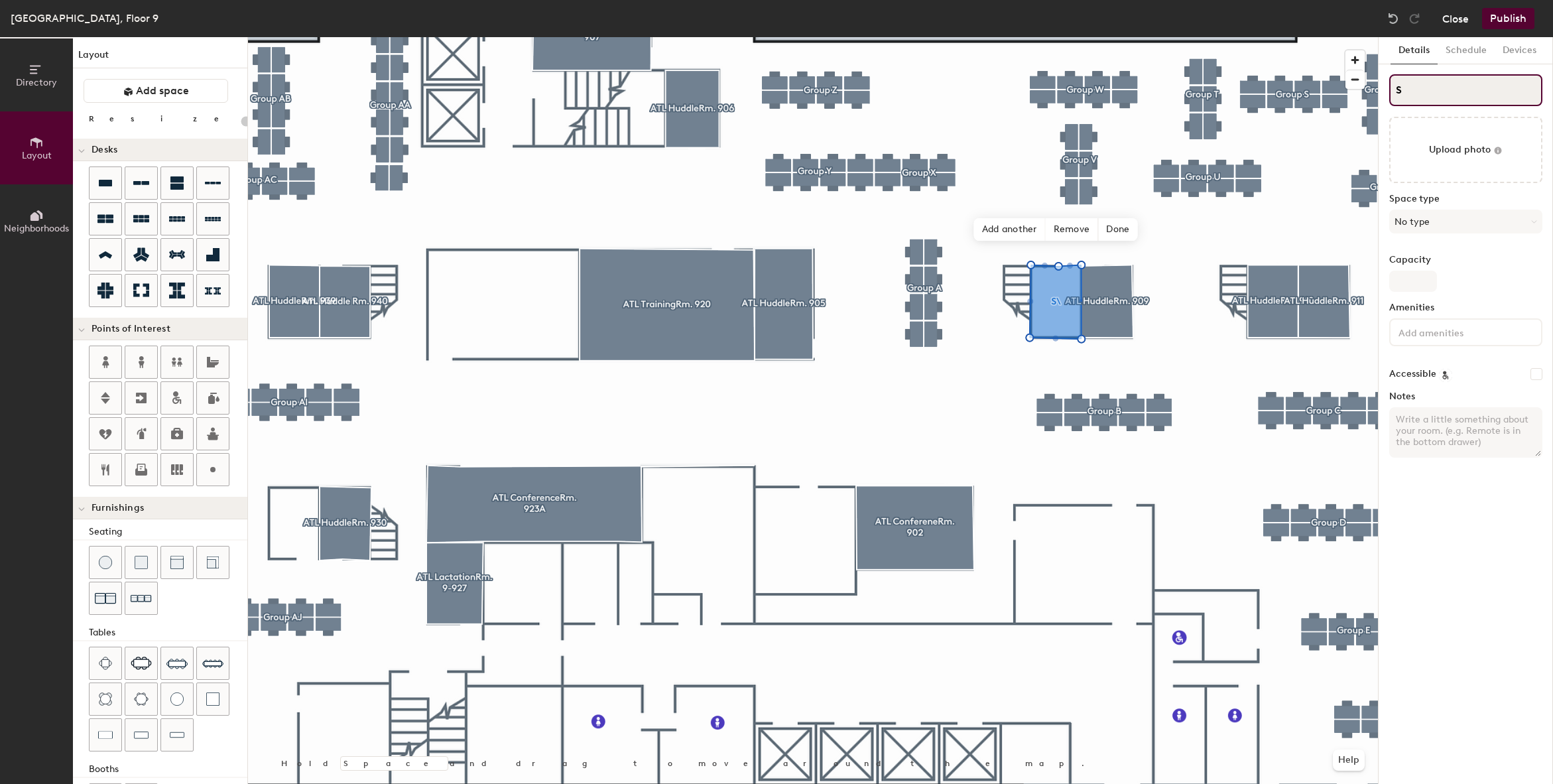
type input "S"
type input "20"
type input "S"
click at [1459, 18] on button "Close" at bounding box center [1456, 19] width 27 height 21
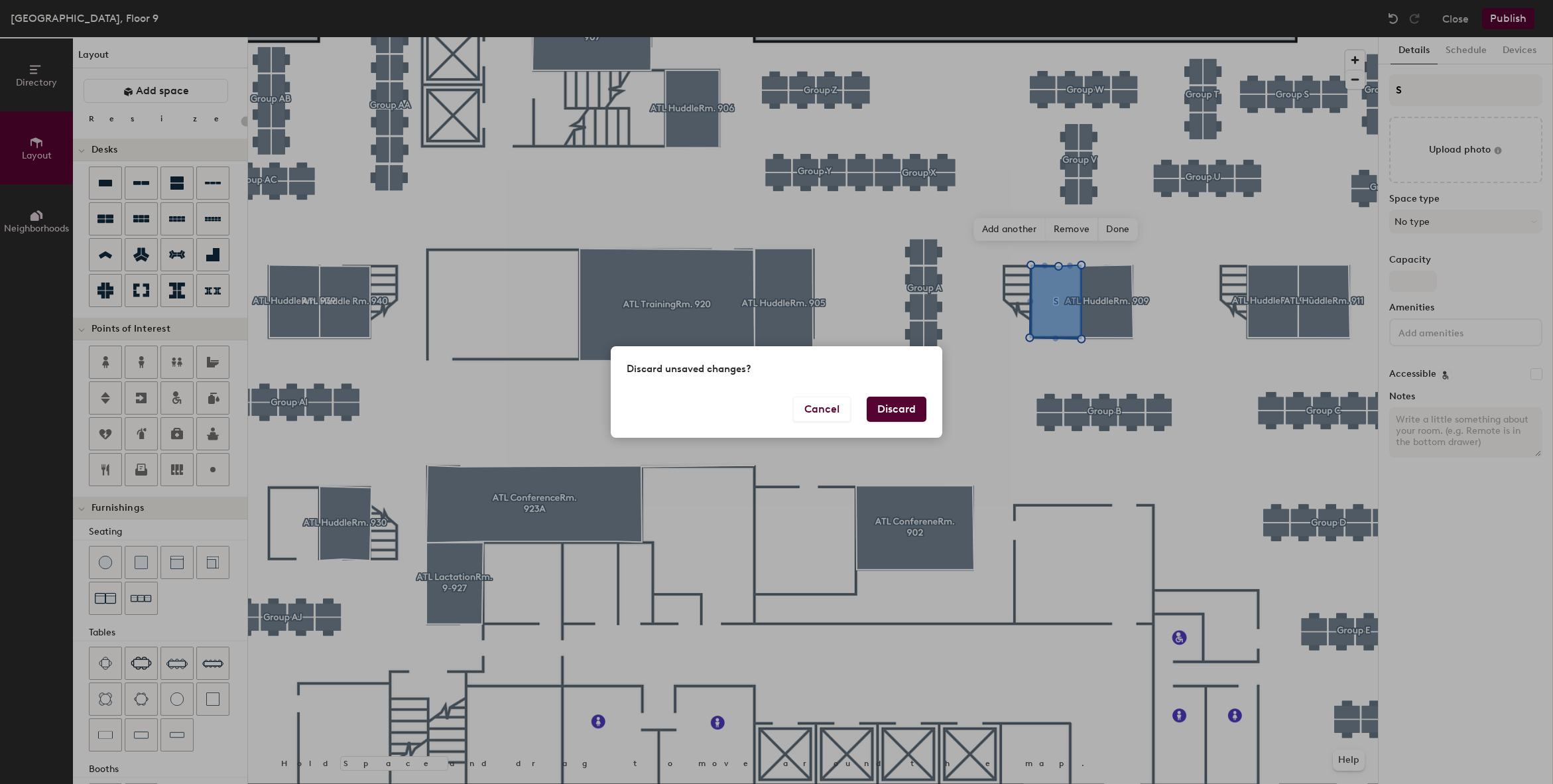
click at [898, 405] on button "Discard" at bounding box center [897, 409] width 60 height 25
type input "20"
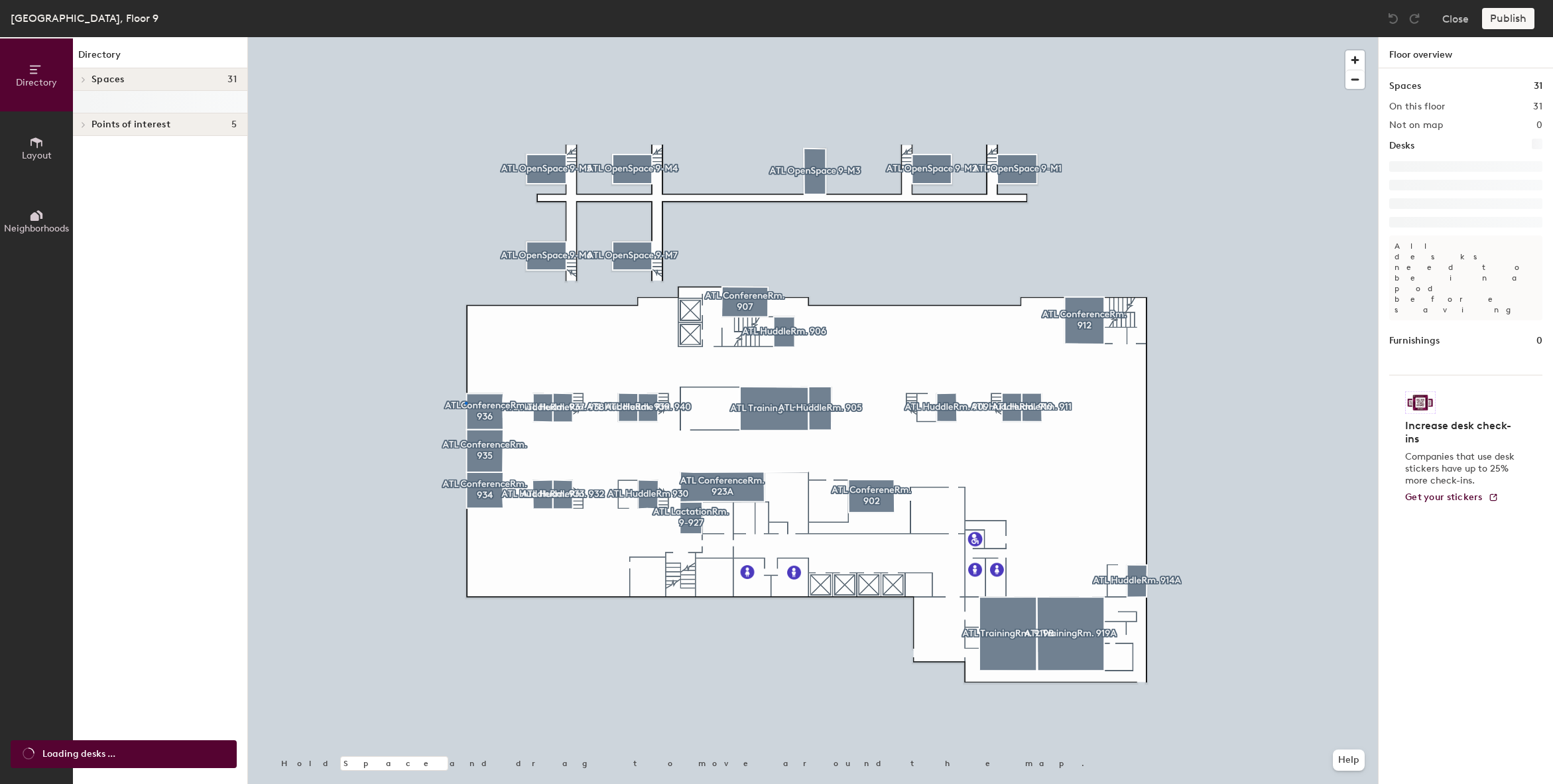
click at [465, 38] on div at bounding box center [813, 38] width 1130 height 0
click at [467, 38] on div at bounding box center [813, 38] width 1130 height 0
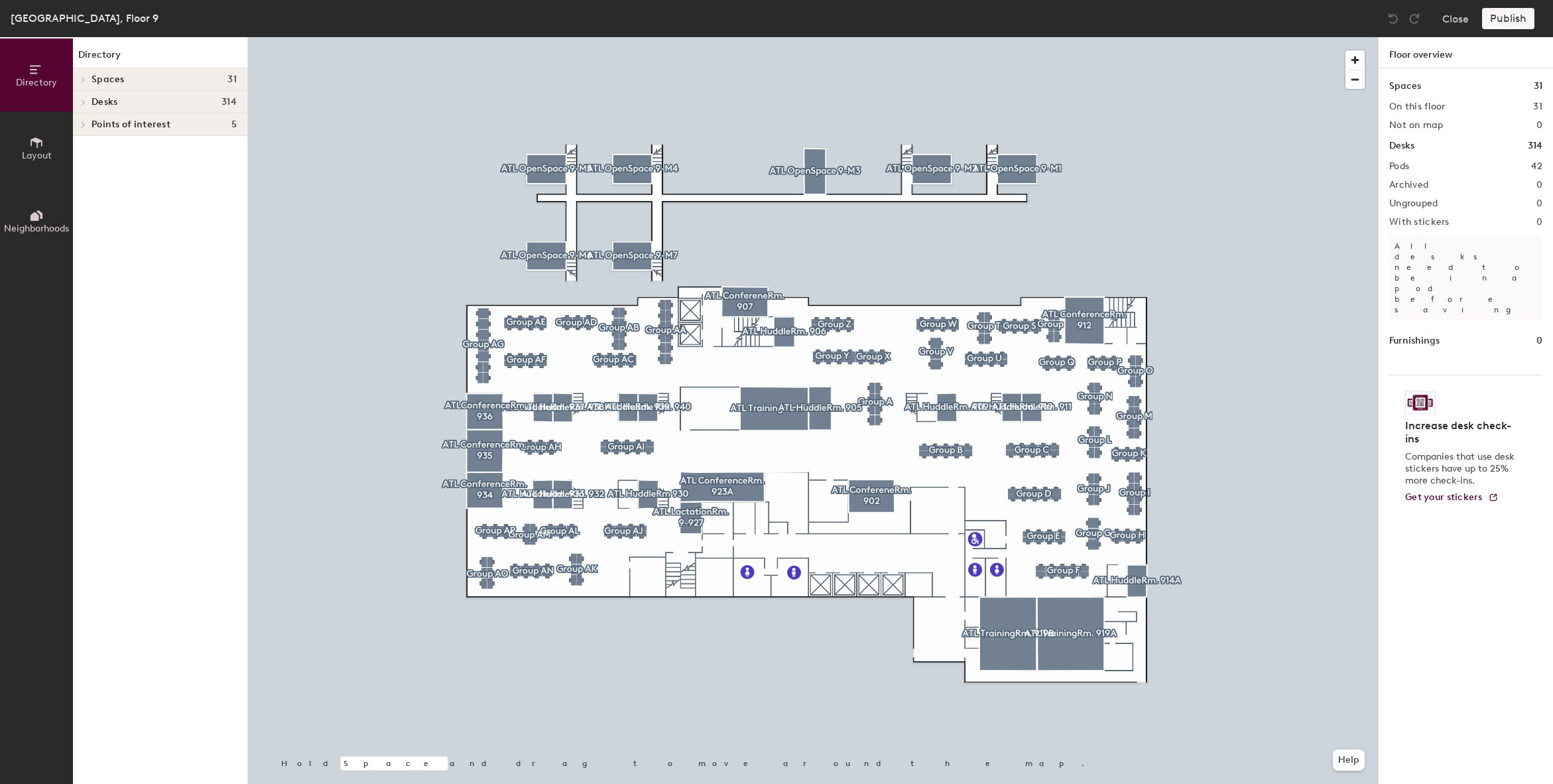
click at [442, 38] on div at bounding box center [813, 38] width 1130 height 0
click at [486, 38] on div at bounding box center [813, 38] width 1130 height 0
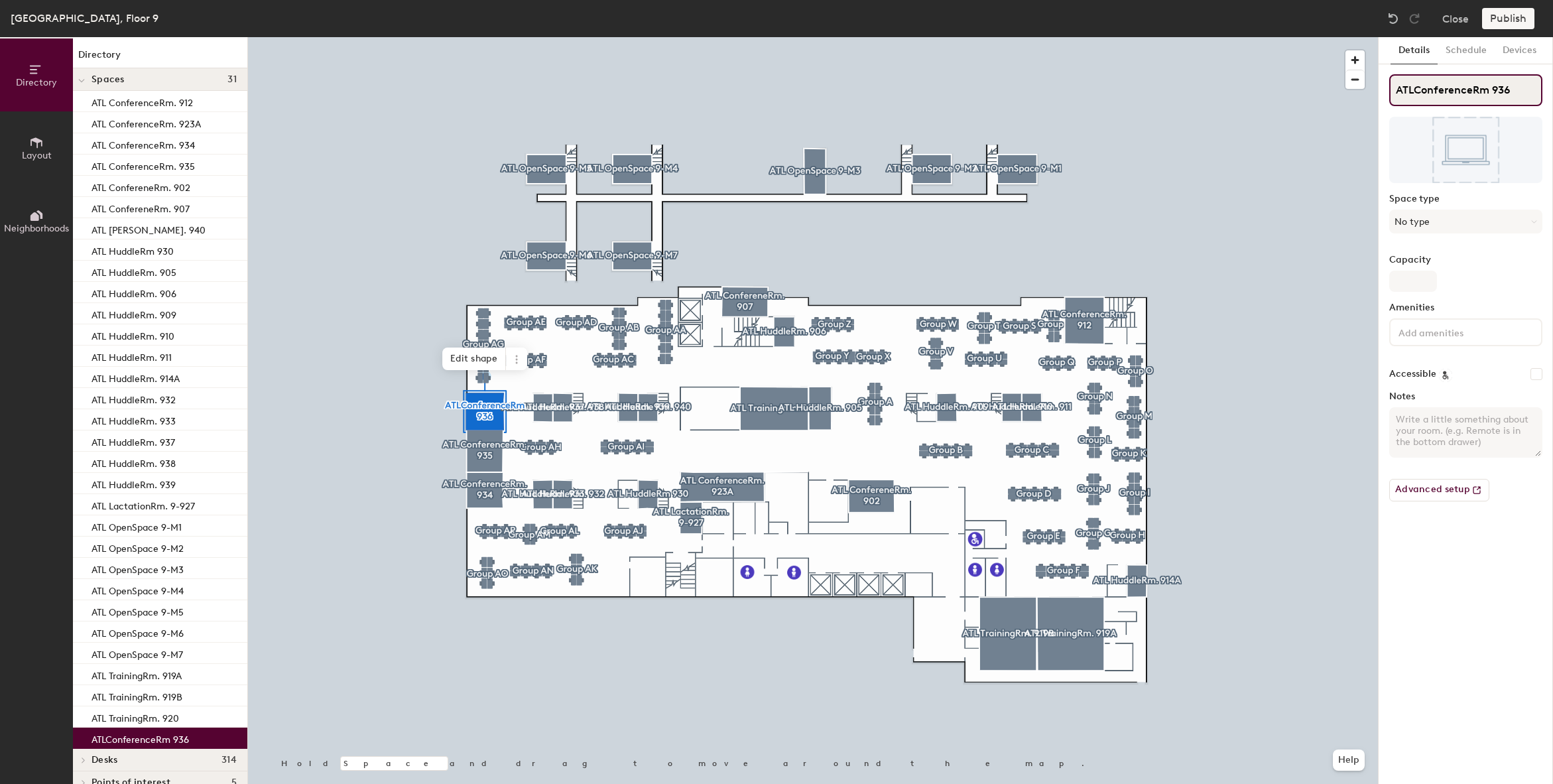
drag, startPoint x: 1489, startPoint y: 90, endPoint x: 1505, endPoint y: 104, distance: 21.3
click at [1489, 91] on input "ATLConferenceRm 936" at bounding box center [1465, 90] width 153 height 32
type input "ATLConferenceRm. 936"
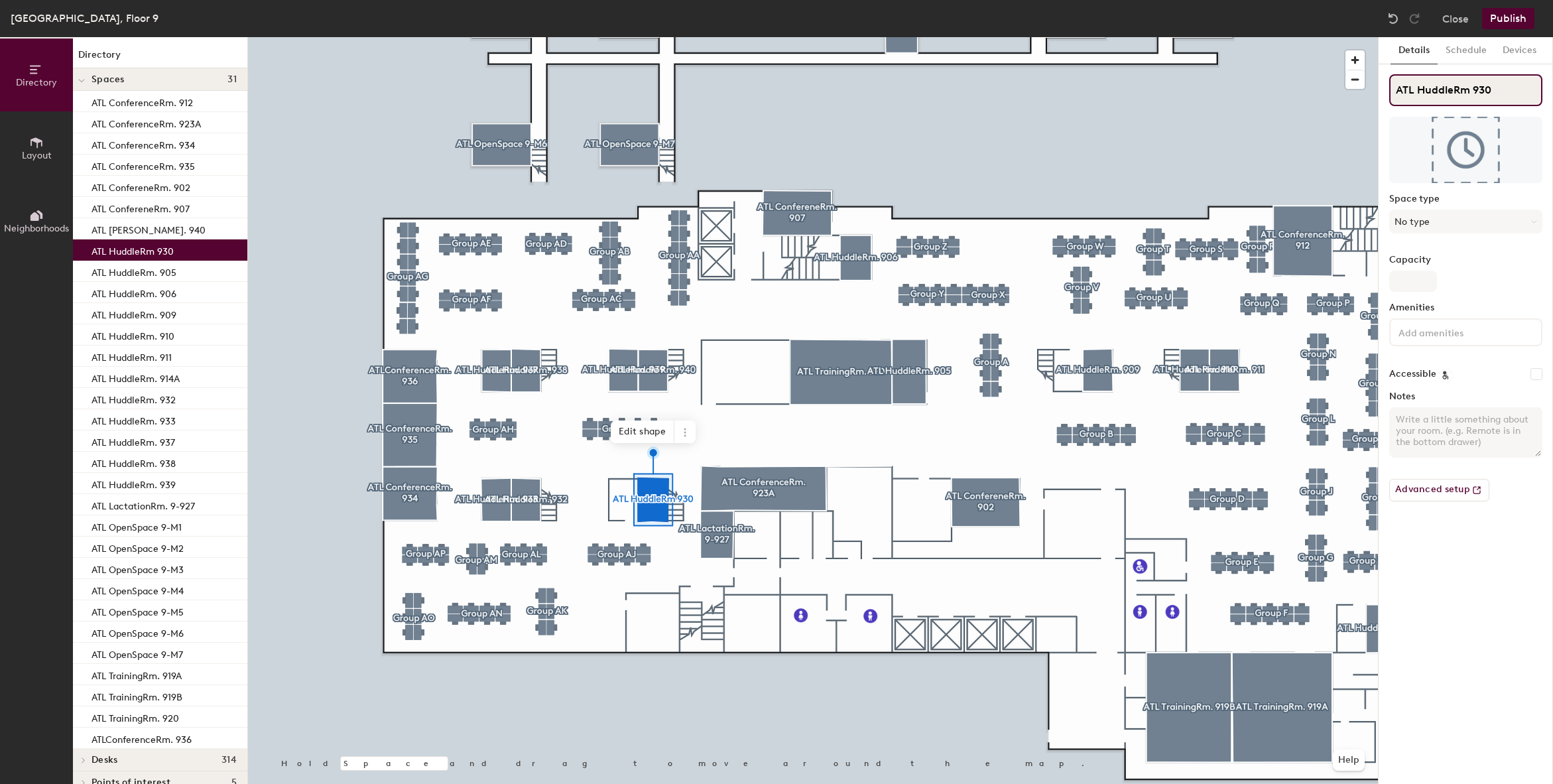
click at [1469, 89] on input "ATL HuddleRm 930" at bounding box center [1465, 90] width 153 height 32
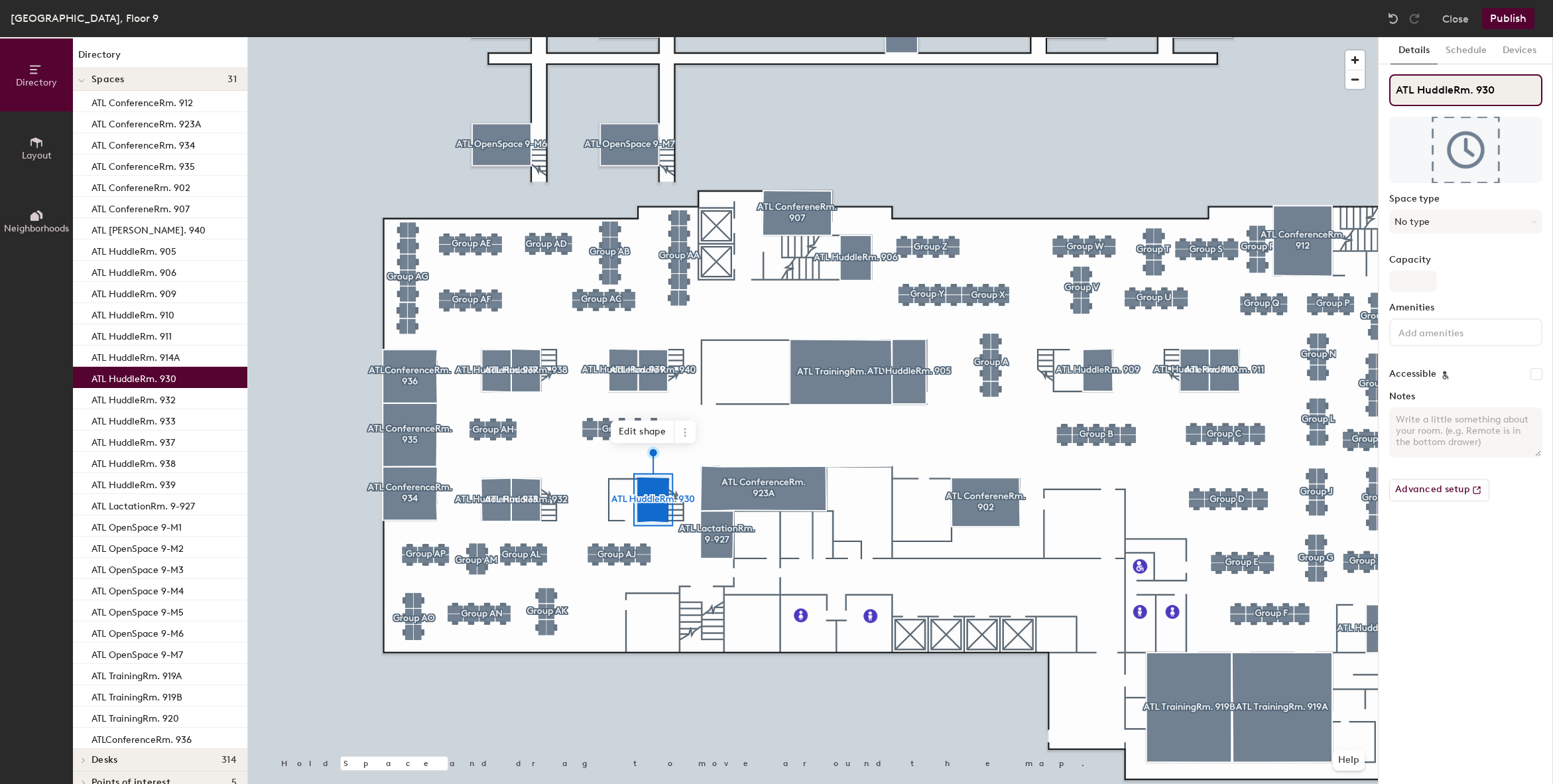
type input "ATL HuddleRm. 930"
click at [1516, 18] on button "Publish" at bounding box center [1508, 19] width 53 height 21
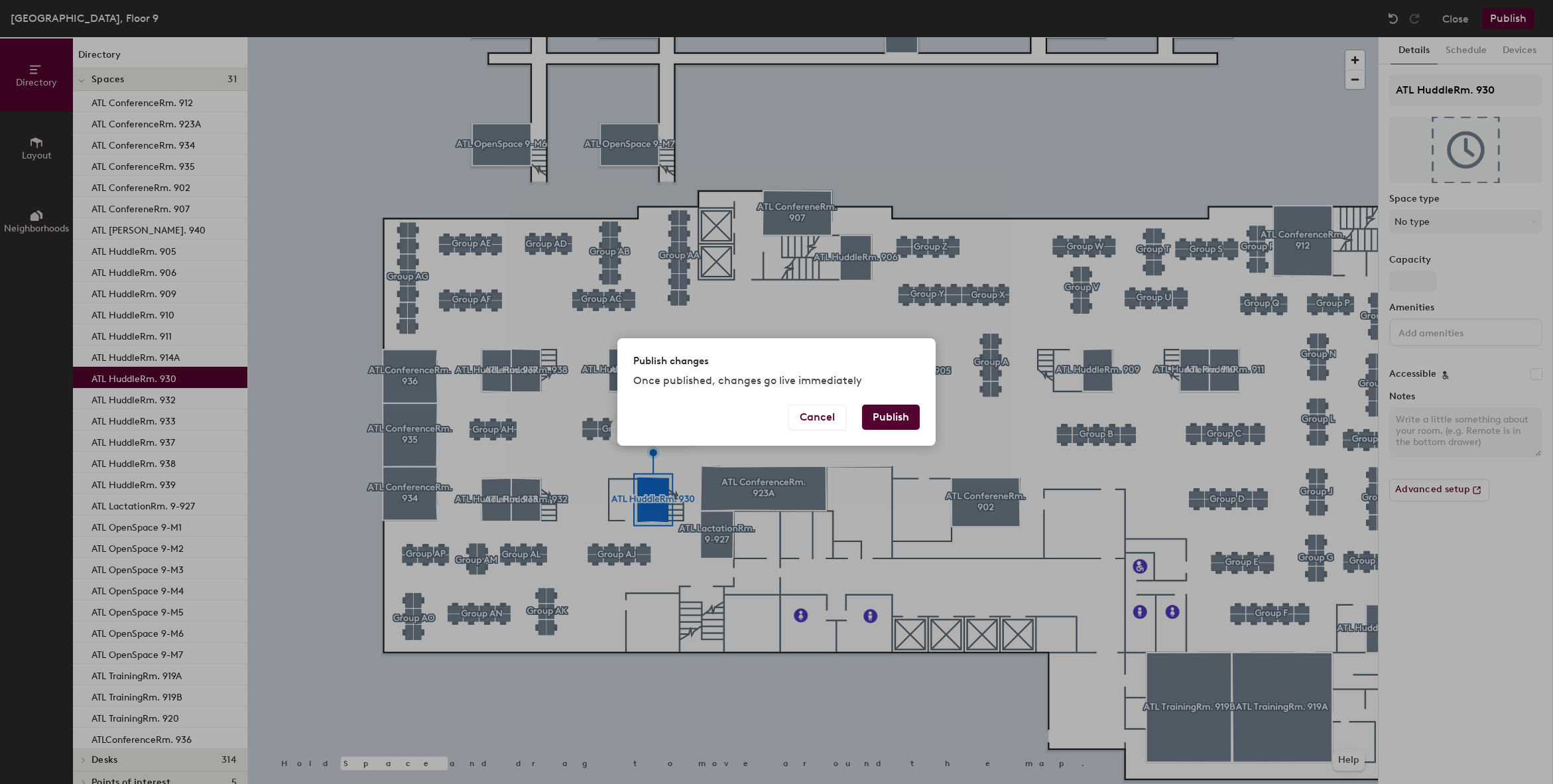
click at [890, 414] on button "Publish" at bounding box center [890, 417] width 58 height 25
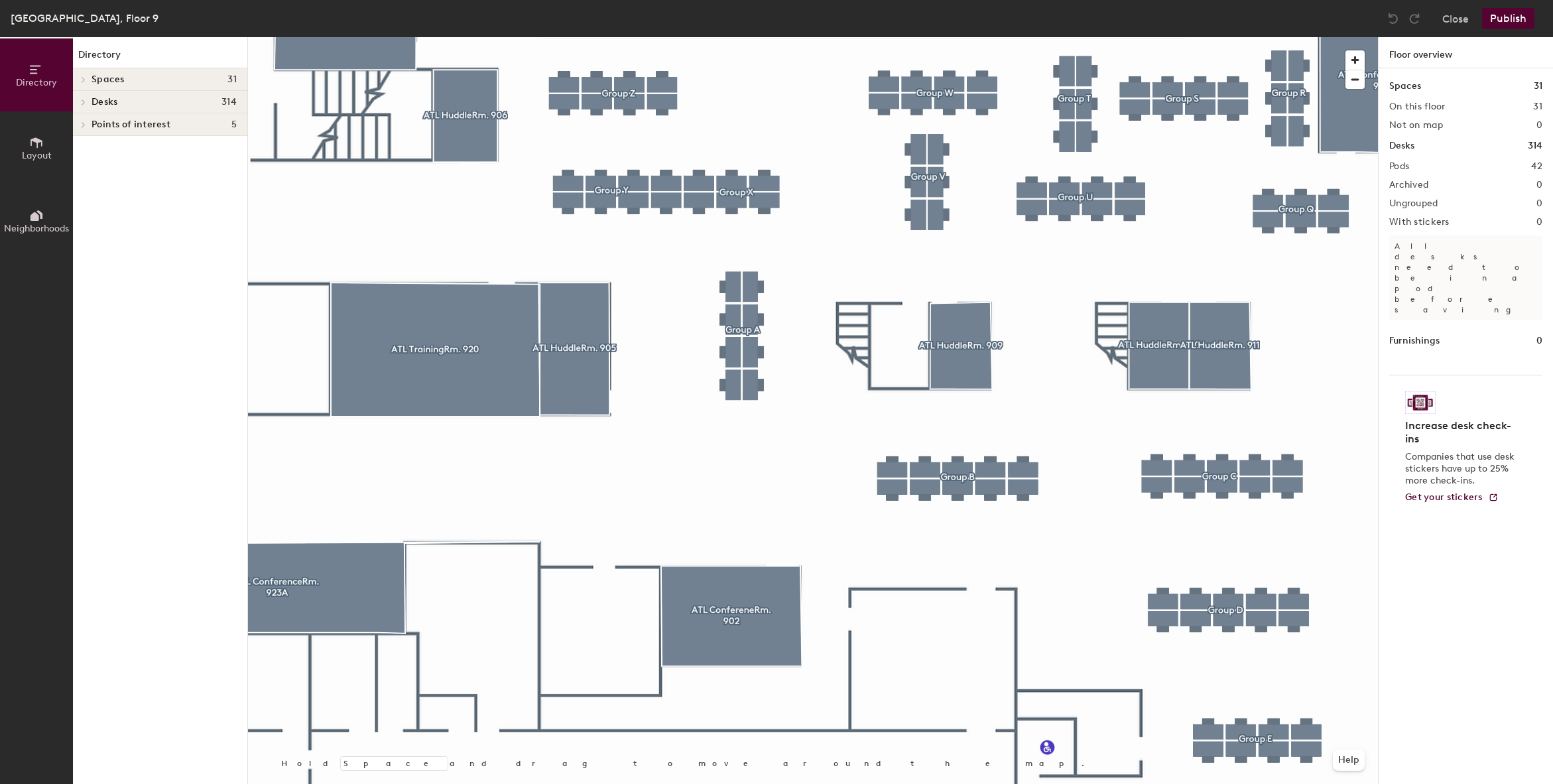
click at [30, 152] on span "Layout" at bounding box center [36, 156] width 30 height 12
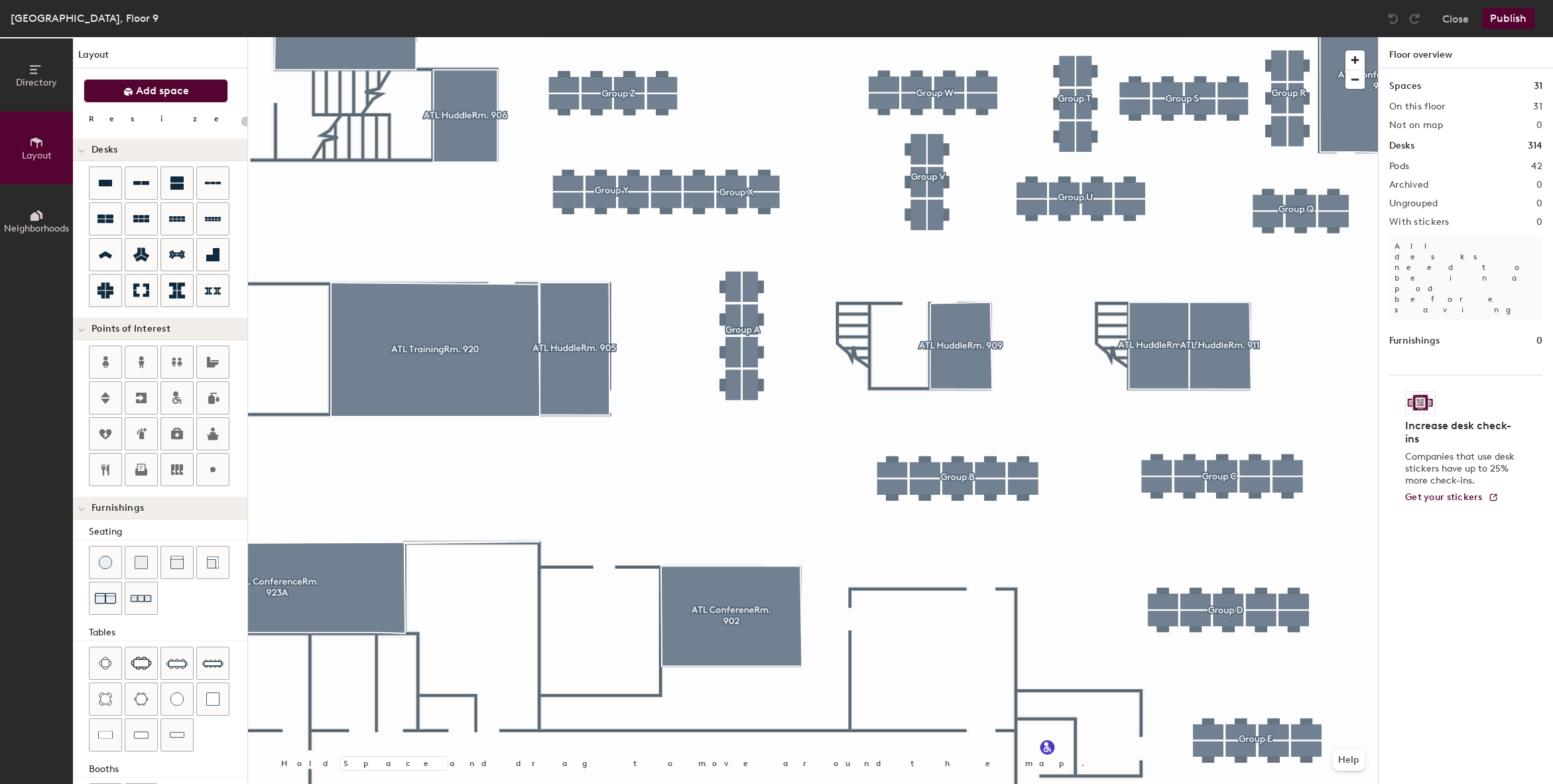
click at [122, 86] on button "Add space" at bounding box center [156, 90] width 145 height 24
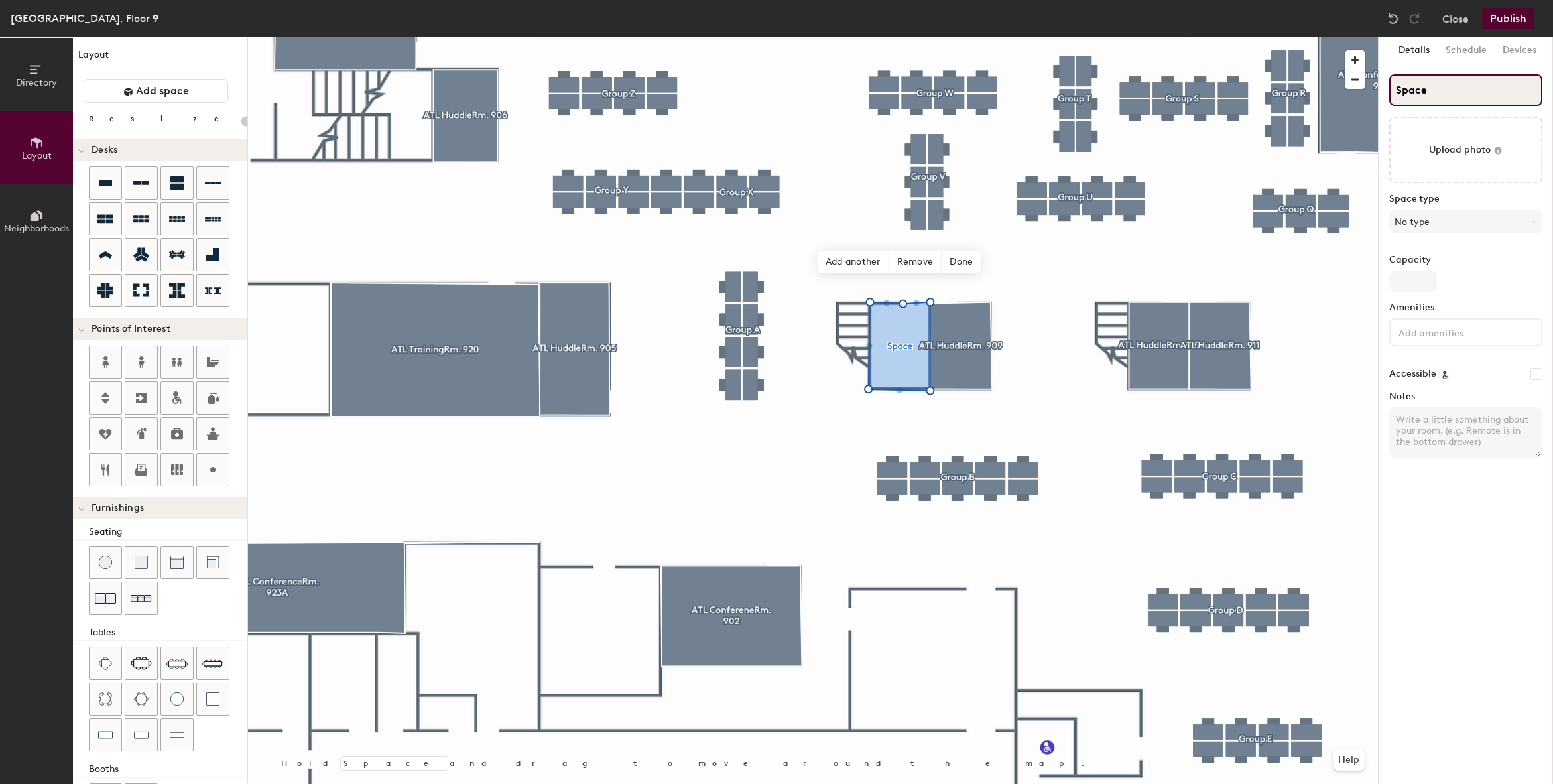
type input "20"
click at [1433, 89] on input "Space" at bounding box center [1465, 90] width 153 height 32
type input "Spac"
type input "20"
type input "Sp"
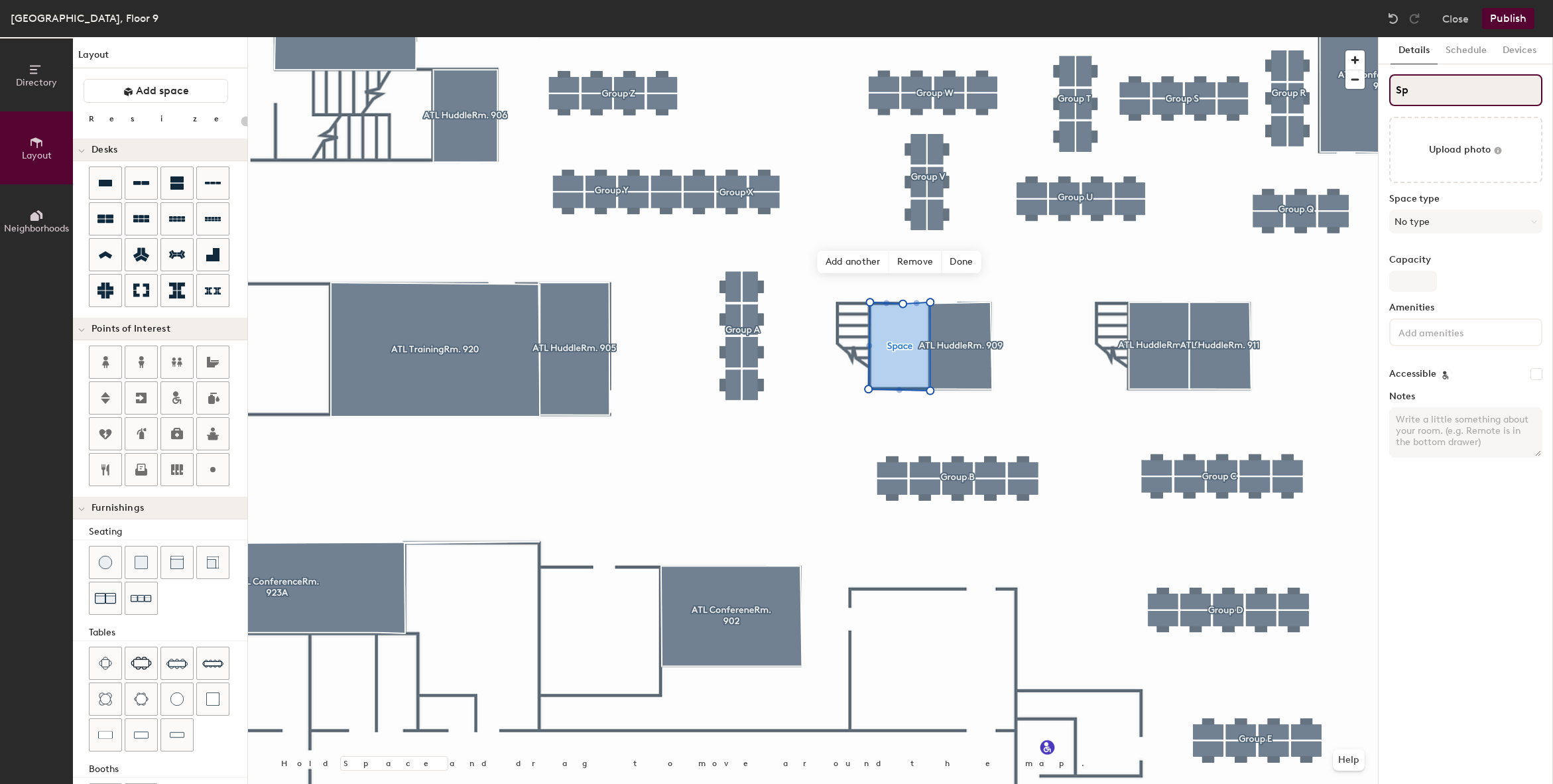
type input "20"
type input "S"
type input "20"
type input "S"
type input "20"
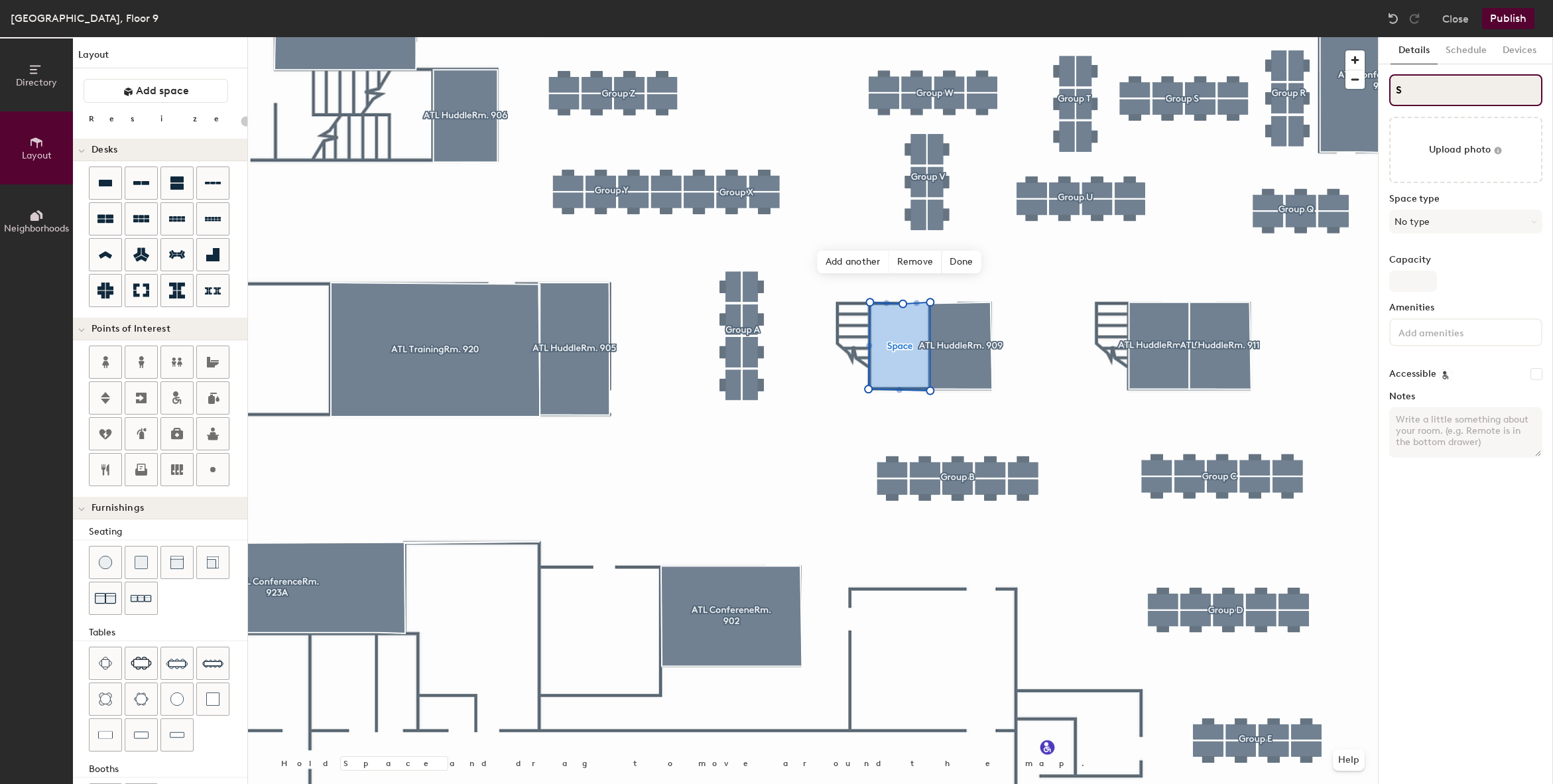
type input "S"
type input "20"
type input "SS"
type input "20"
type input "S"
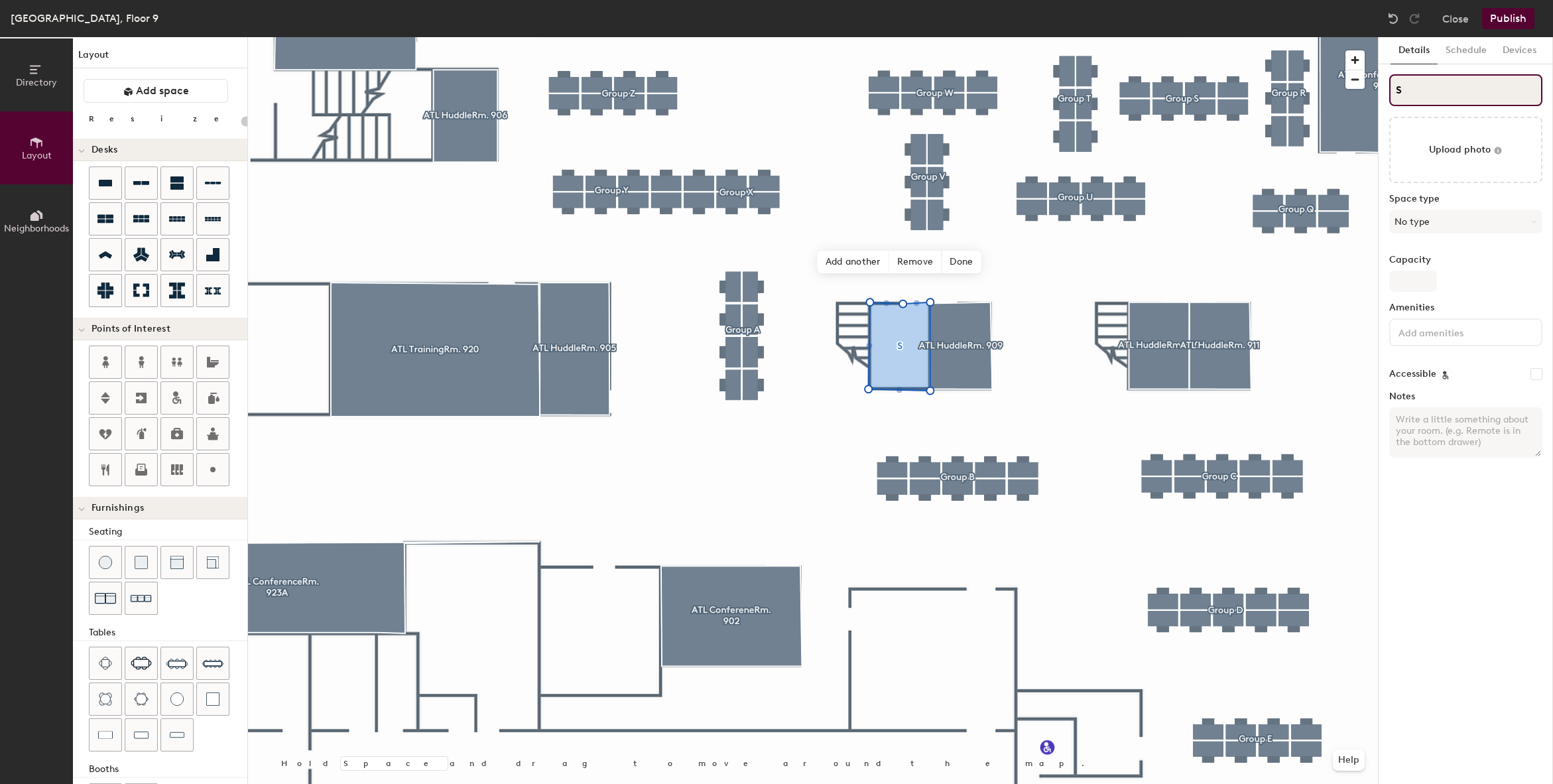
type input "20"
type input "S"
type input "20"
type input "Sd"
type input "20"
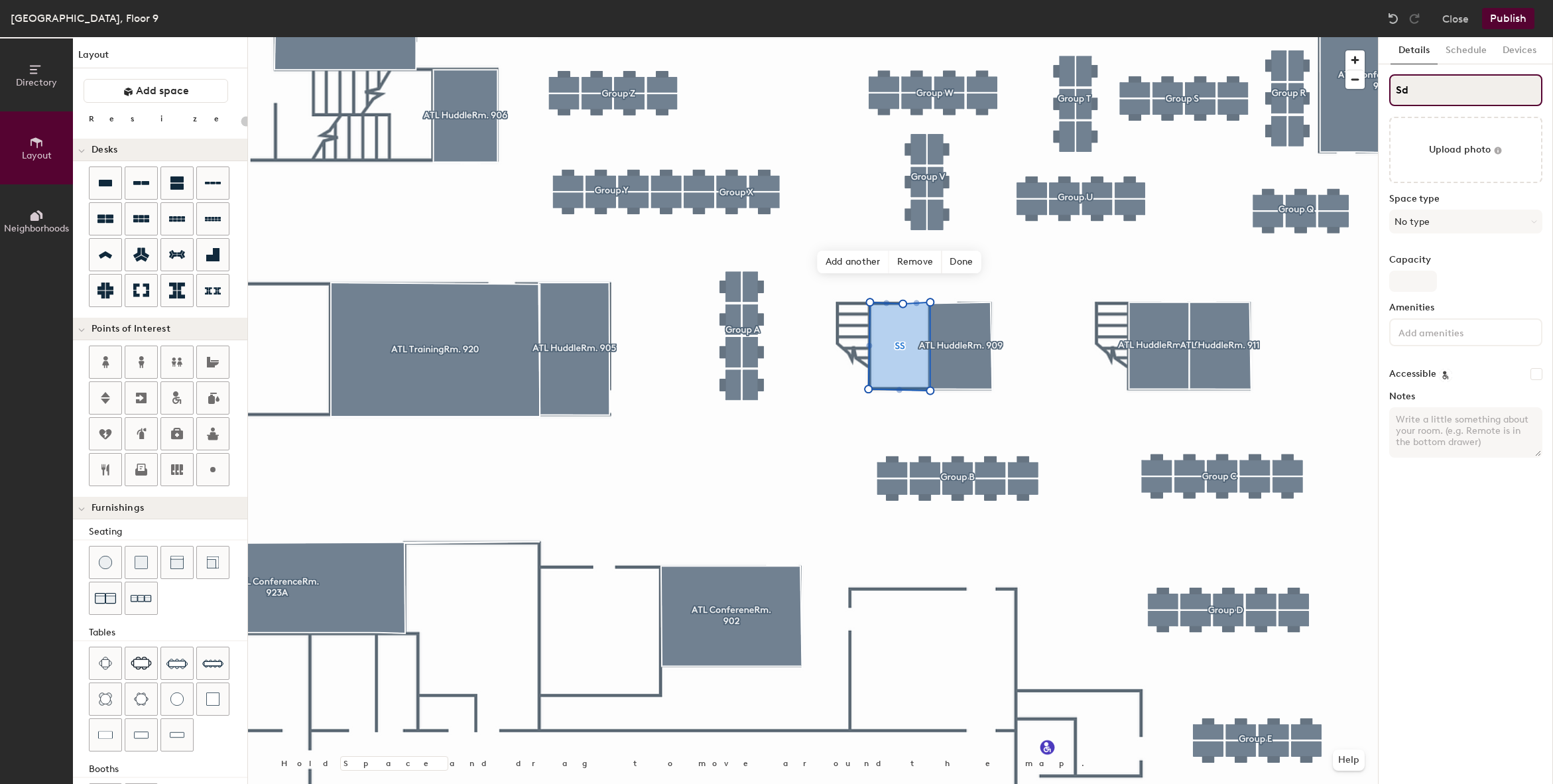
type input "Sdd"
type input "20"
type input "Sddd"
type input "20"
type input "Sdddd"
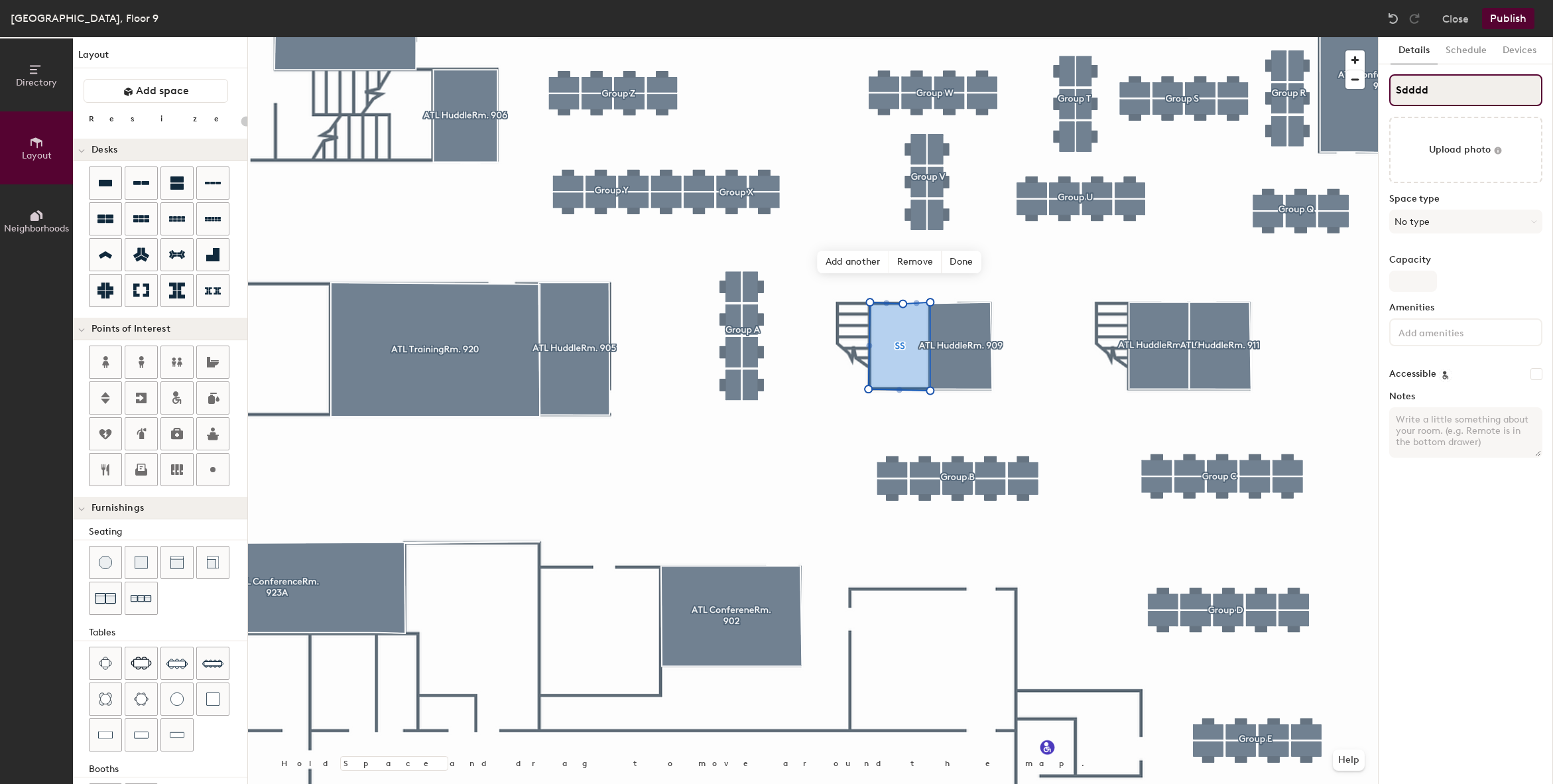
type input "20"
type input "Sddd"
type input "20"
type input "Sdd"
type input "20"
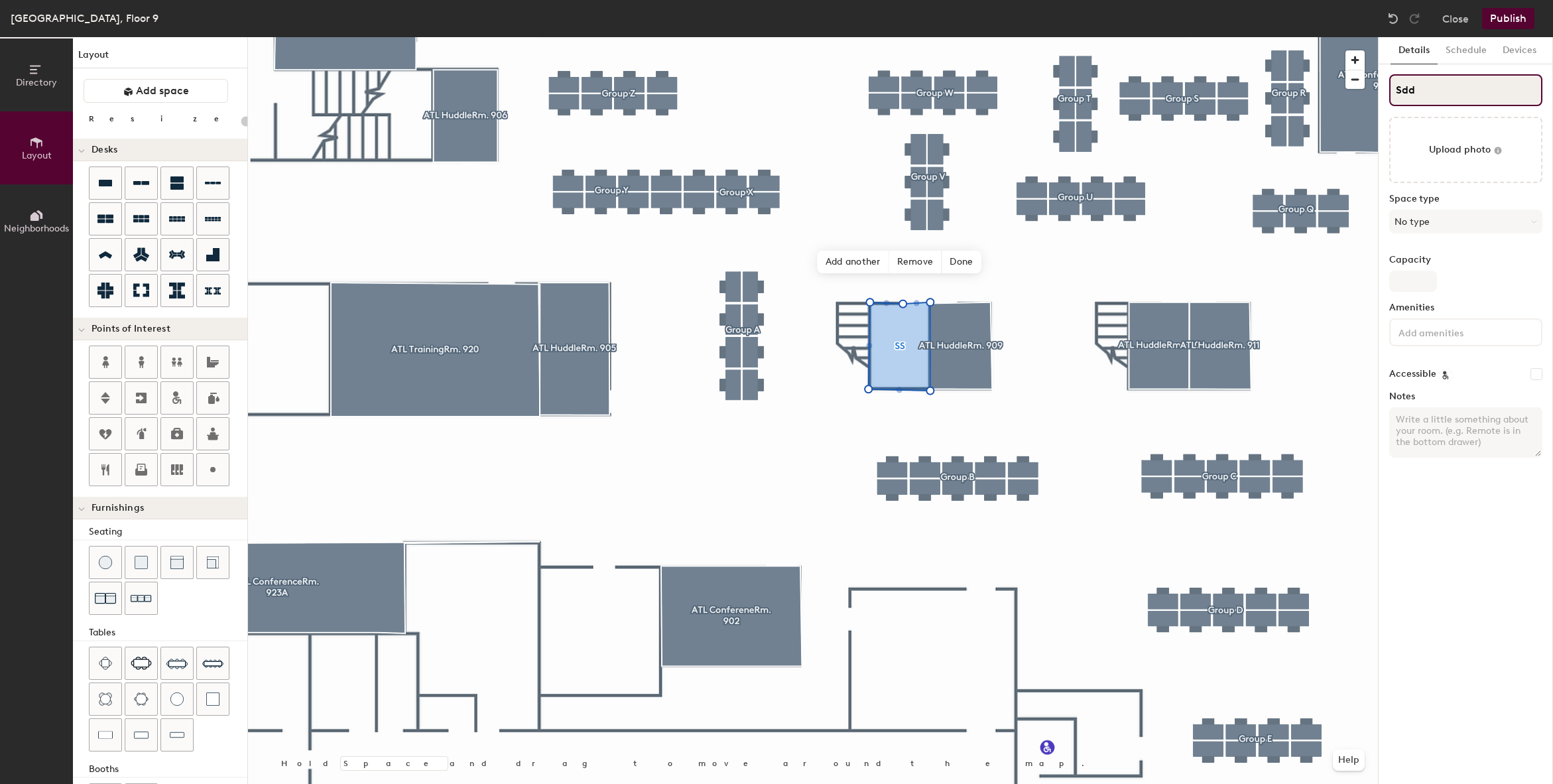
type input "Sd"
type input "20"
type input "S"
type input "20"
type input "S"
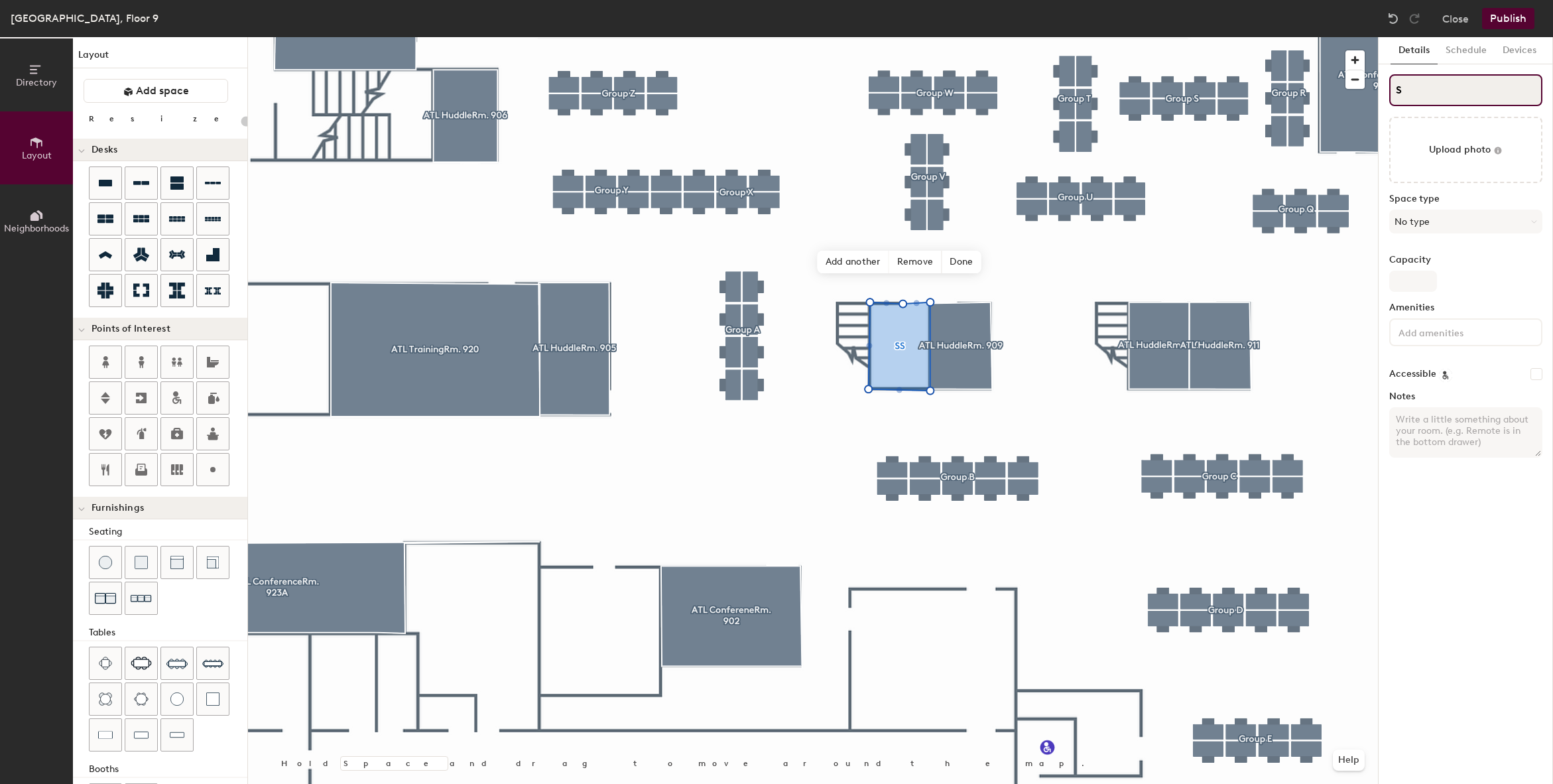
type input "20"
type input "S"
type input "20"
type input "S"
click at [919, 266] on span "Remove" at bounding box center [916, 261] width 53 height 22
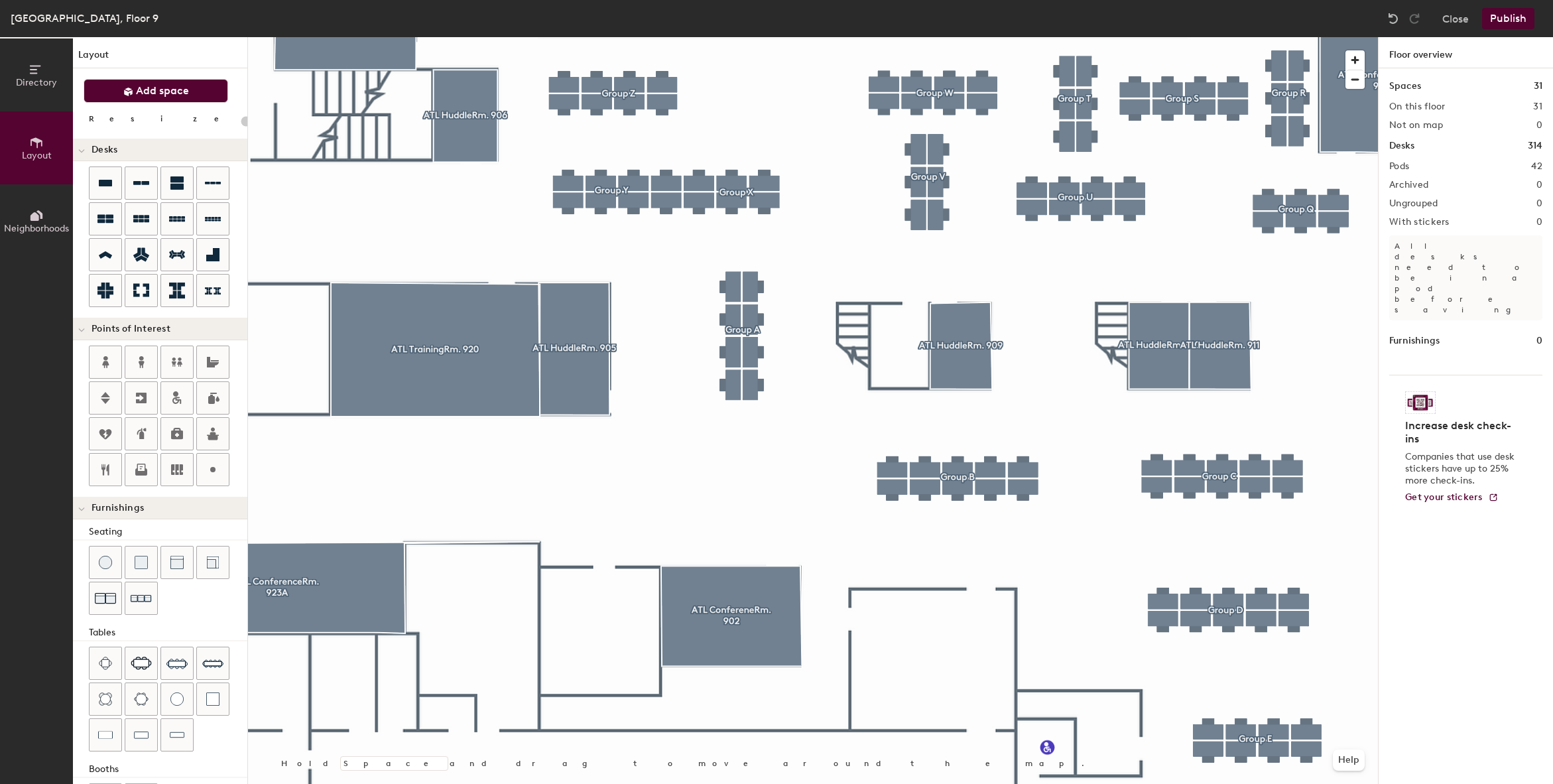
click at [161, 96] on span "Add space" at bounding box center [162, 90] width 53 height 13
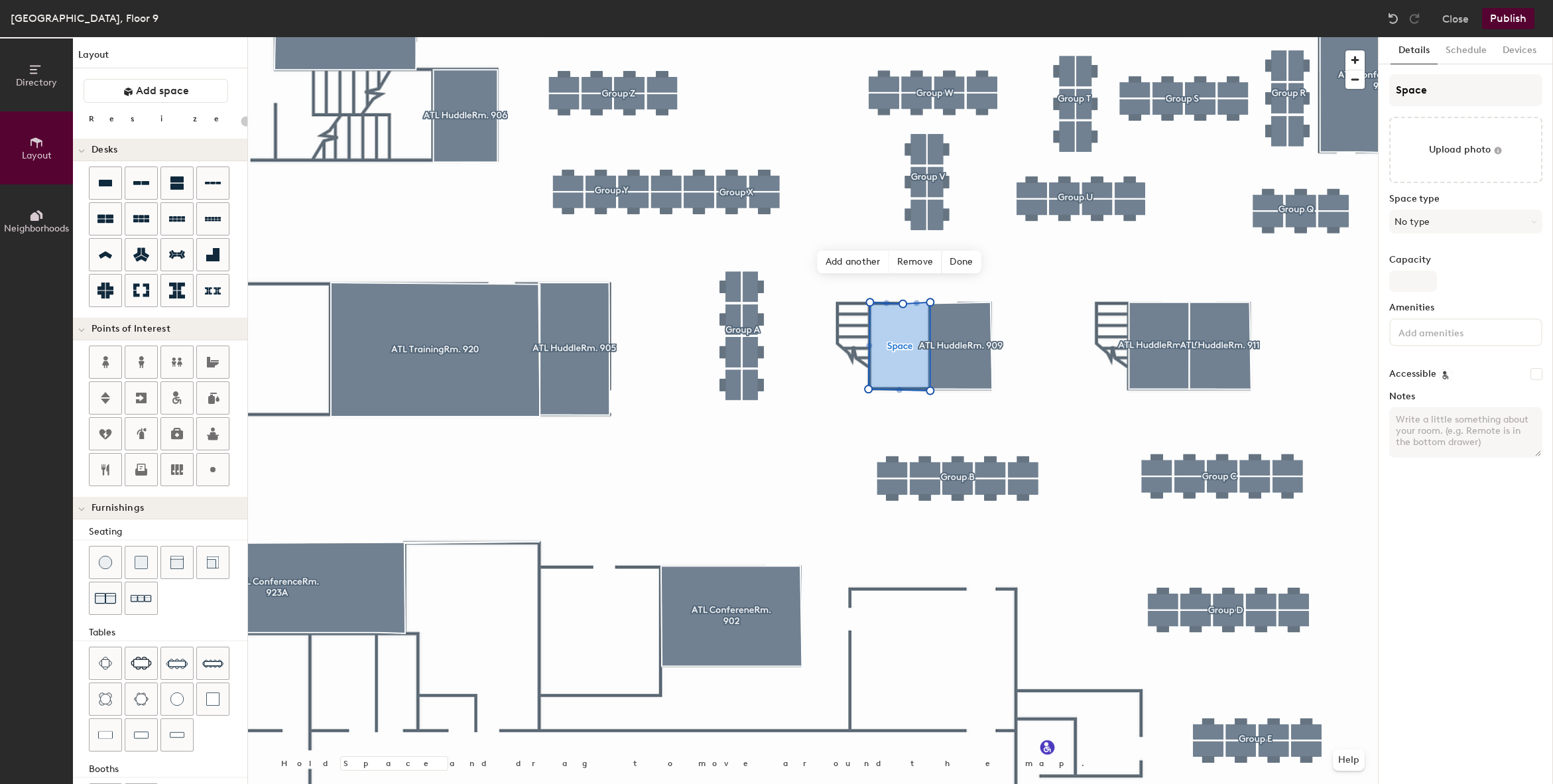
type input "20"
click at [1399, 93] on input "Space" at bounding box center [1465, 90] width 153 height 32
type input "ASpace"
type input "20"
type input "AtSpace"
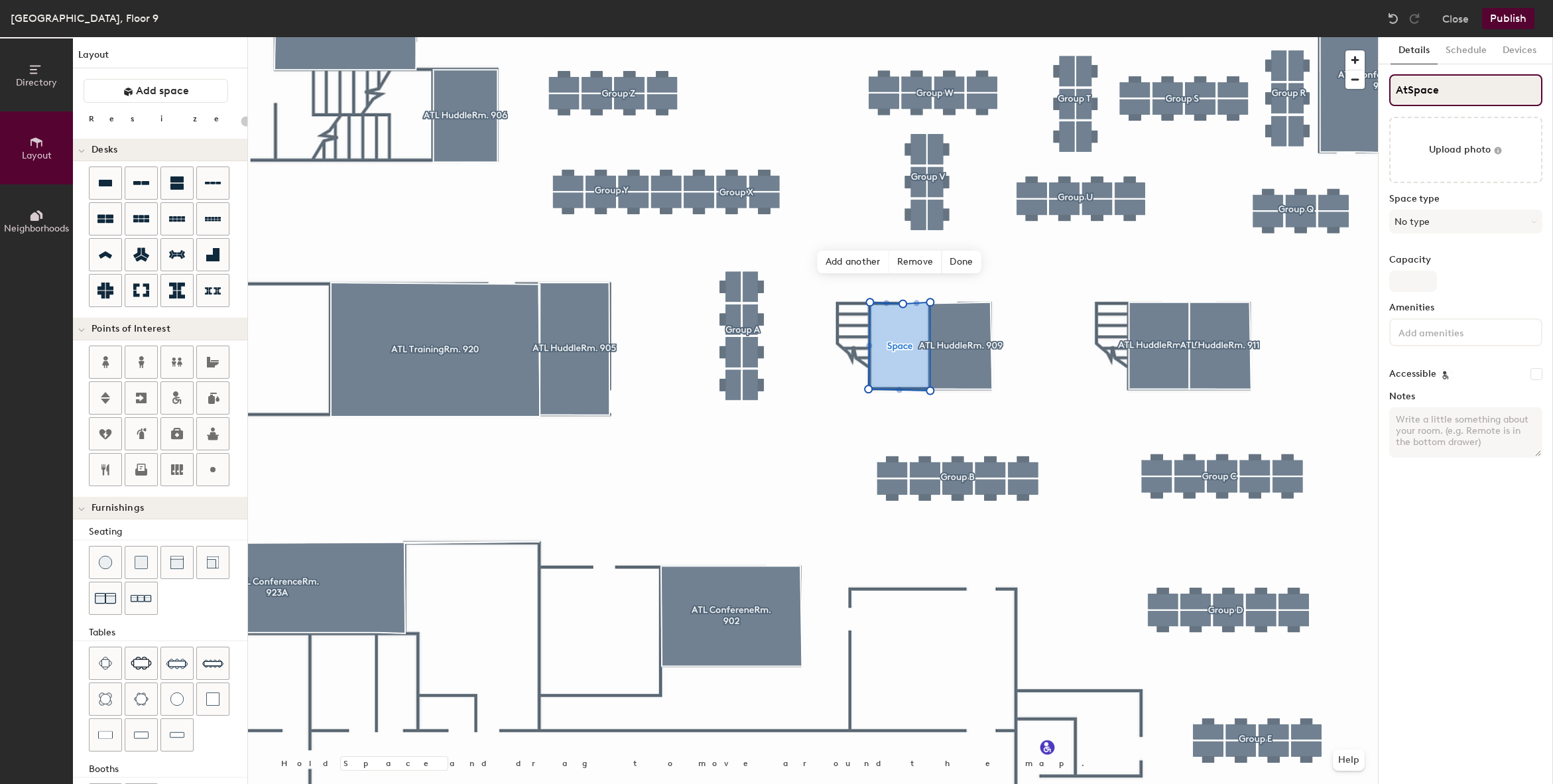
type input "20"
type input "ASpace"
type input "20"
type input "ATSpace"
type input "20"
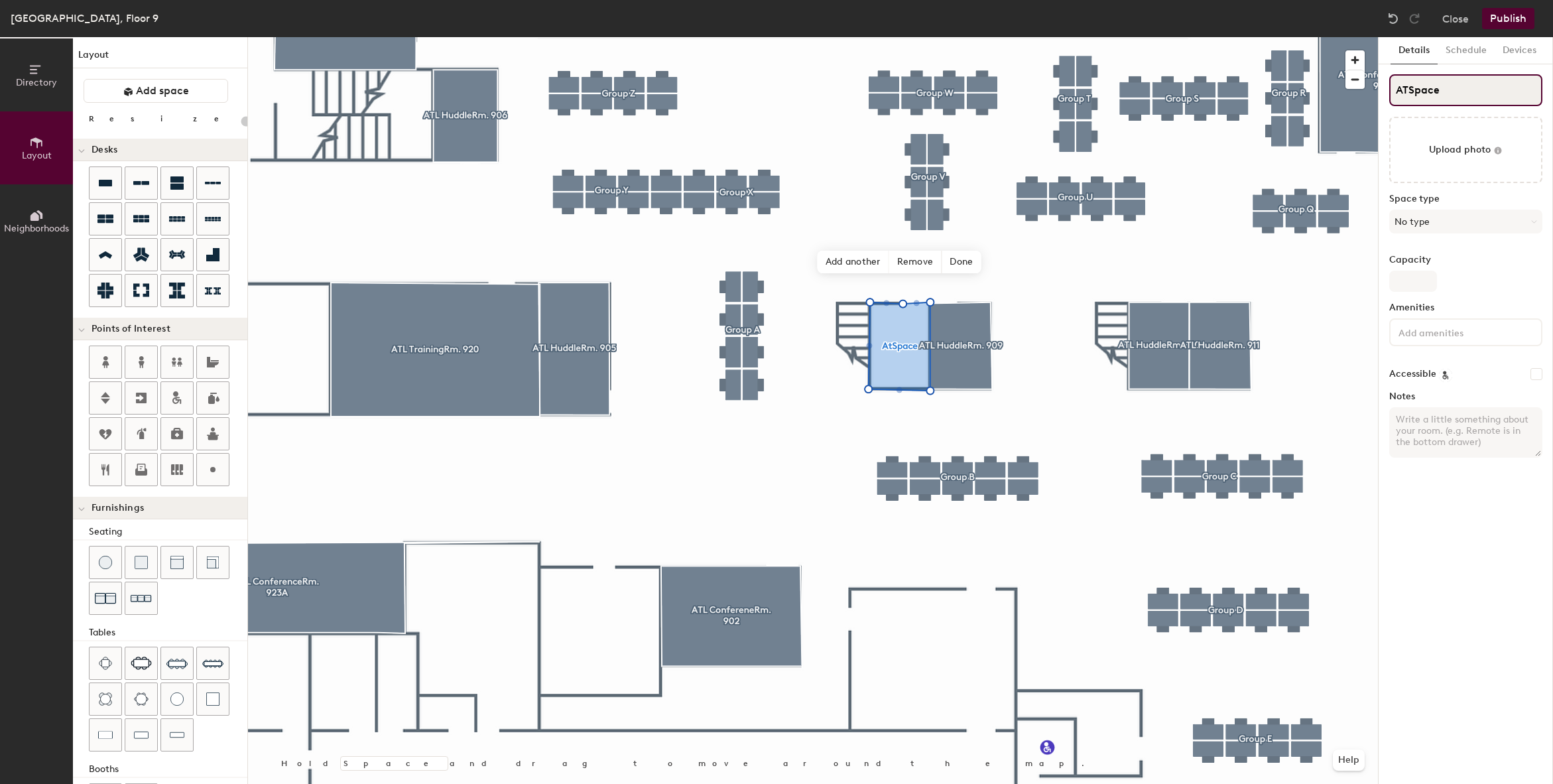
type input "ATLSpace"
type input "20"
type input "ATL Space"
type input "20"
type input "ATL HSpace"
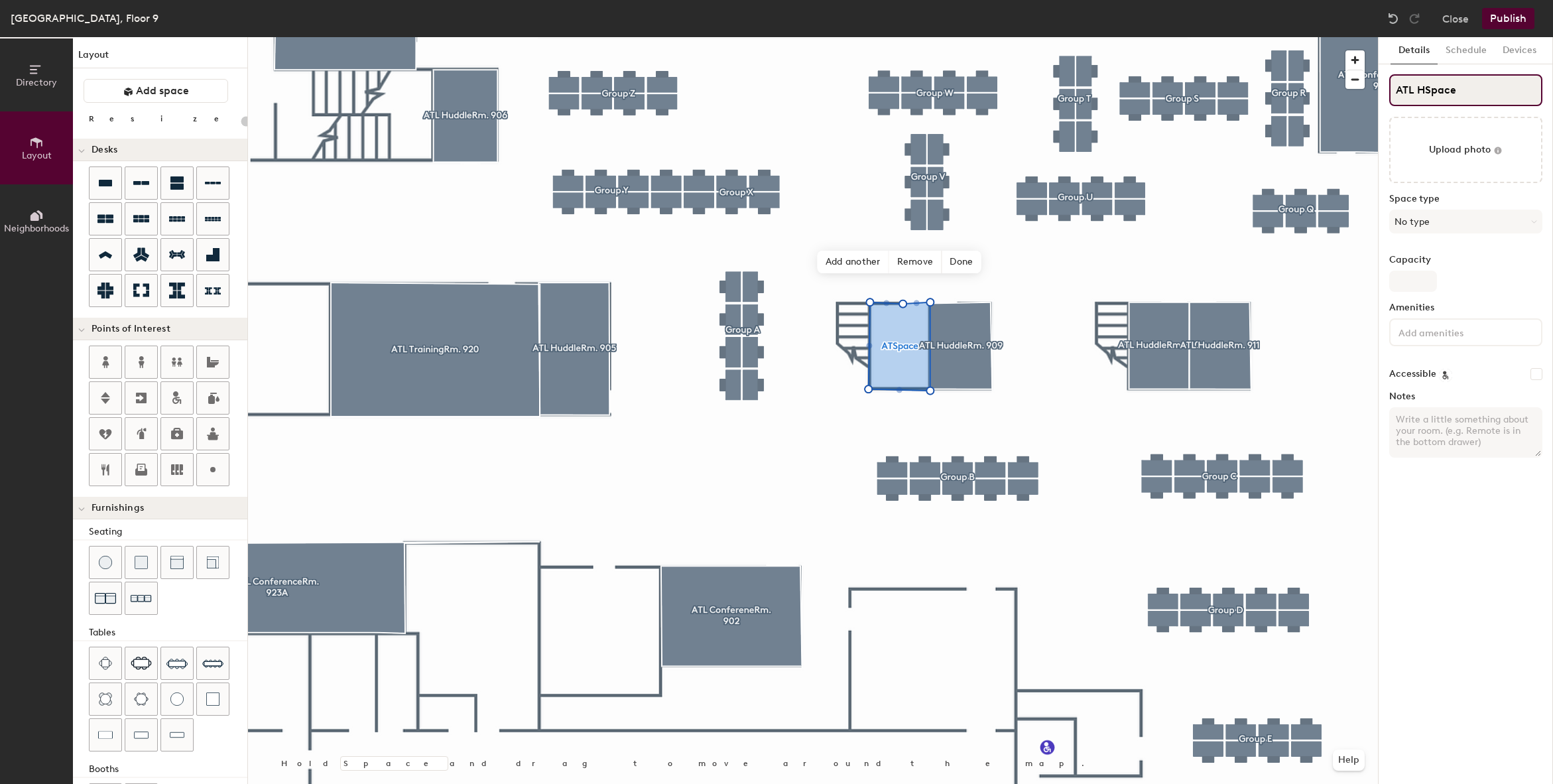
type input "20"
type input "ATL HufSpace"
type input "20"
type input "ATL HuSpace"
type input "20"
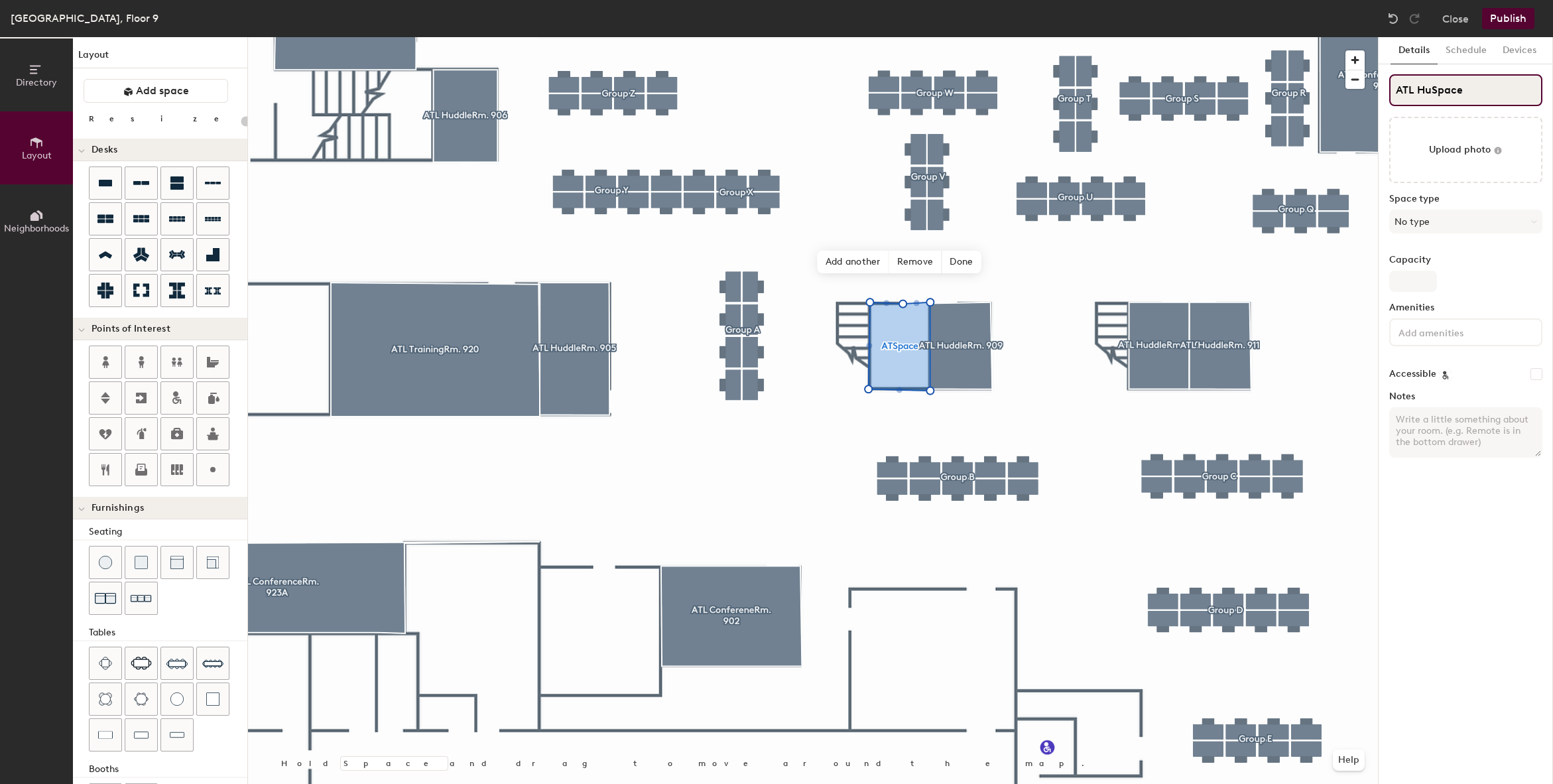
type input "ATL HudSpace"
type input "20"
type input "ATL Huddle Space"
type input "20"
type input "ATL HuddleSpace"
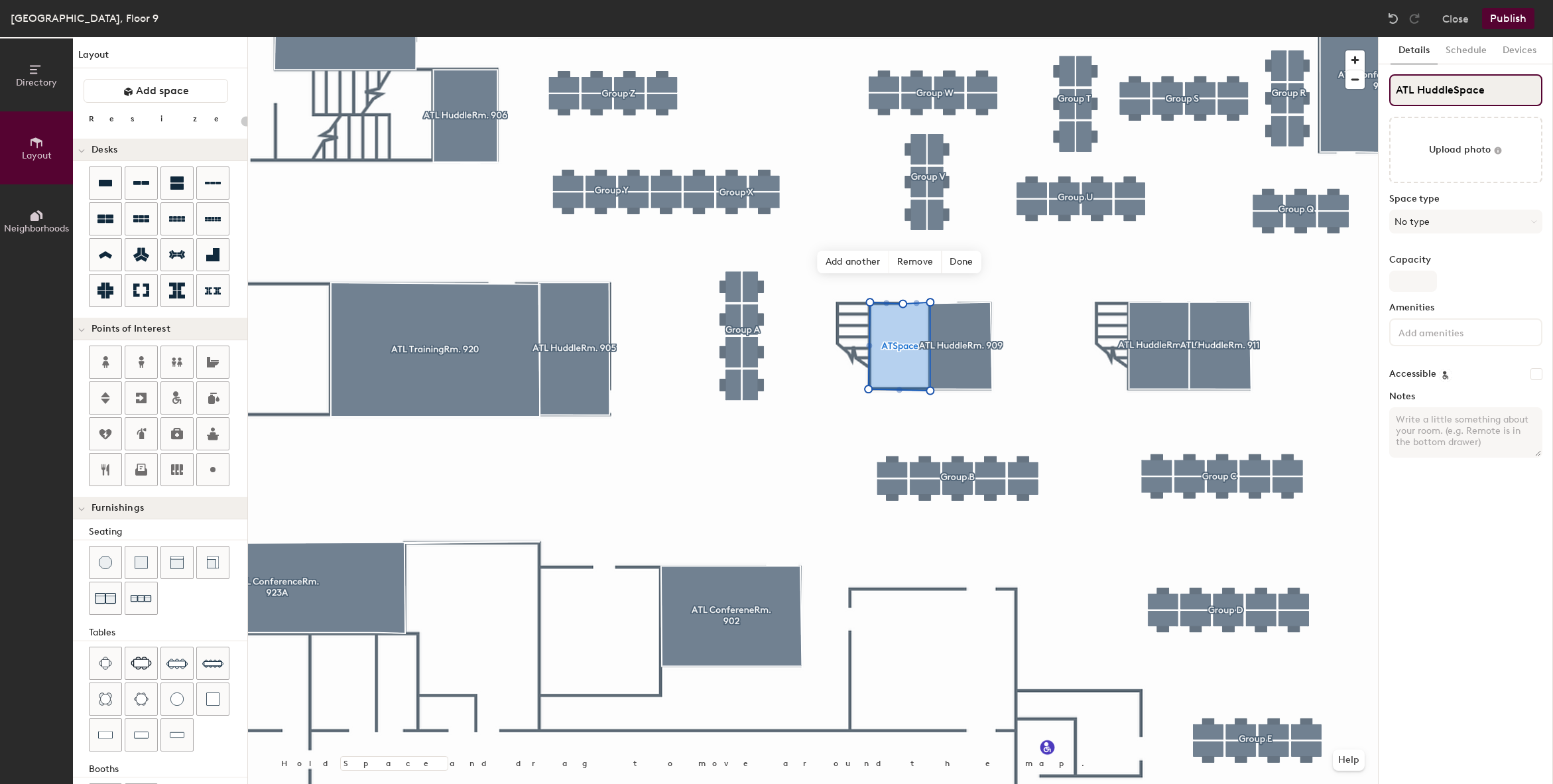
type input "20"
type input "ATL HuddleRSpace"
type input "20"
type input "ATL HuddleRmSpace"
type input "20"
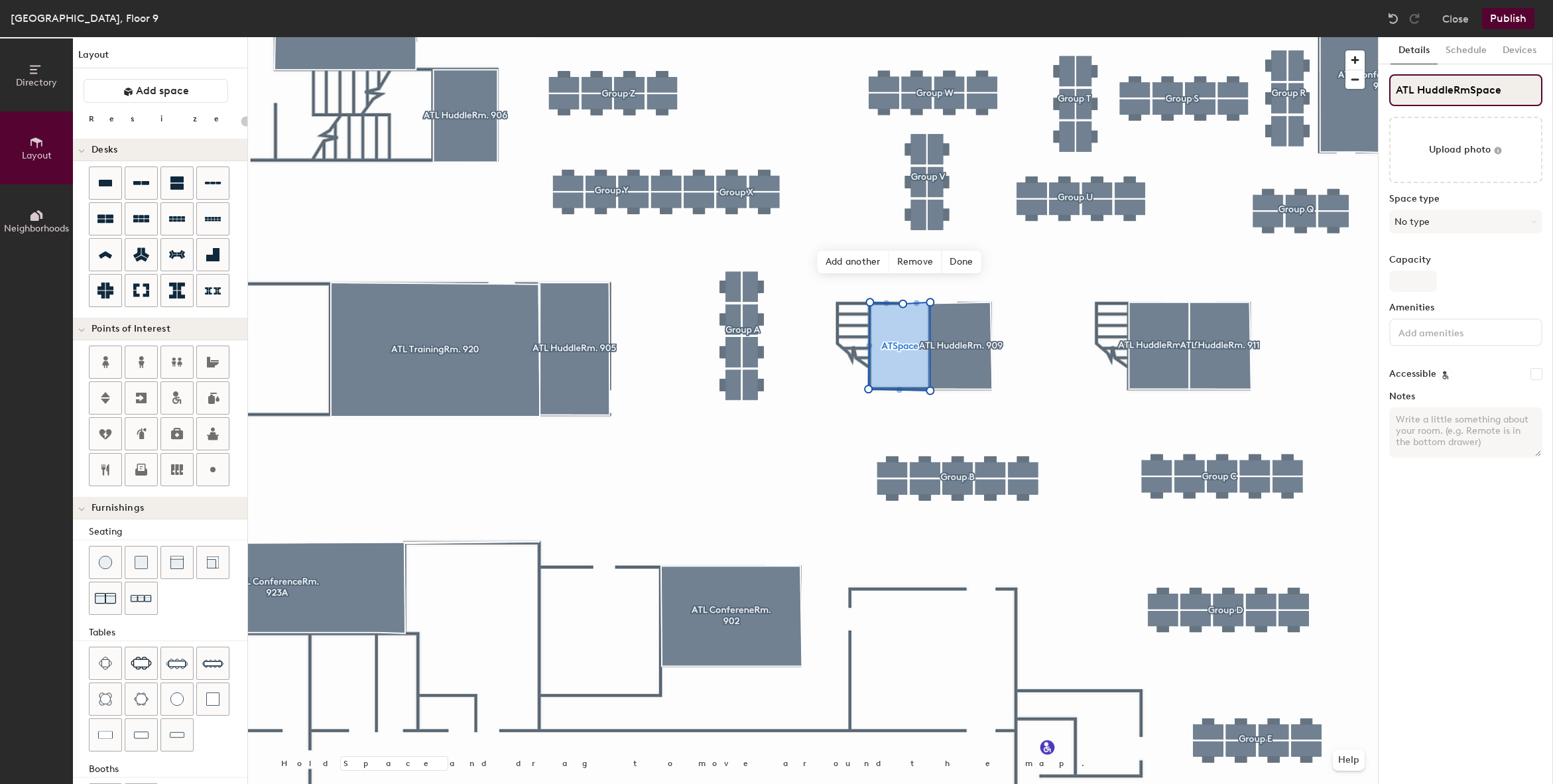
type input "ATL [DOMAIN_NAME]"
type input "20"
type input "ATL HuddleRm. Space"
type input "20"
type input "ATL HuddleRm. 9Space"
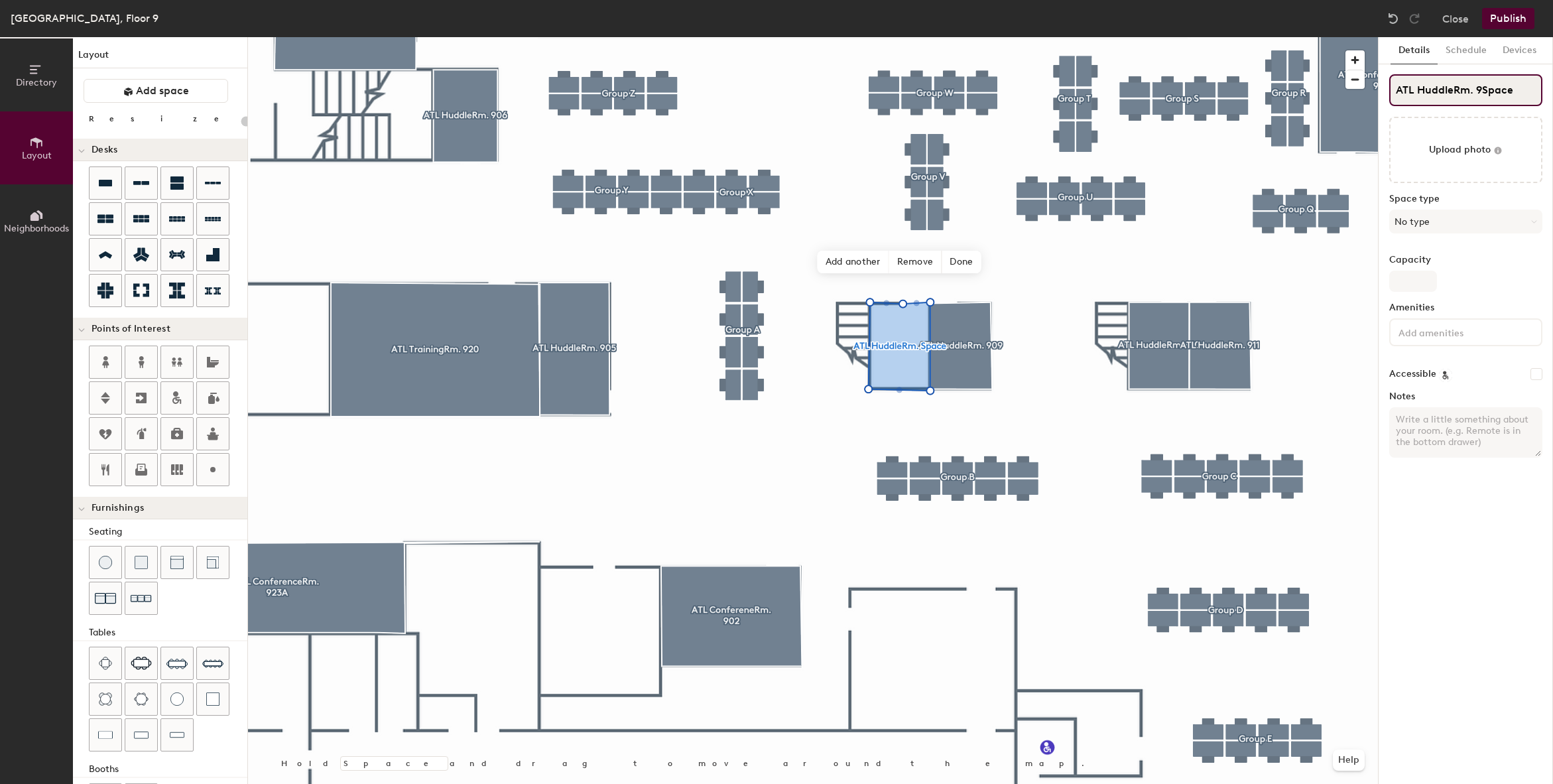
type input "20"
type input "ATL HuddleRm. 90Space"
type input "20"
type input "ATL HuddleRm. 909Space"
type input "20"
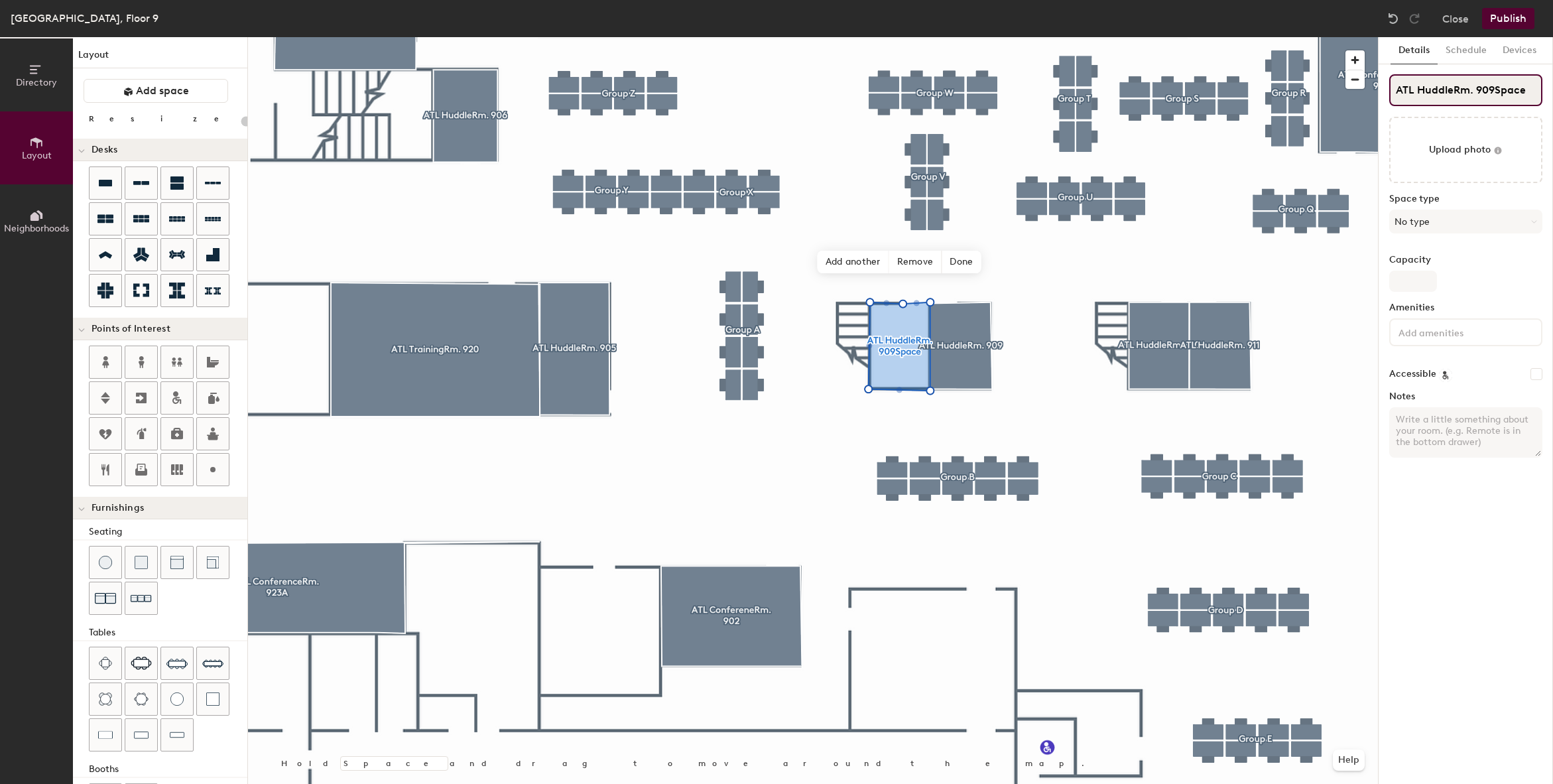
type input "ATL HuddleRm. 90Space"
type input "20"
type input "ATL HuddleRm. 908Space"
type input "20"
type input "ATL HuddleRm. 908Spac"
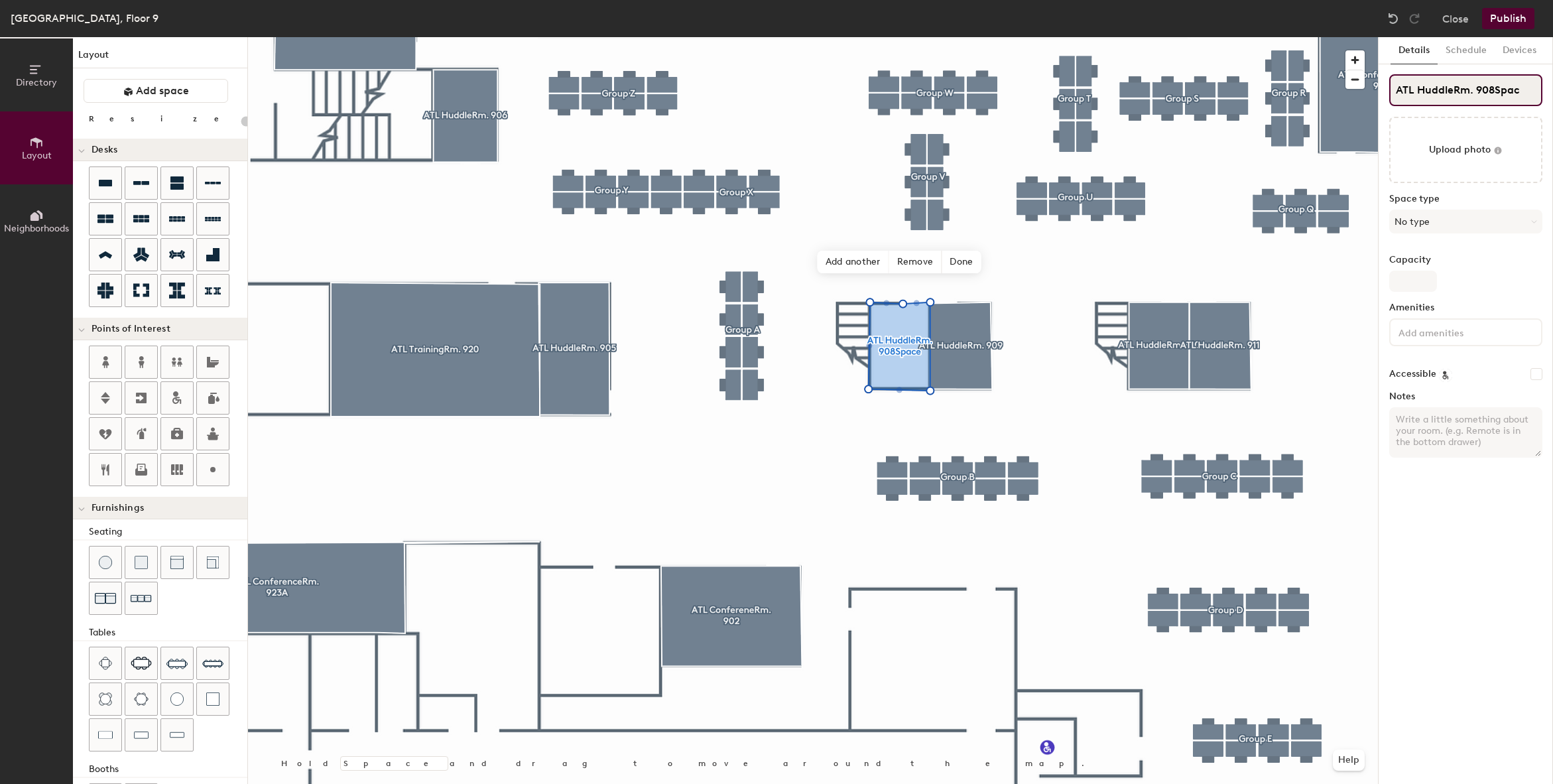
type input "20"
type input "ATL HuddleRm. 908Spa"
type input "20"
type input "ATL HuddleRm. 908Sp"
type input "20"
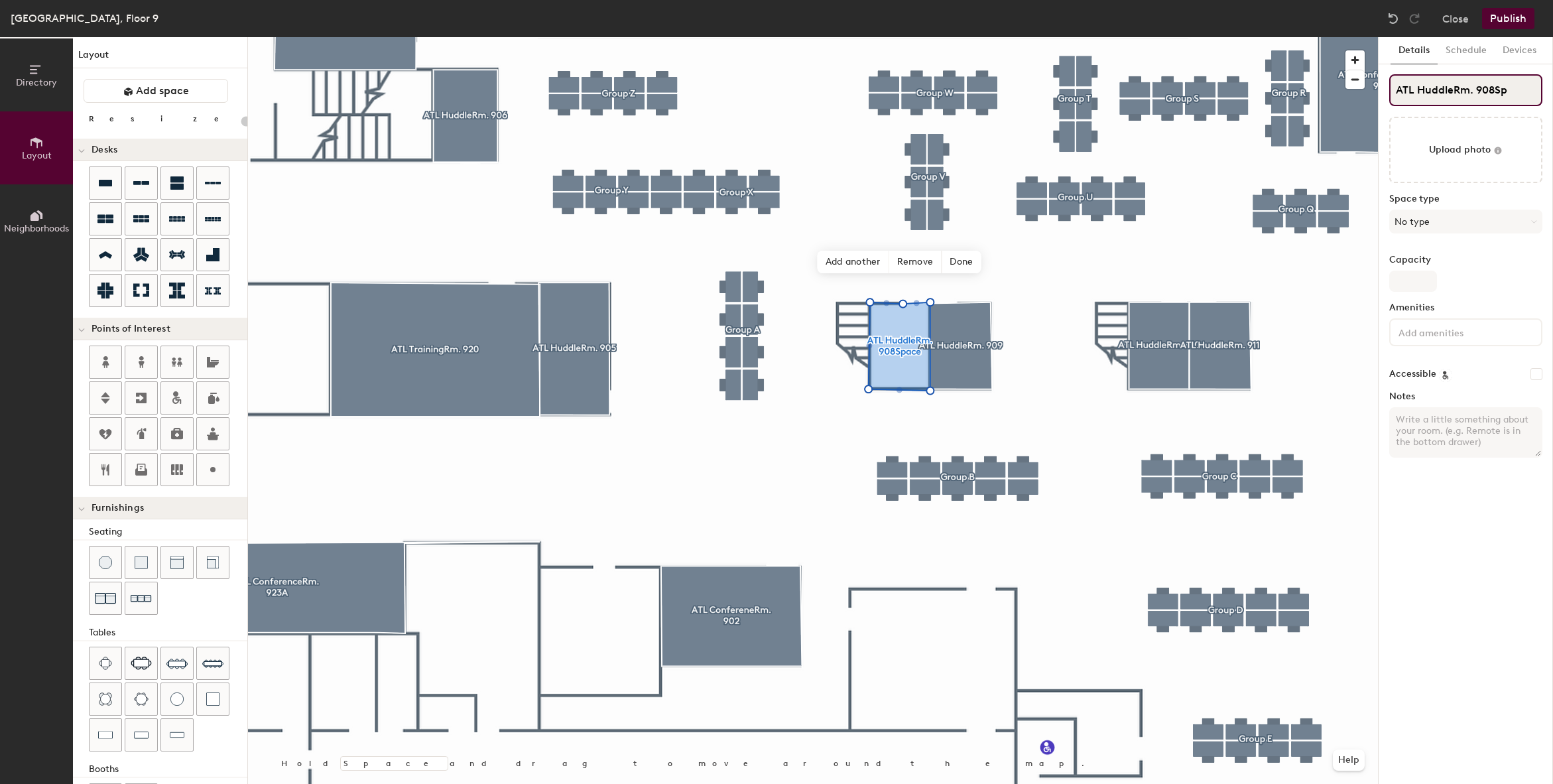
type input "ATL HuddleRm. 908S"
type input "20"
type input "ATL HuddleRm. 908"
type input "20"
type input "ATL HuddleRm. 908"
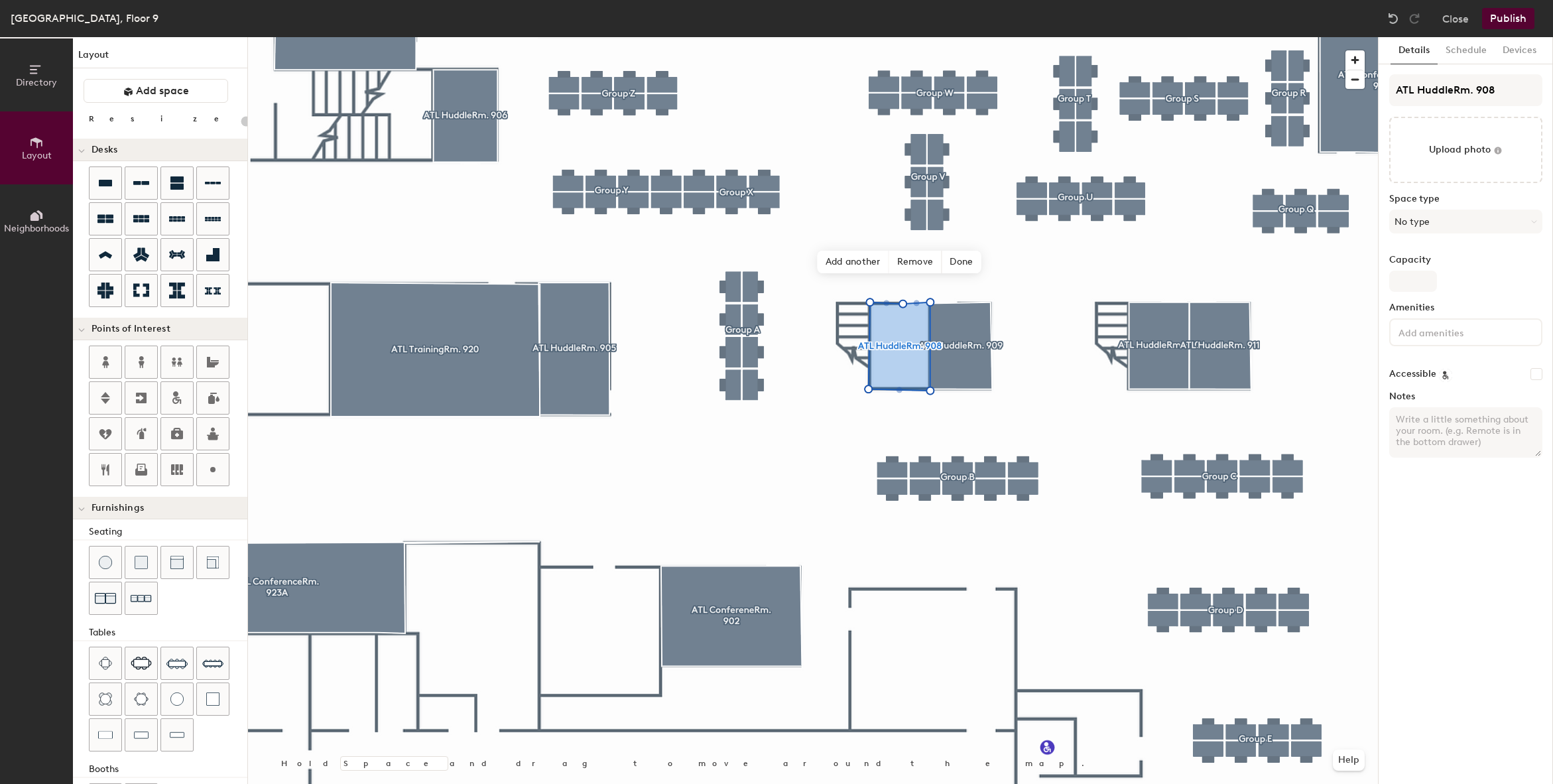
click at [1504, 15] on button "Publish" at bounding box center [1508, 19] width 53 height 21
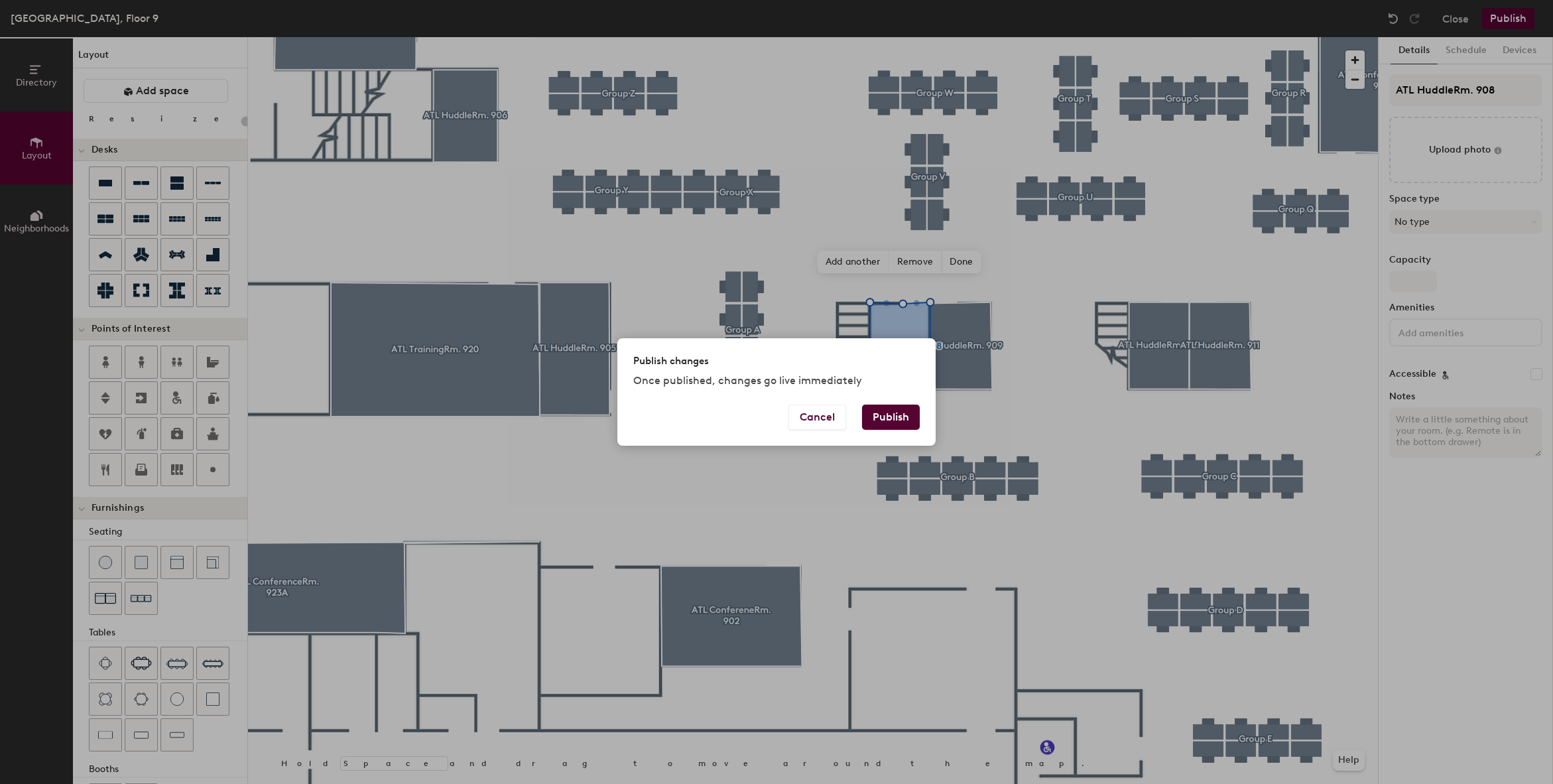
click at [898, 417] on button "Publish" at bounding box center [890, 417] width 58 height 25
type input "20"
